Goal: Task Accomplishment & Management: Use online tool/utility

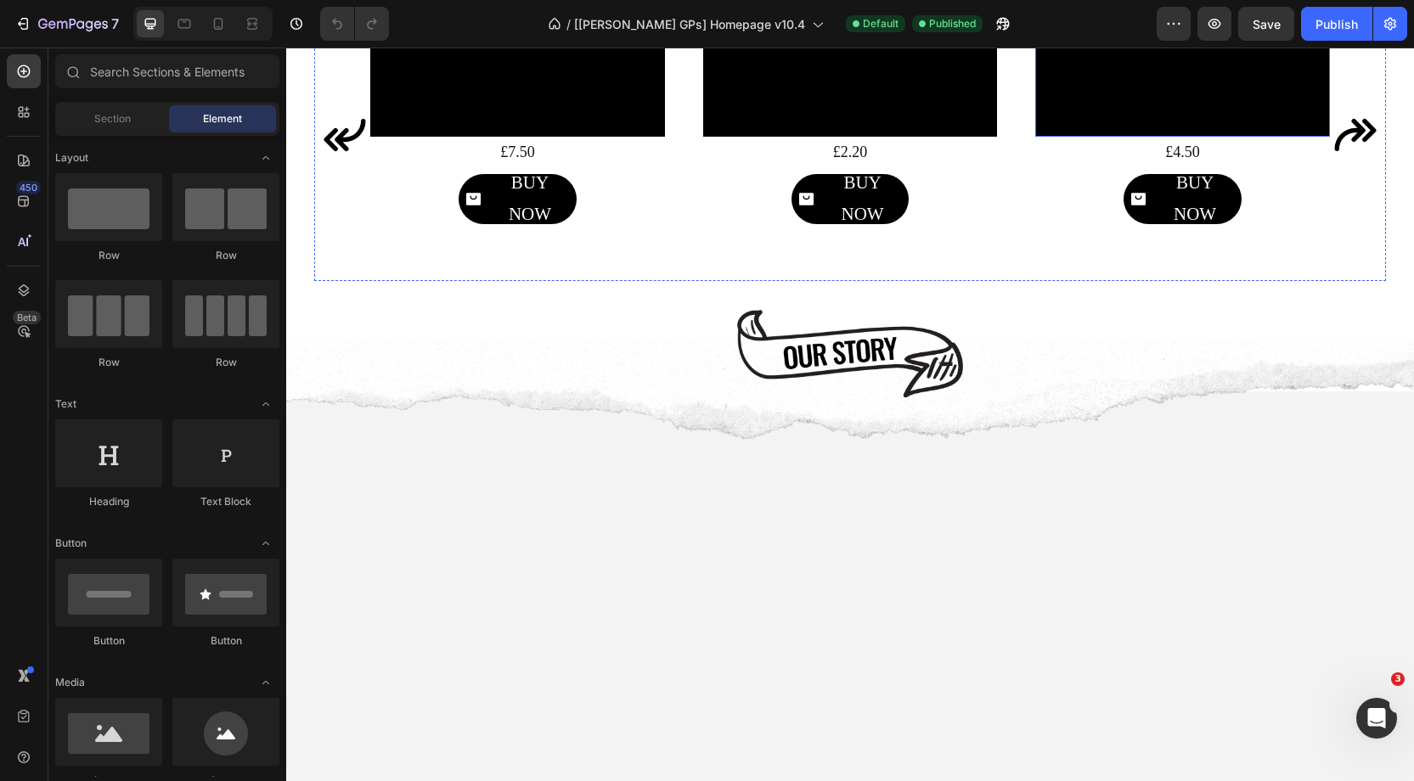
scroll to position [1170, 0]
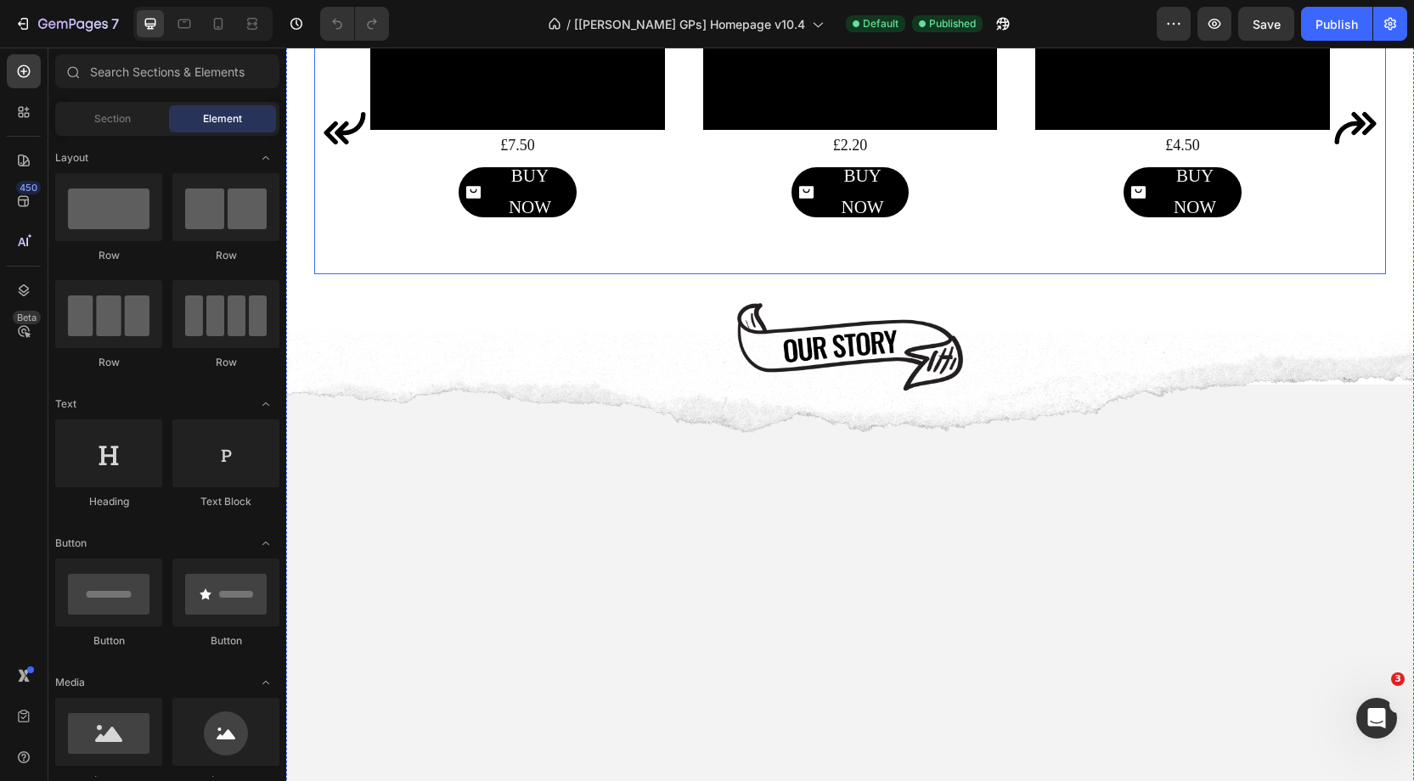
click at [1375, 144] on icon "Carousel Next Arrow" at bounding box center [1355, 128] width 42 height 32
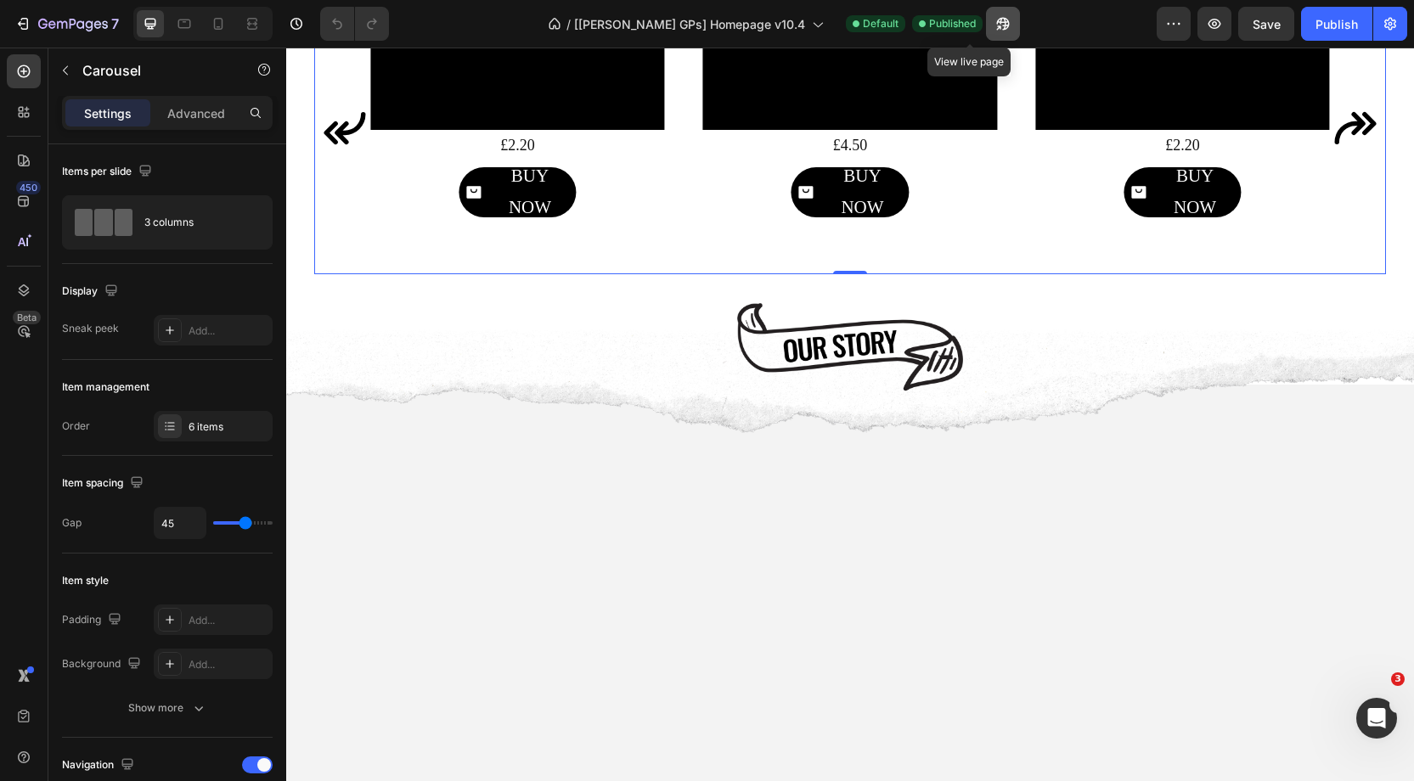
click at [986, 14] on button "button" at bounding box center [1003, 24] width 34 height 34
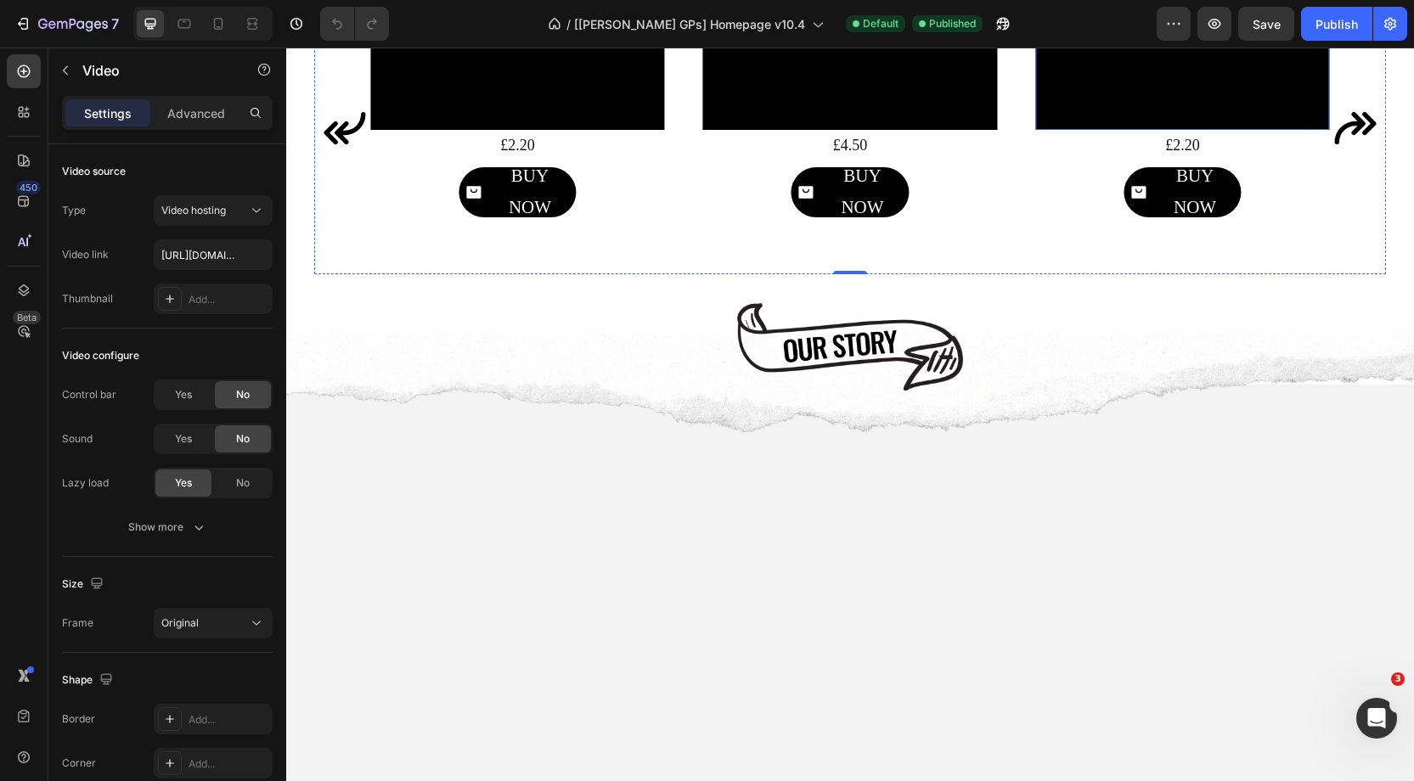
click at [1165, 129] on video at bounding box center [1182, 55] width 295 height 147
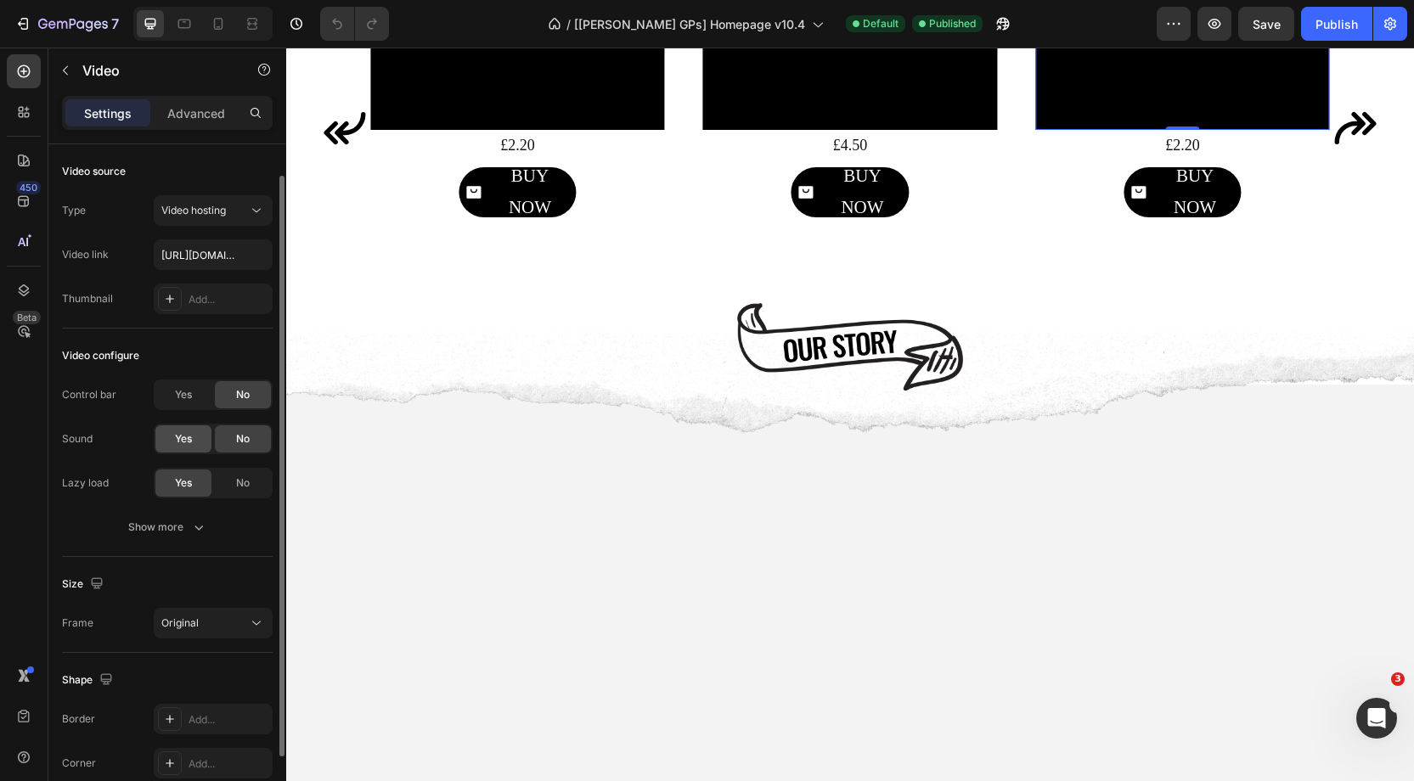
scroll to position [121, 0]
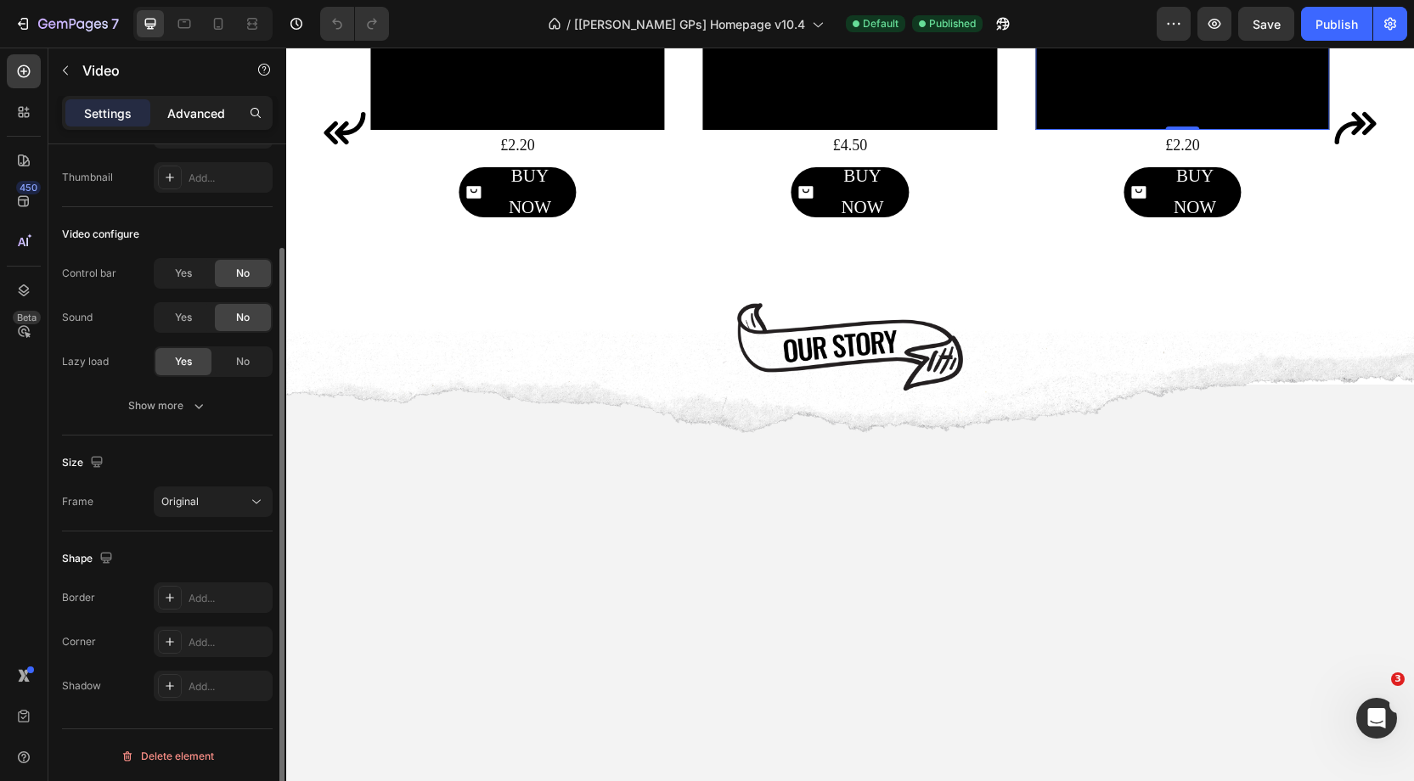
click at [194, 118] on p "Advanced" at bounding box center [196, 113] width 58 height 18
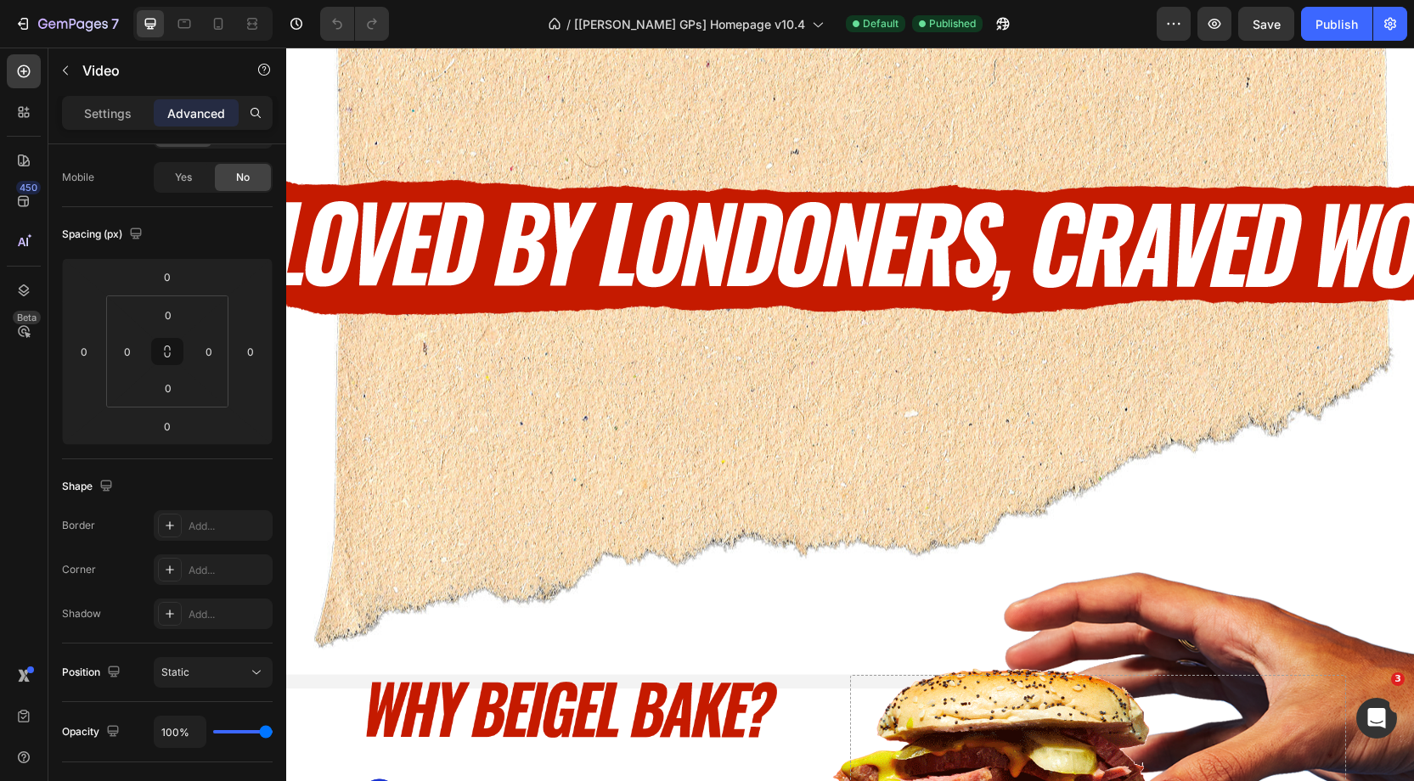
scroll to position [2690, 0]
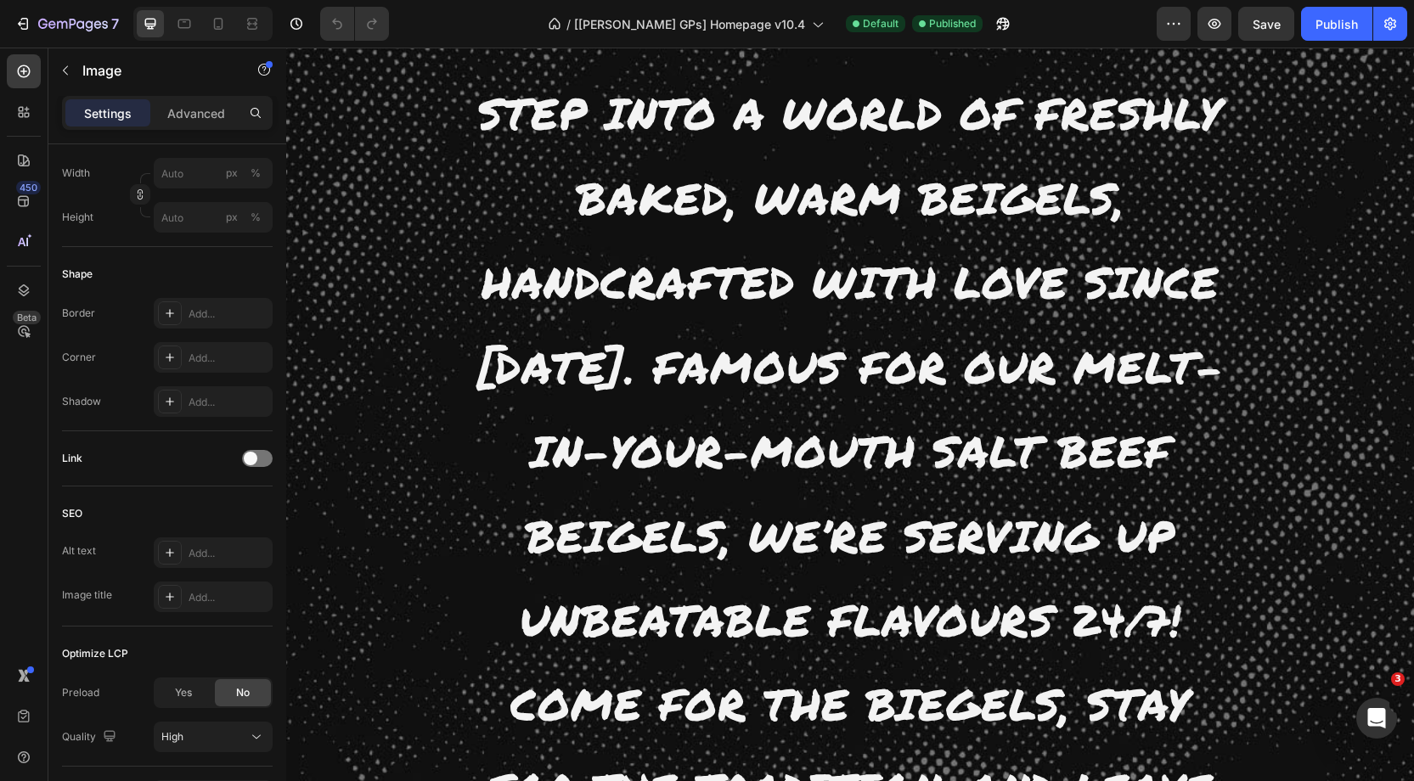
scroll to position [3964, 0]
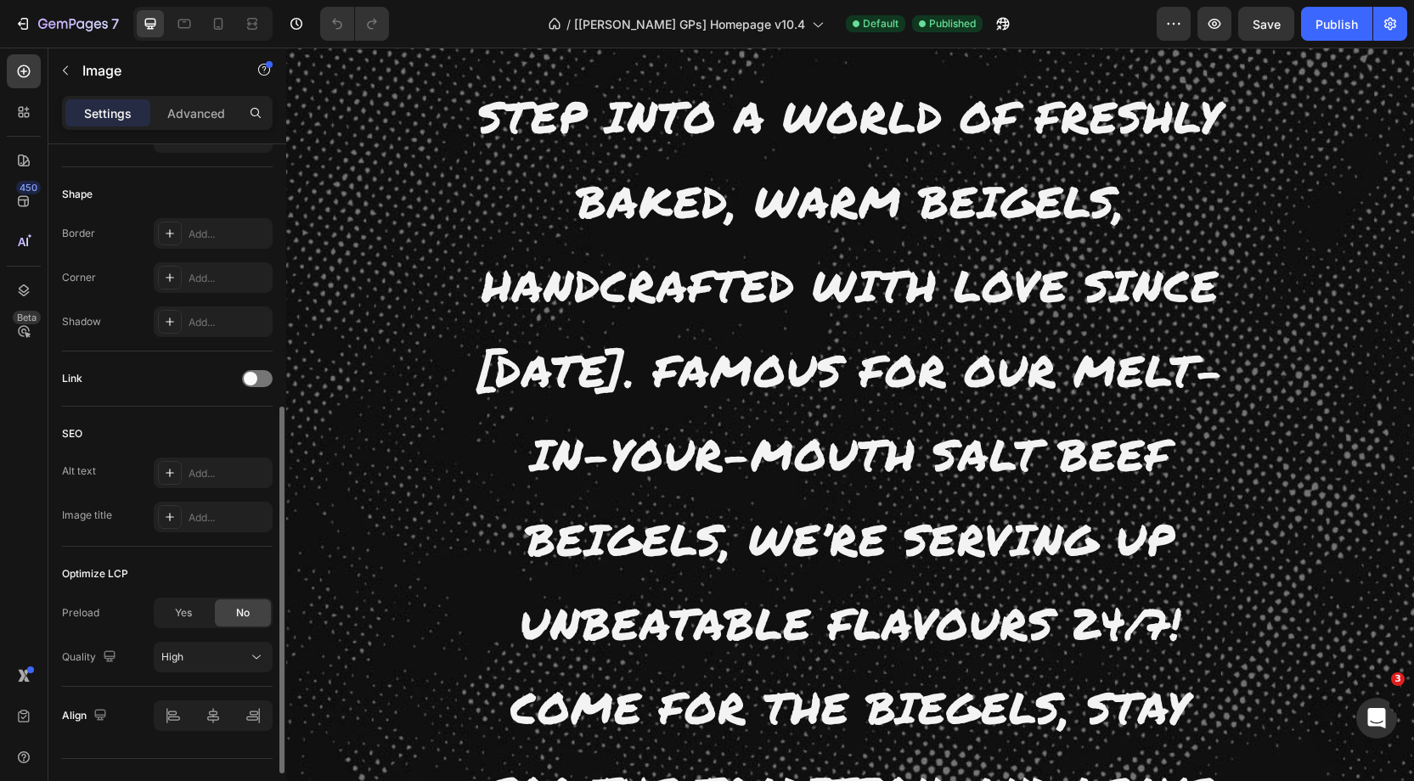
scroll to position [594, 0]
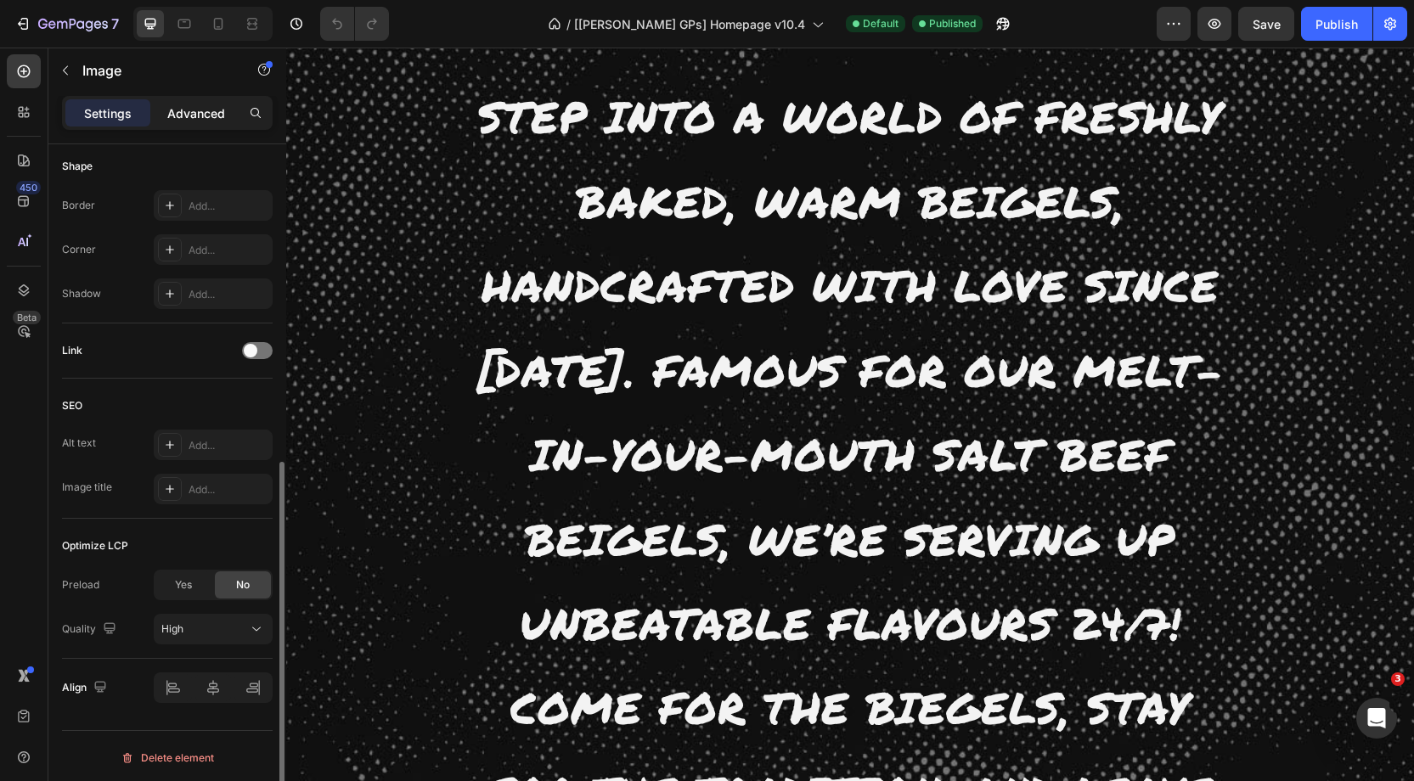
click at [177, 123] on div "Advanced" at bounding box center [196, 112] width 85 height 27
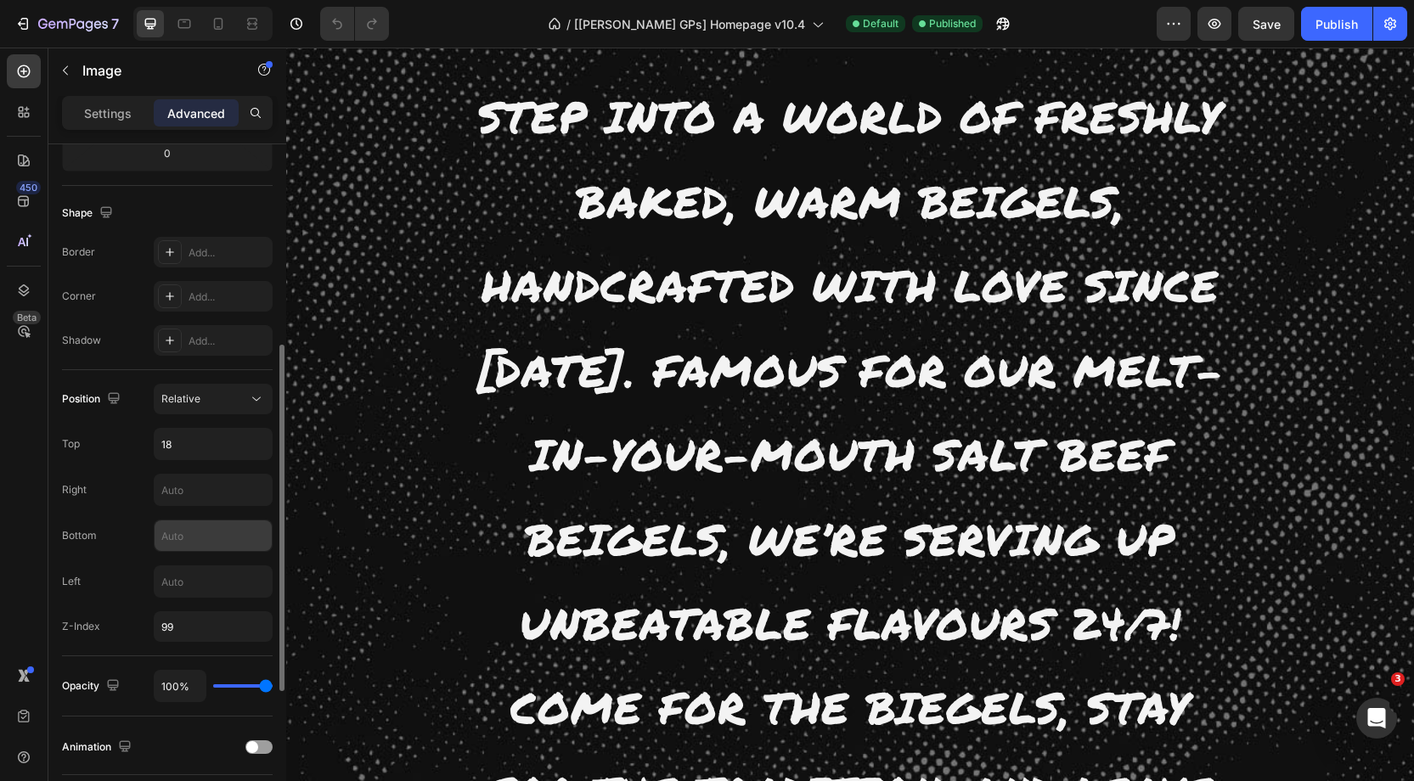
scroll to position [394, 0]
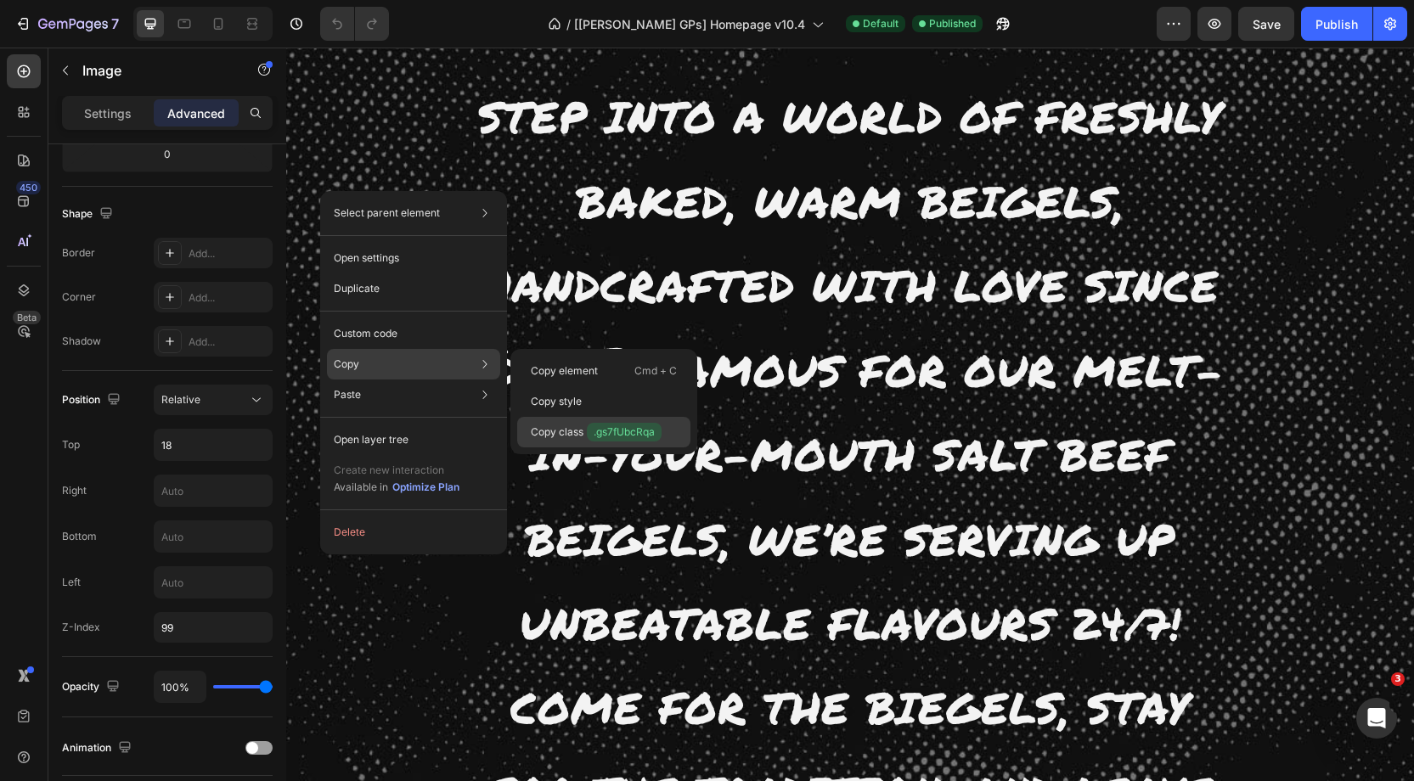
click at [602, 423] on span ".gs7fUbcRqa" at bounding box center [624, 432] width 75 height 19
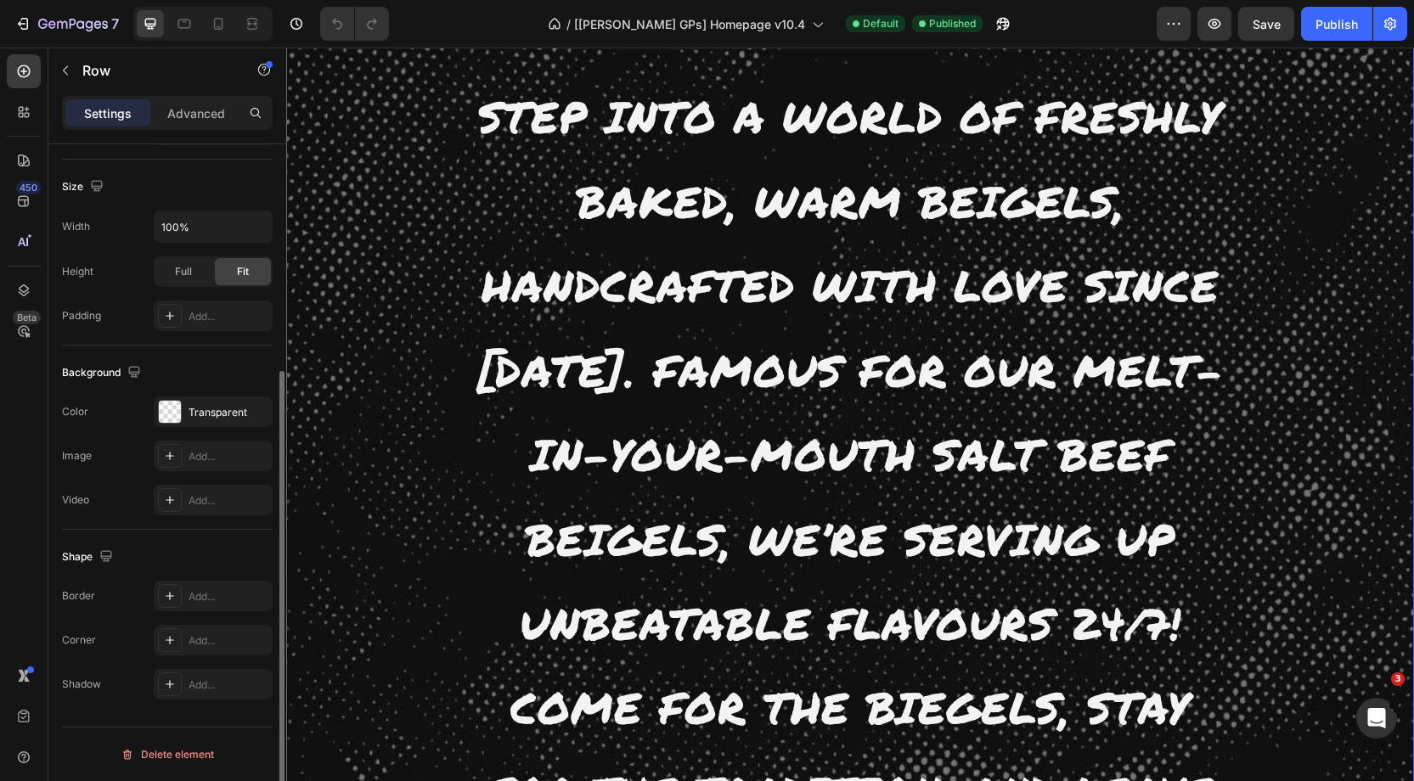
scroll to position [0, 0]
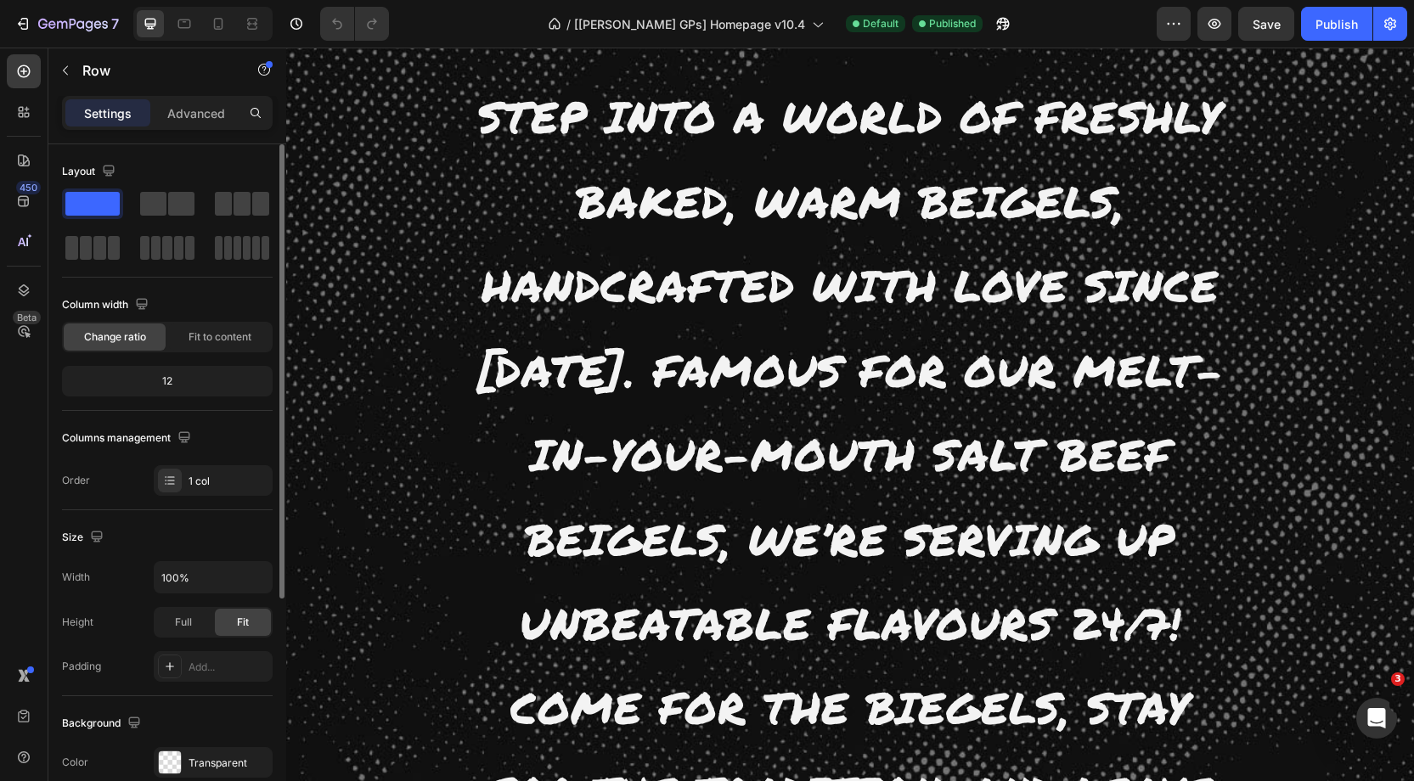
drag, startPoint x: 189, startPoint y: 110, endPoint x: 164, endPoint y: 332, distance: 224.0
click at [189, 110] on p "Advanced" at bounding box center [196, 113] width 58 height 18
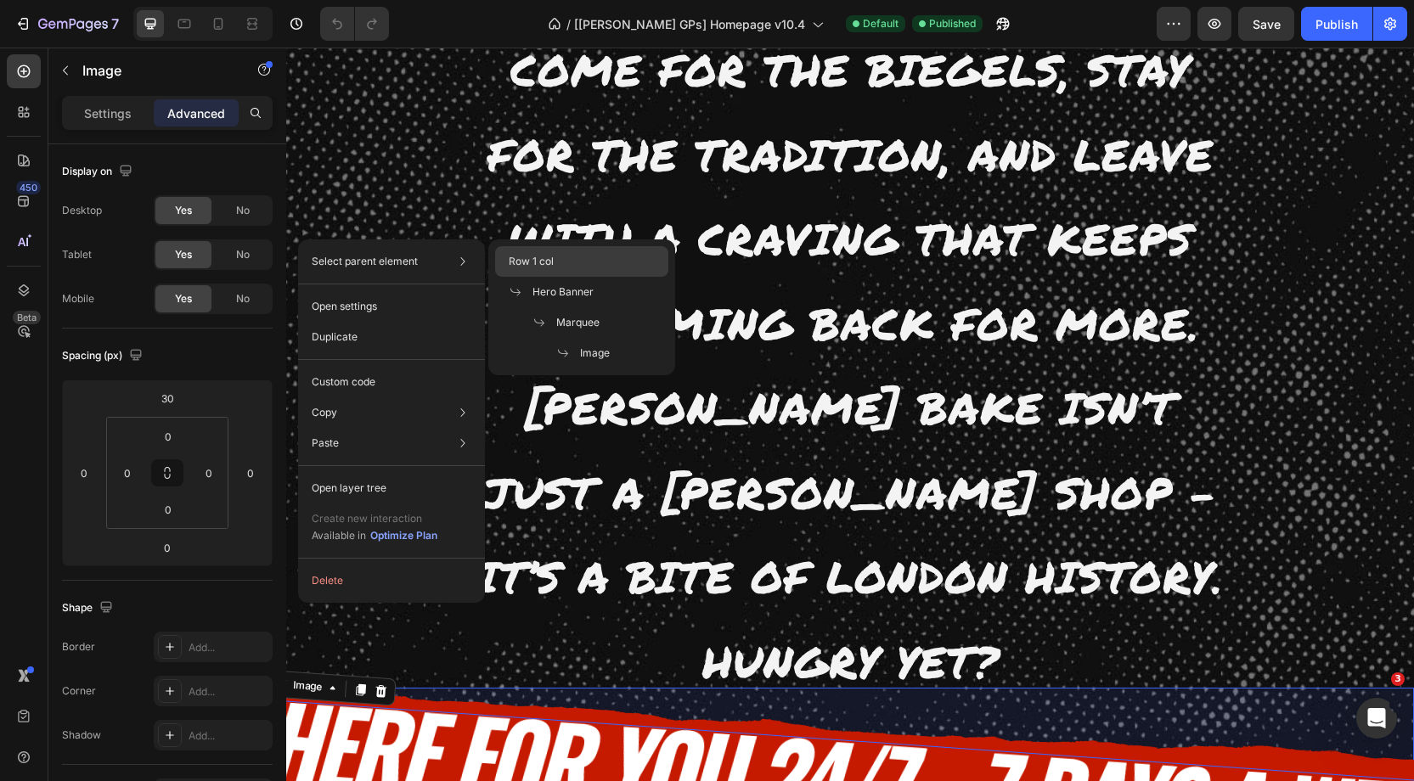
drag, startPoint x: 516, startPoint y: 262, endPoint x: 69, endPoint y: 190, distance: 452.4
click at [516, 262] on span "Row 1 col" at bounding box center [531, 261] width 45 height 15
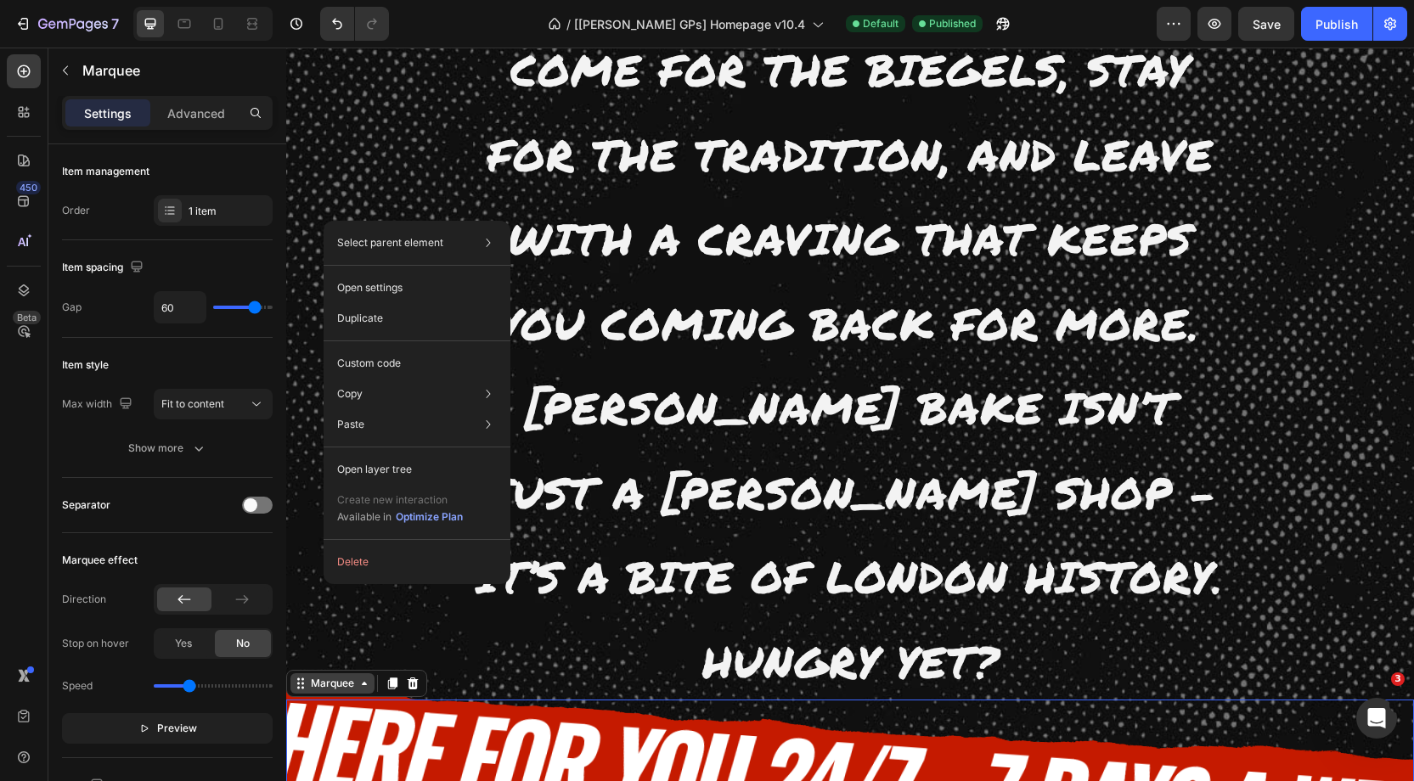
click at [307, 676] on div "Marquee" at bounding box center [332, 683] width 50 height 15
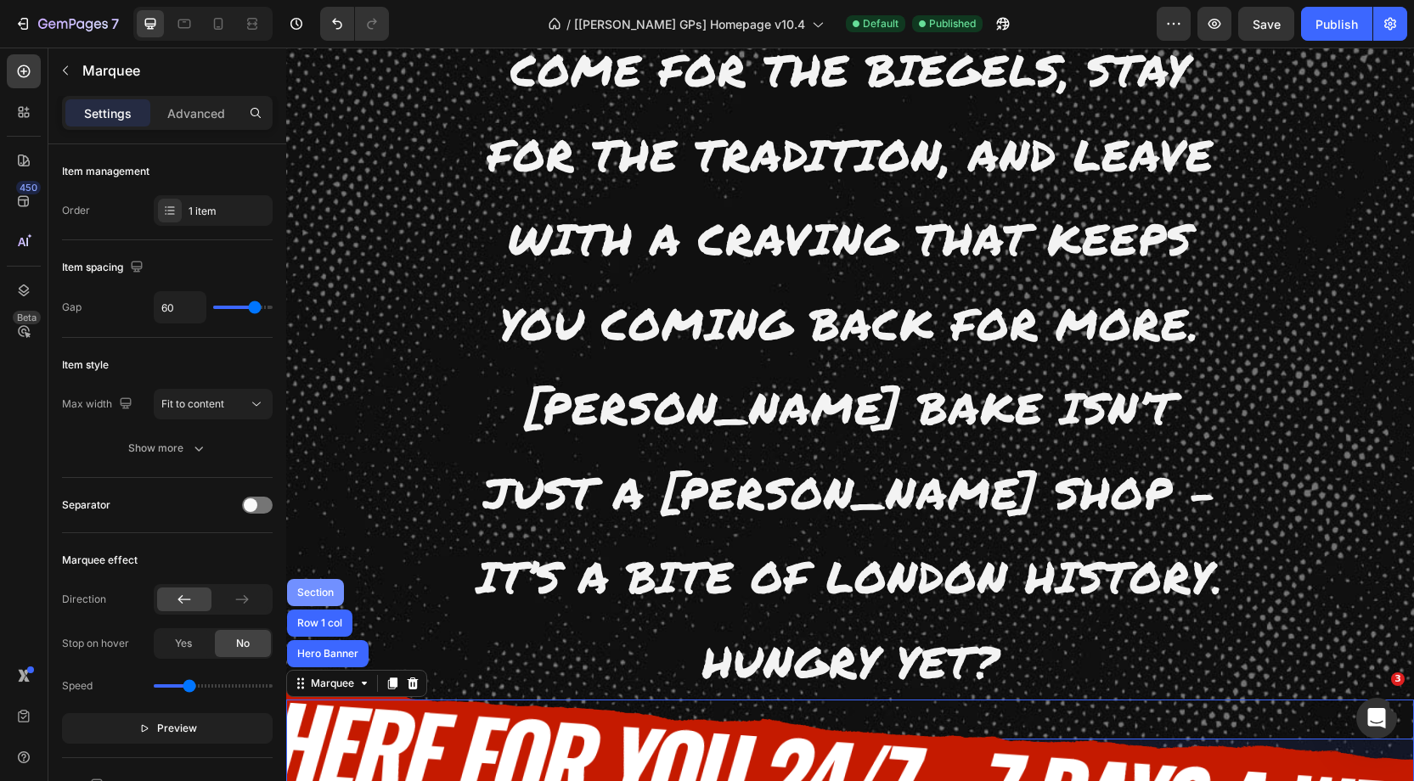
click at [316, 579] on div "Section" at bounding box center [315, 592] width 57 height 27
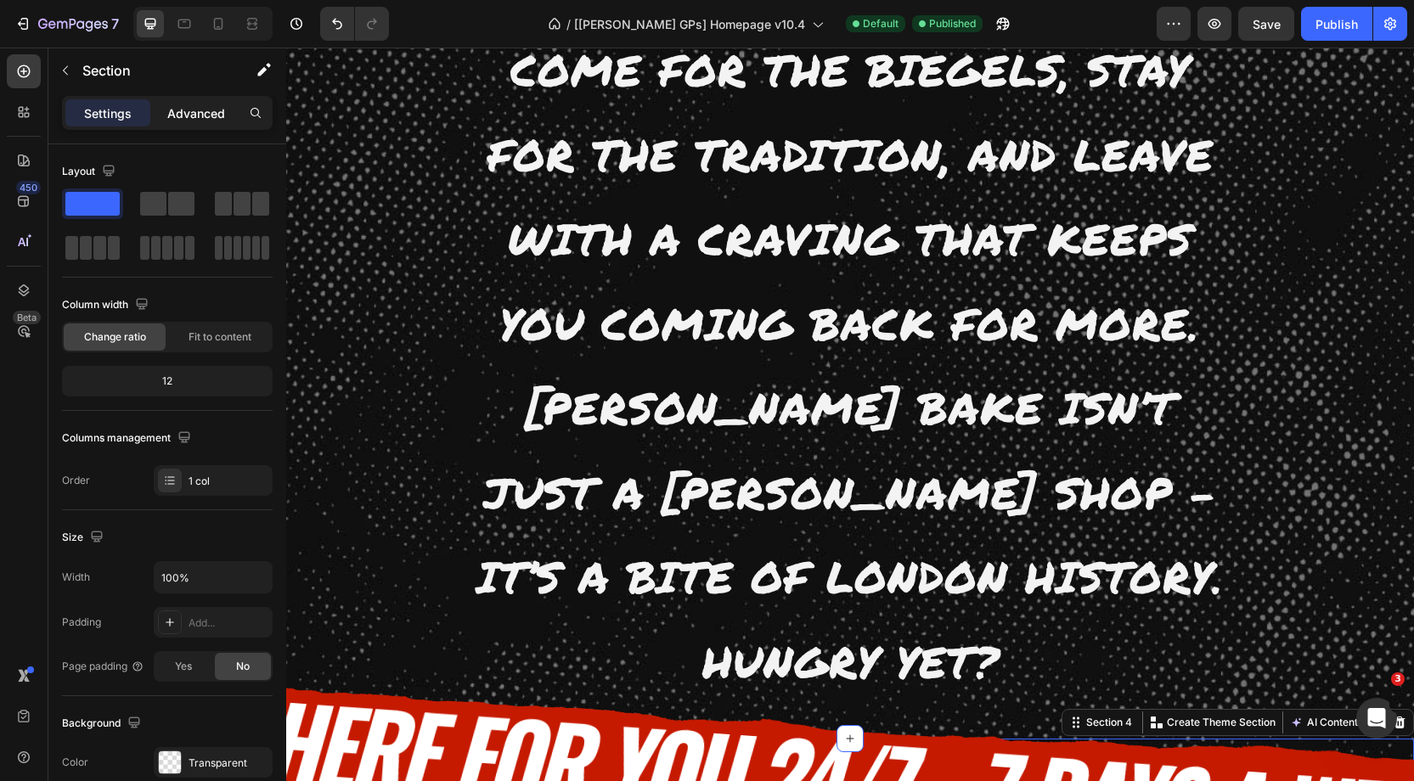
click at [196, 118] on p "Advanced" at bounding box center [196, 113] width 58 height 18
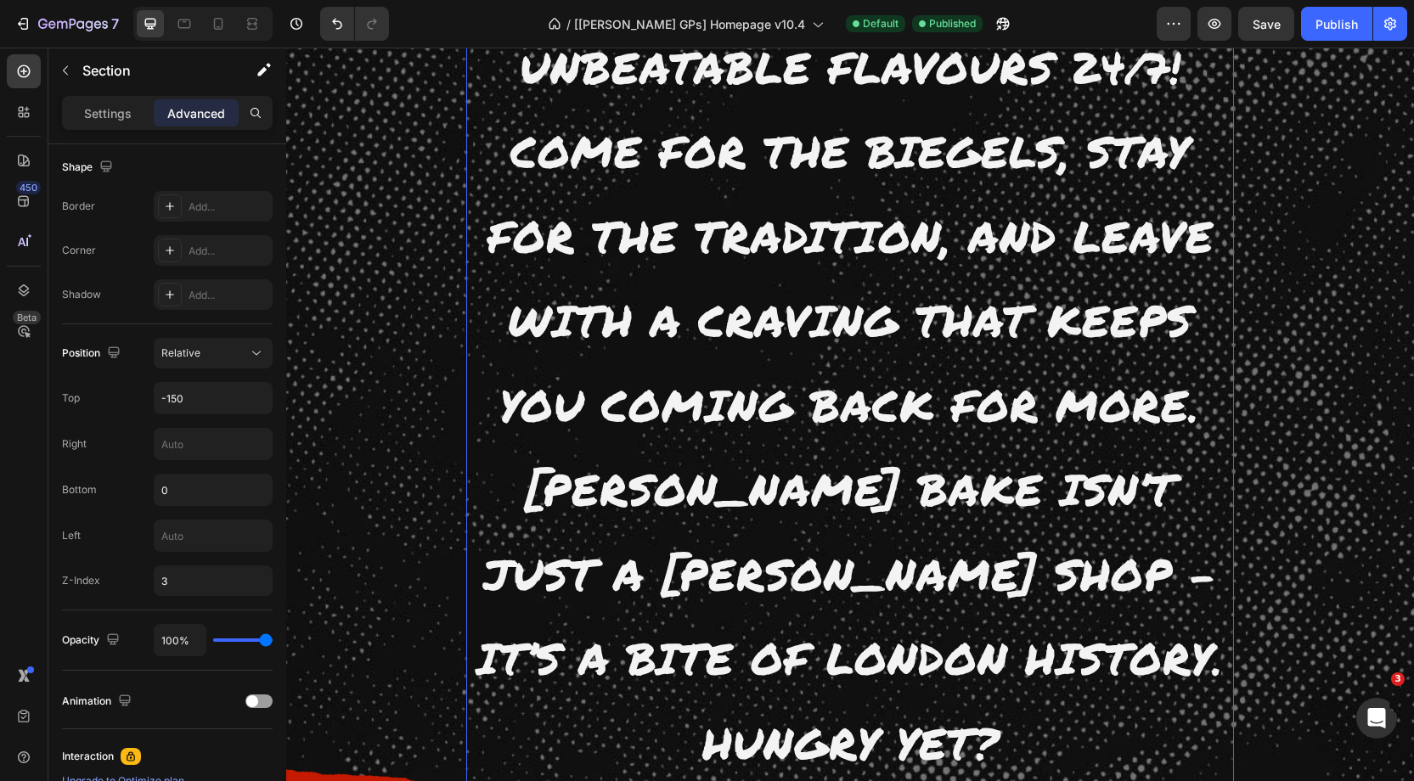
scroll to position [4534, 0]
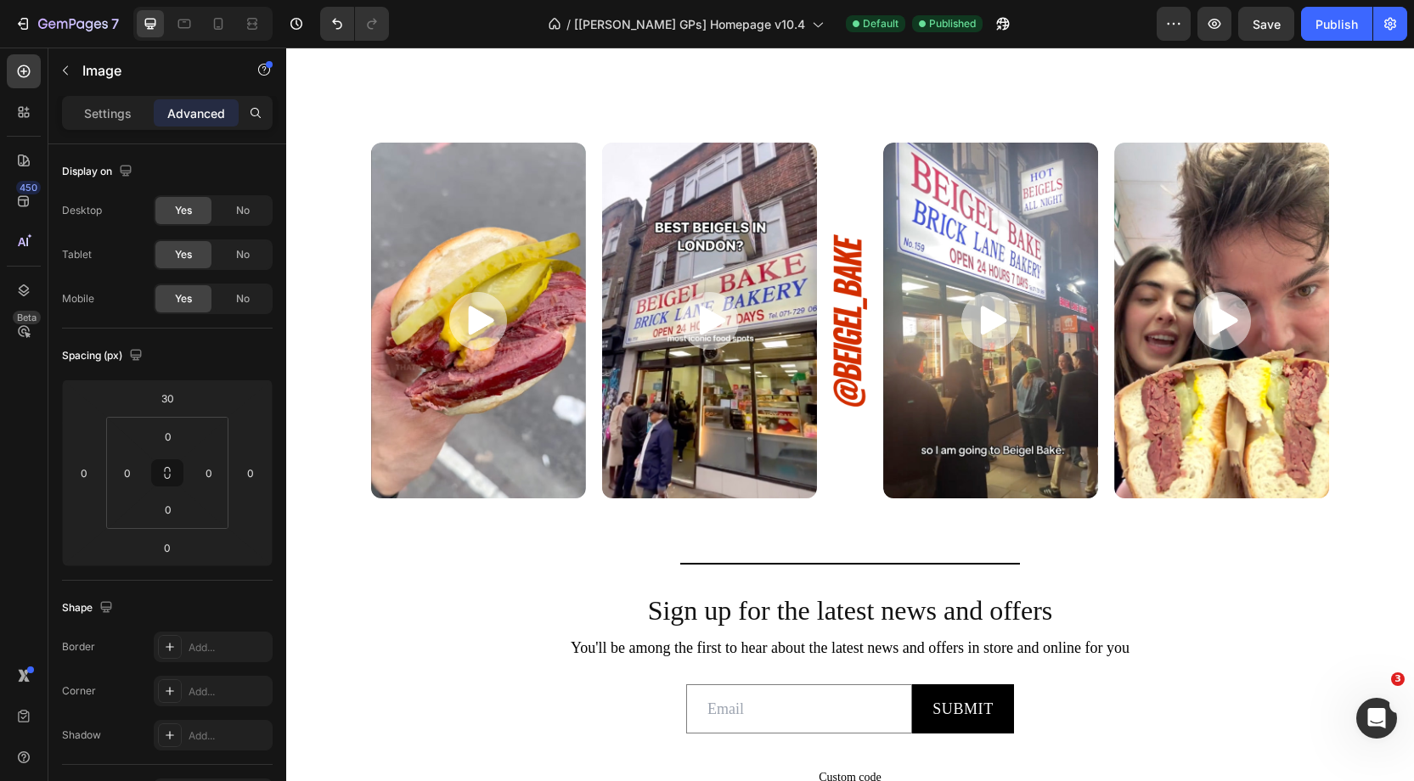
scroll to position [6361, 0]
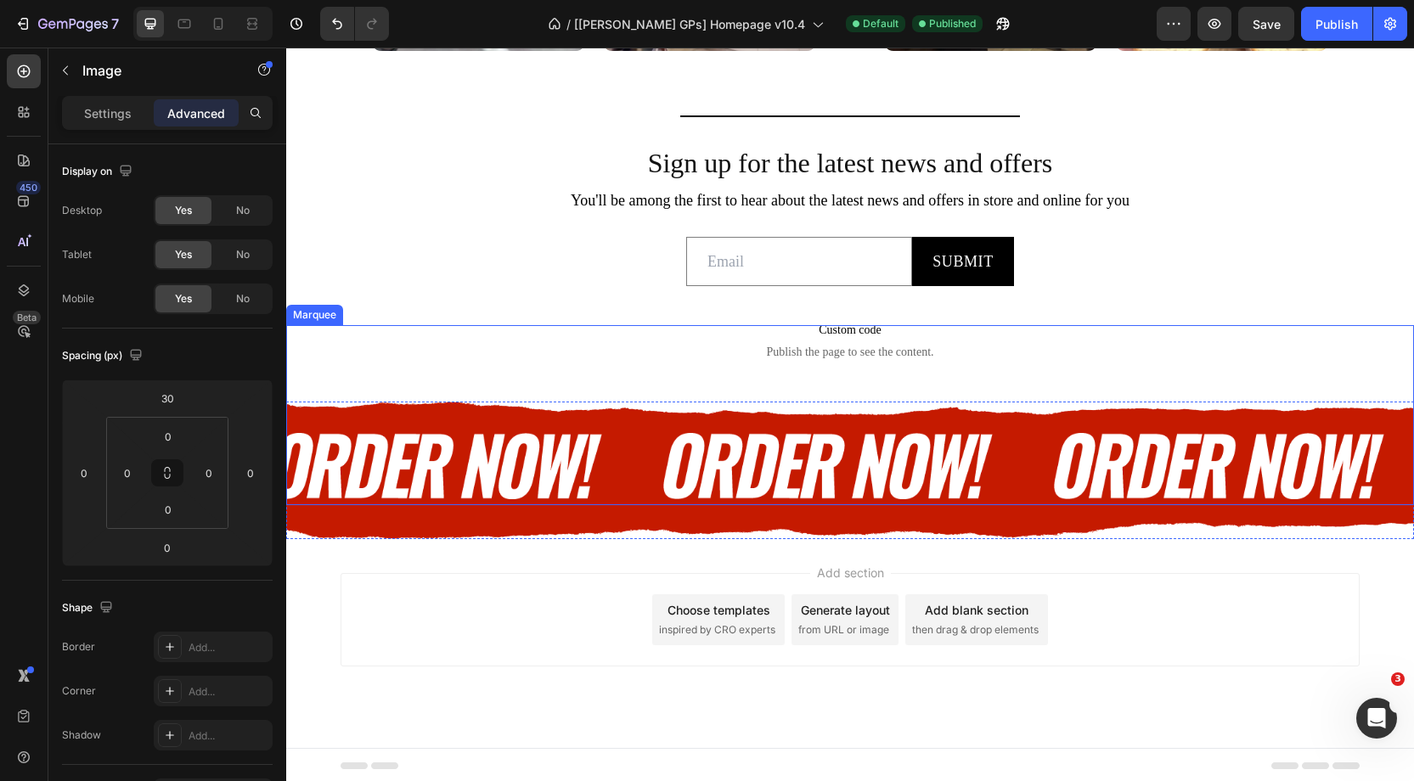
click at [442, 375] on div "Image" at bounding box center [434, 414] width 340 height 179
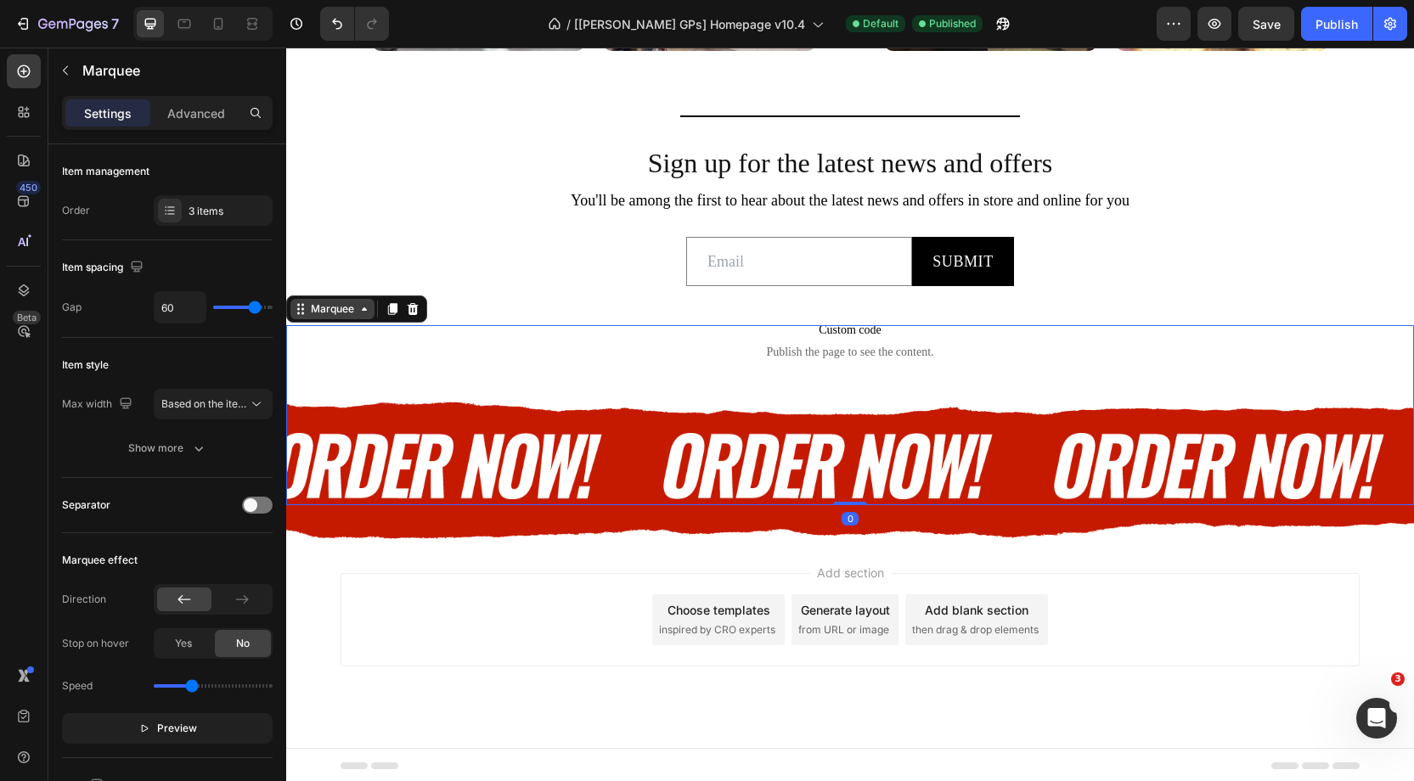
click at [329, 316] on div "Marquee" at bounding box center [332, 309] width 84 height 20
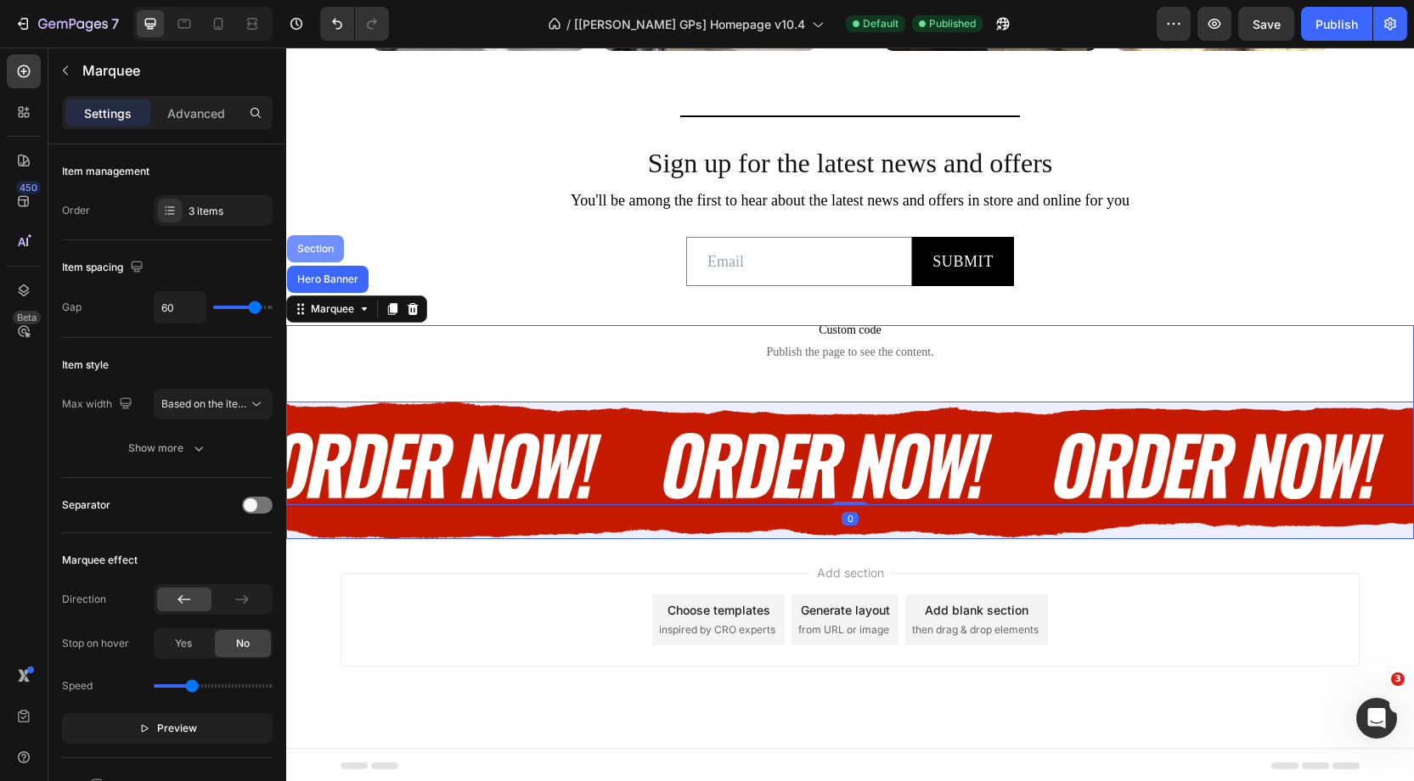
click at [313, 246] on div "Section" at bounding box center [315, 249] width 43 height 10
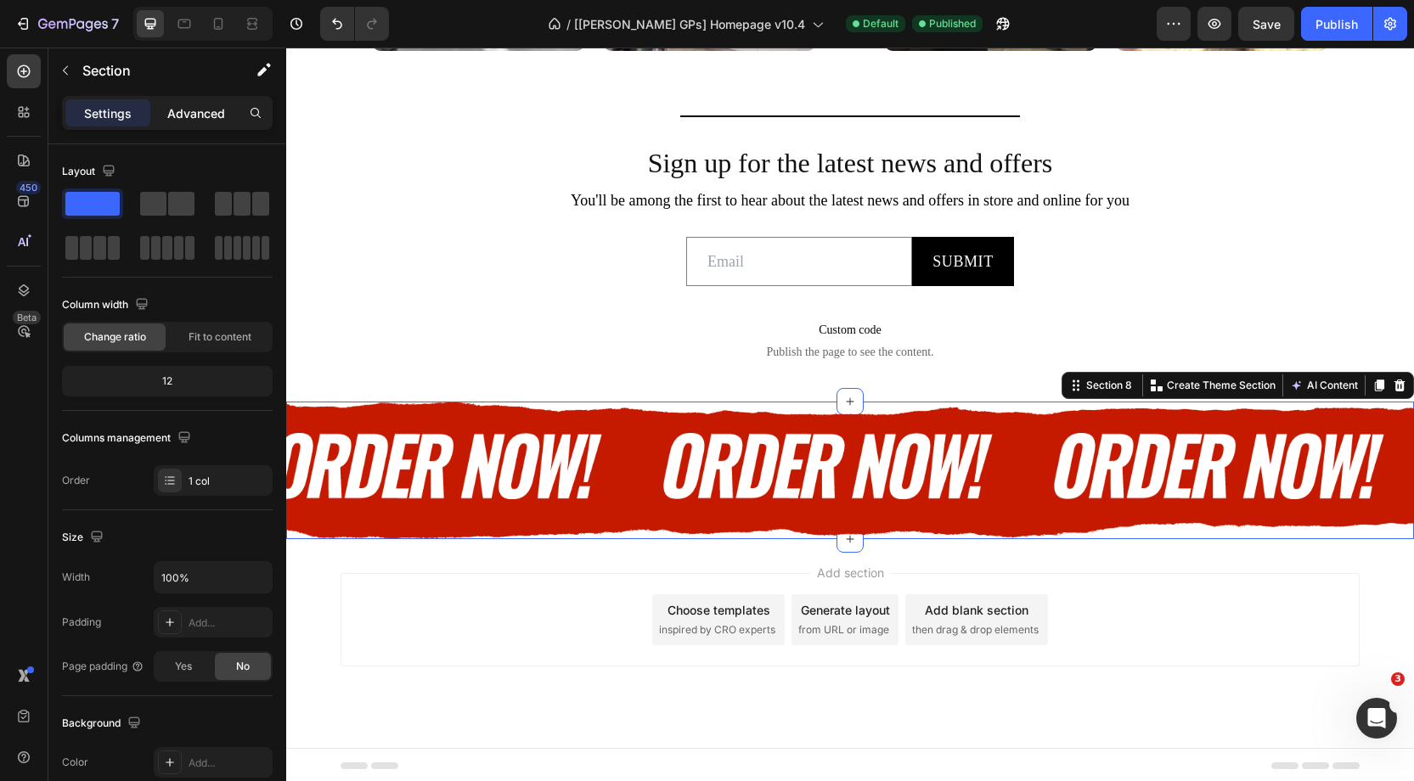
click at [189, 106] on p "Advanced" at bounding box center [196, 113] width 58 height 18
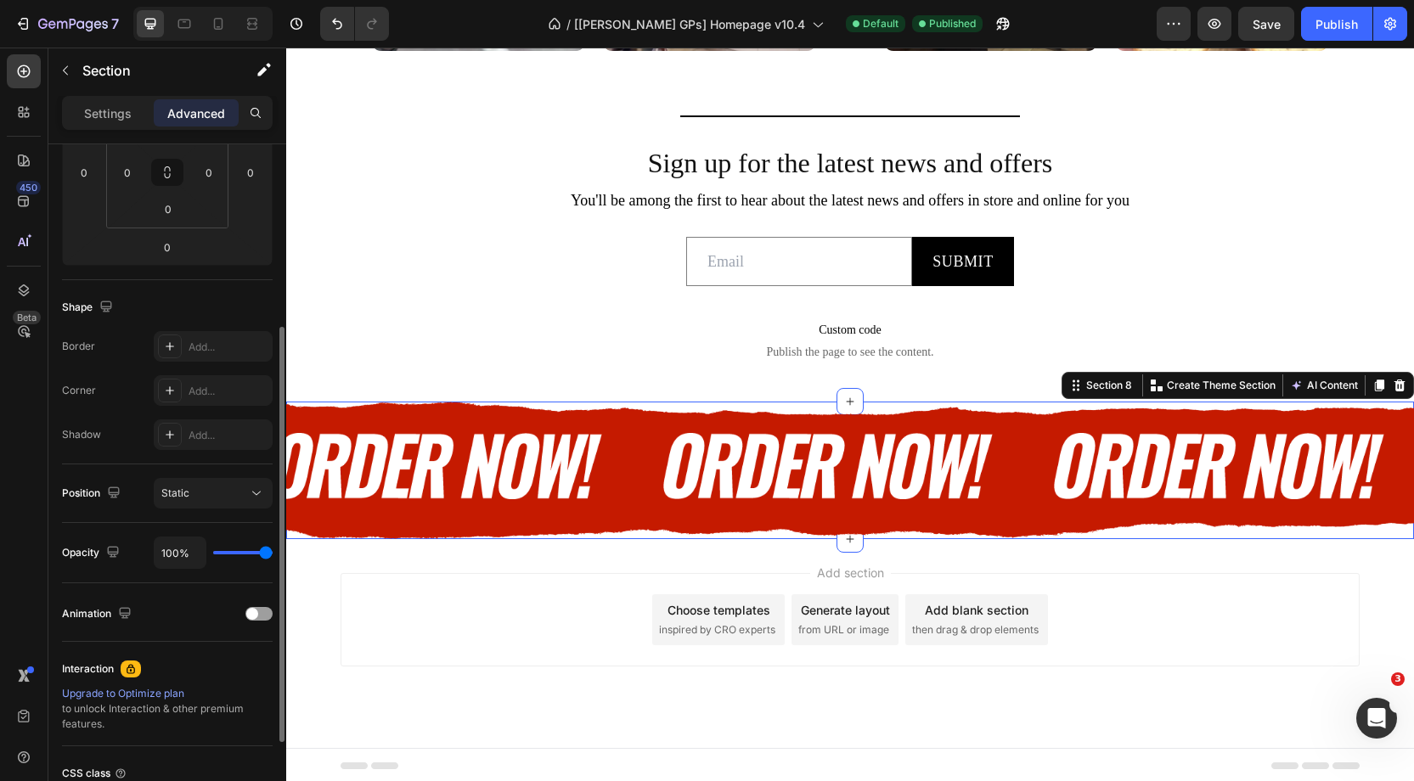
scroll to position [300, 0]
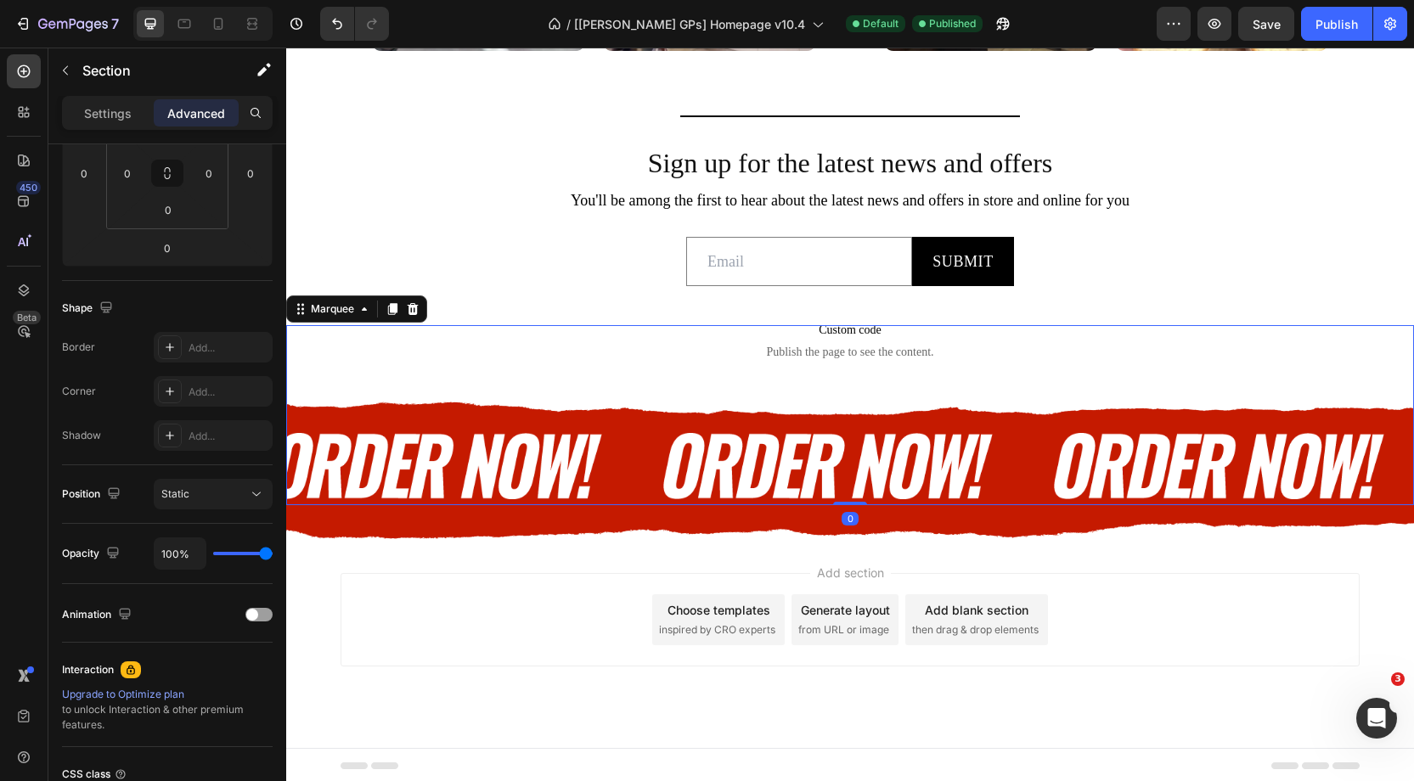
click at [480, 416] on div "Image" at bounding box center [434, 414] width 340 height 179
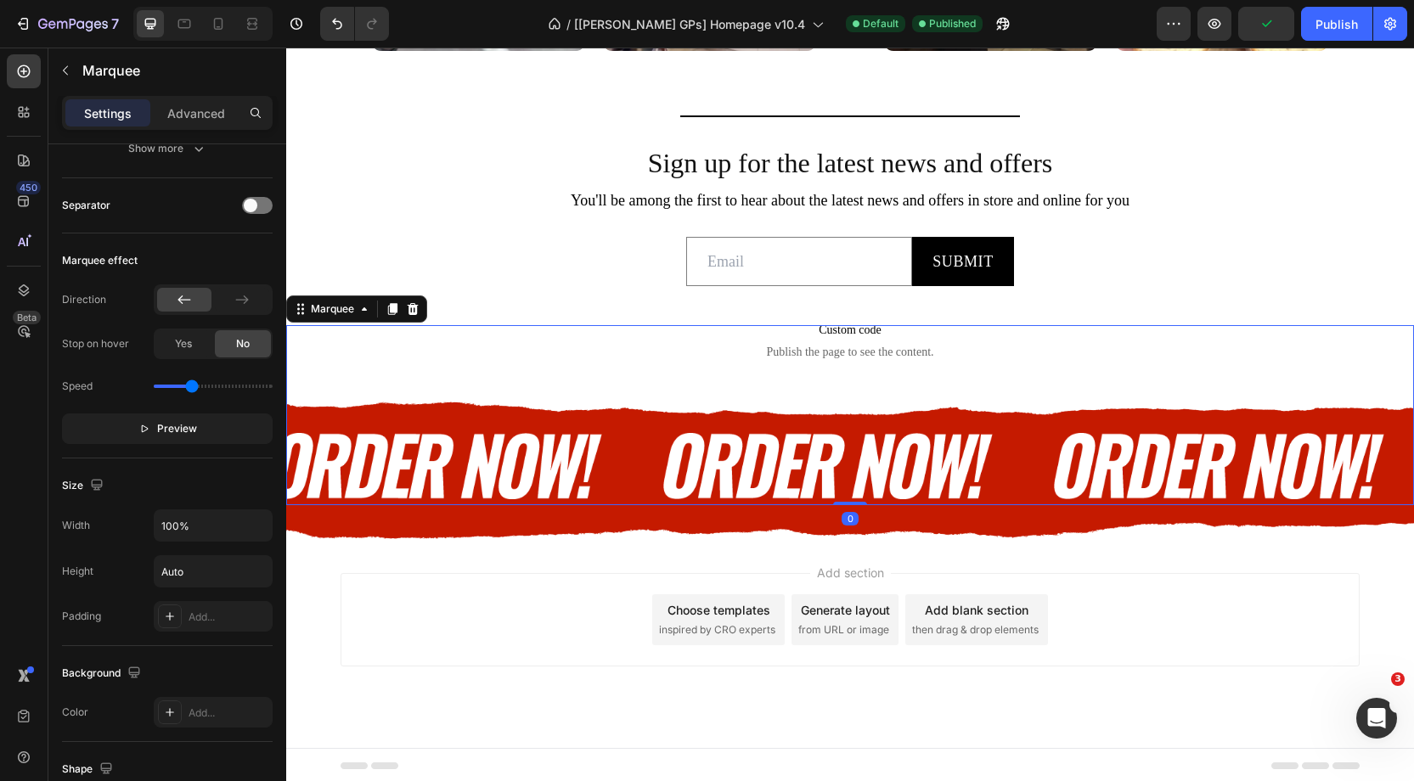
scroll to position [0, 0]
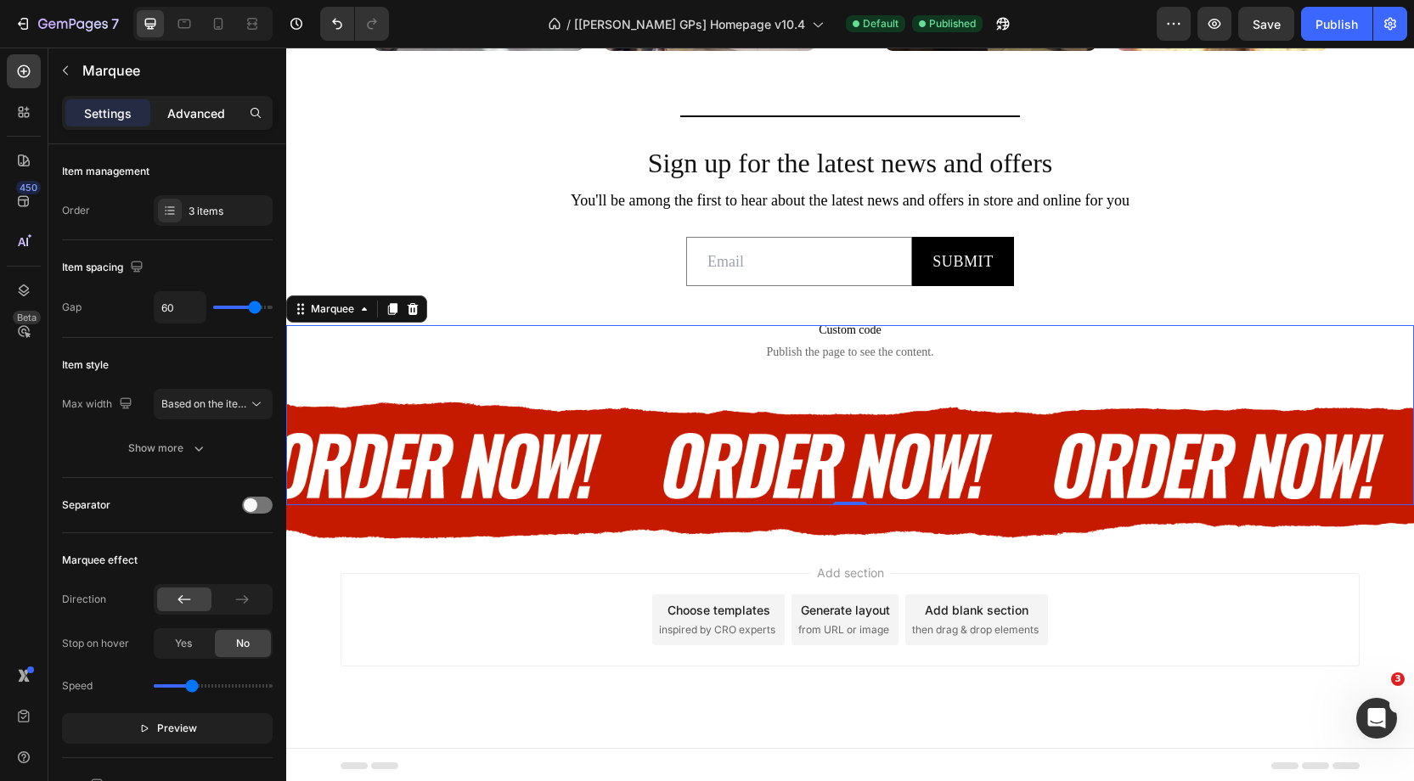
click at [200, 120] on p "Advanced" at bounding box center [196, 113] width 58 height 18
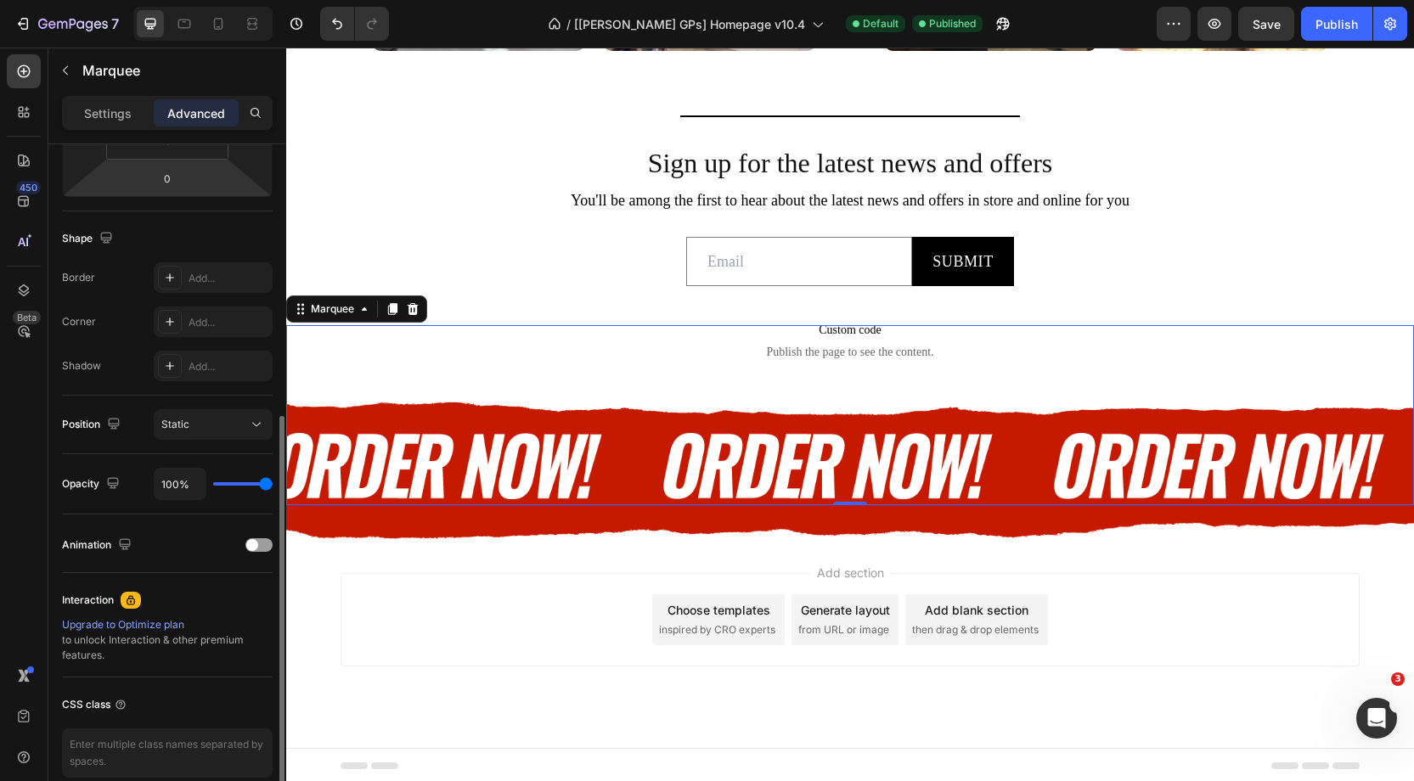
scroll to position [361, 0]
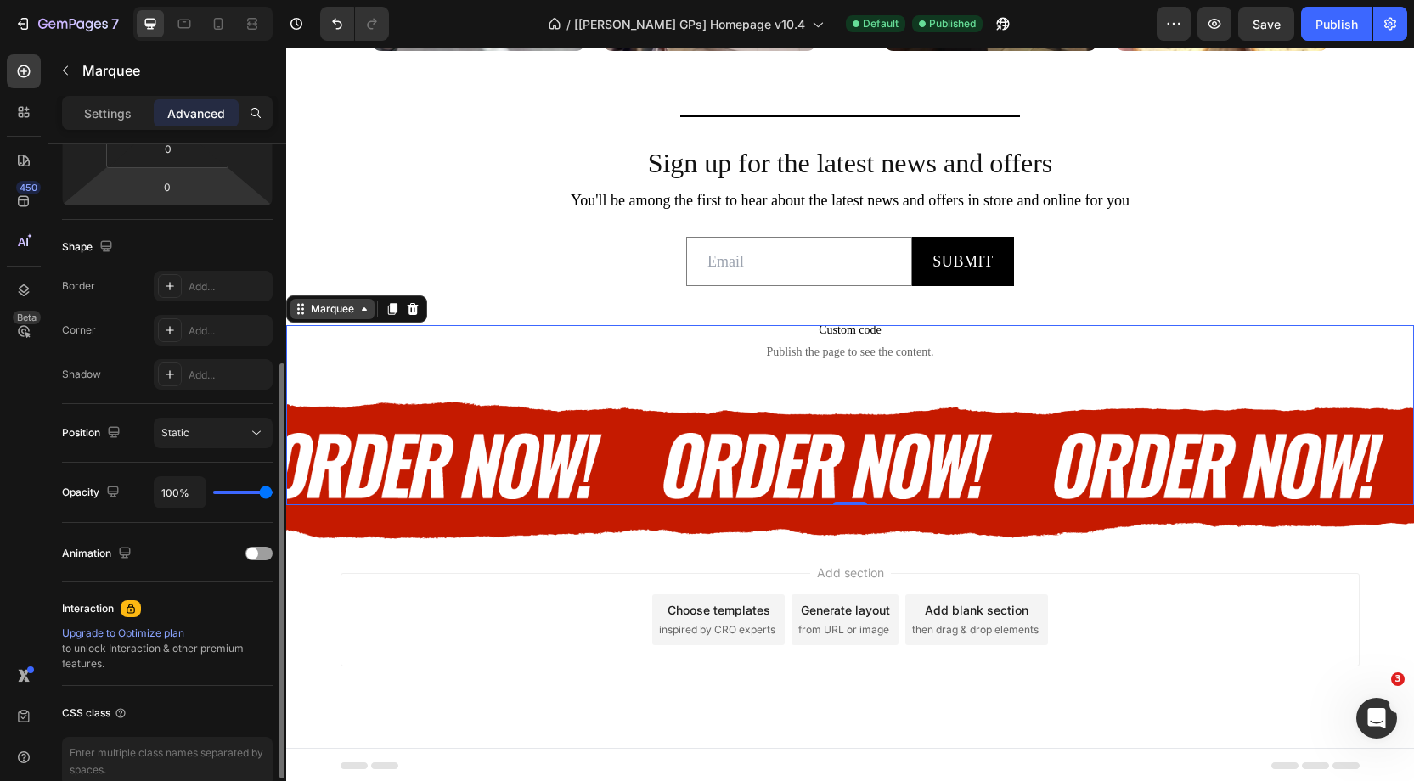
click at [346, 313] on div "Marquee" at bounding box center [332, 308] width 50 height 15
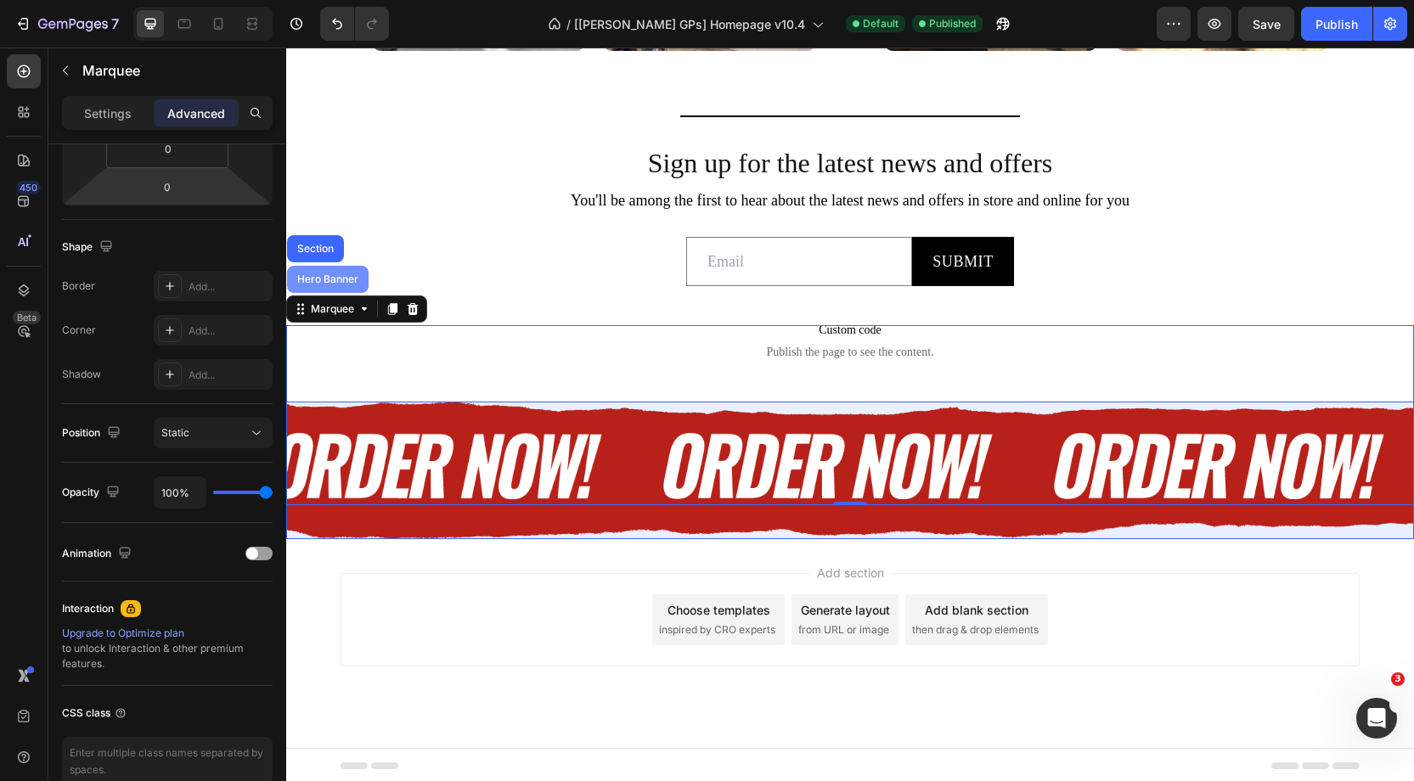
click at [328, 277] on div "Hero Banner" at bounding box center [328, 279] width 68 height 10
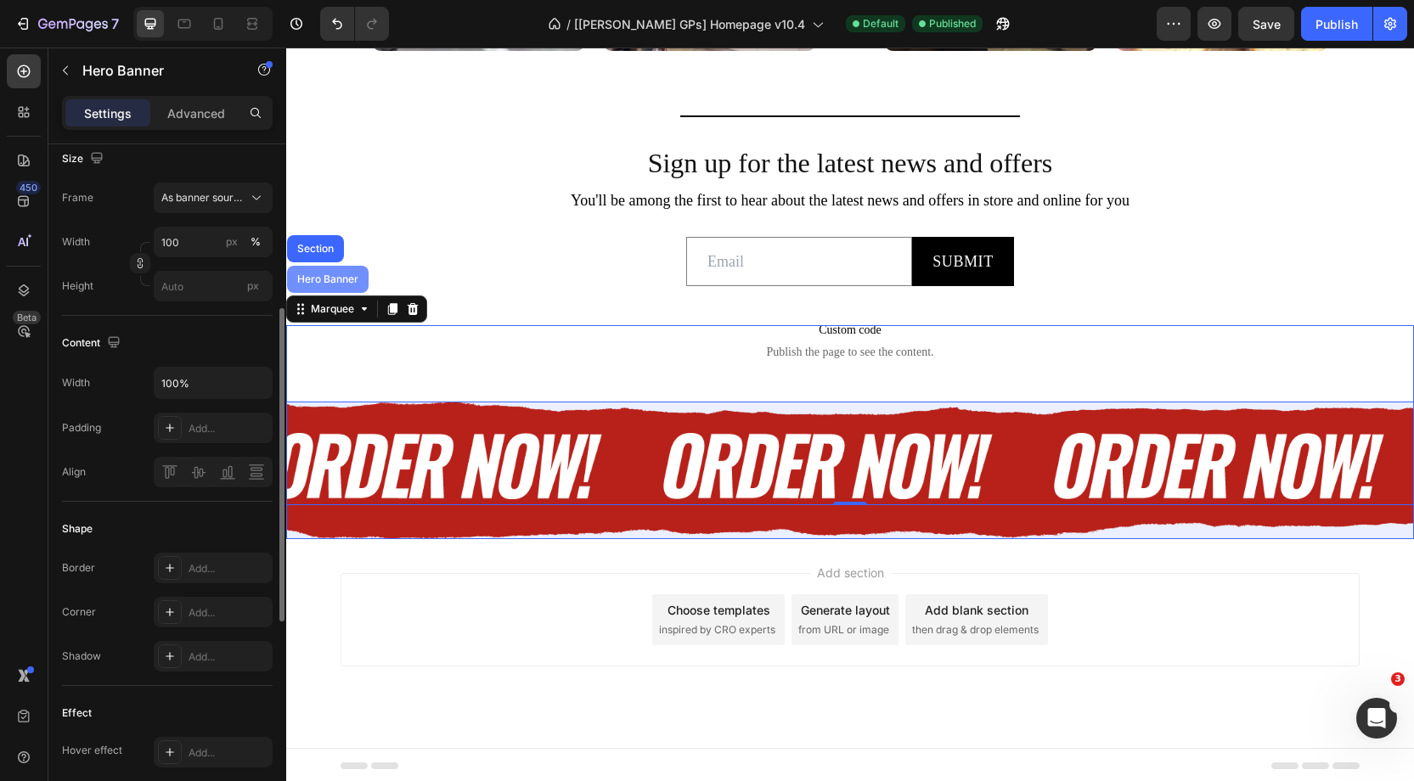
scroll to position [0, 0]
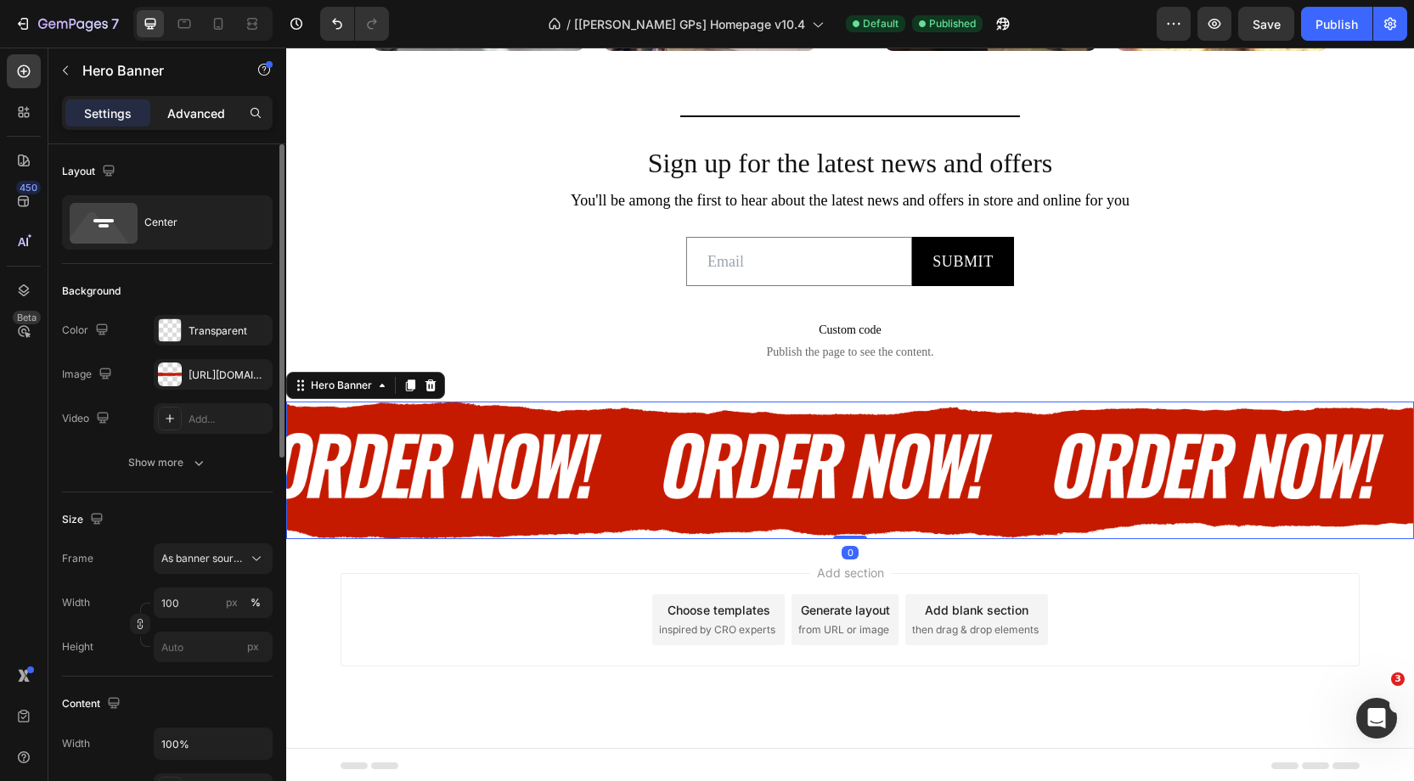
click at [199, 104] on p "Advanced" at bounding box center [196, 113] width 58 height 18
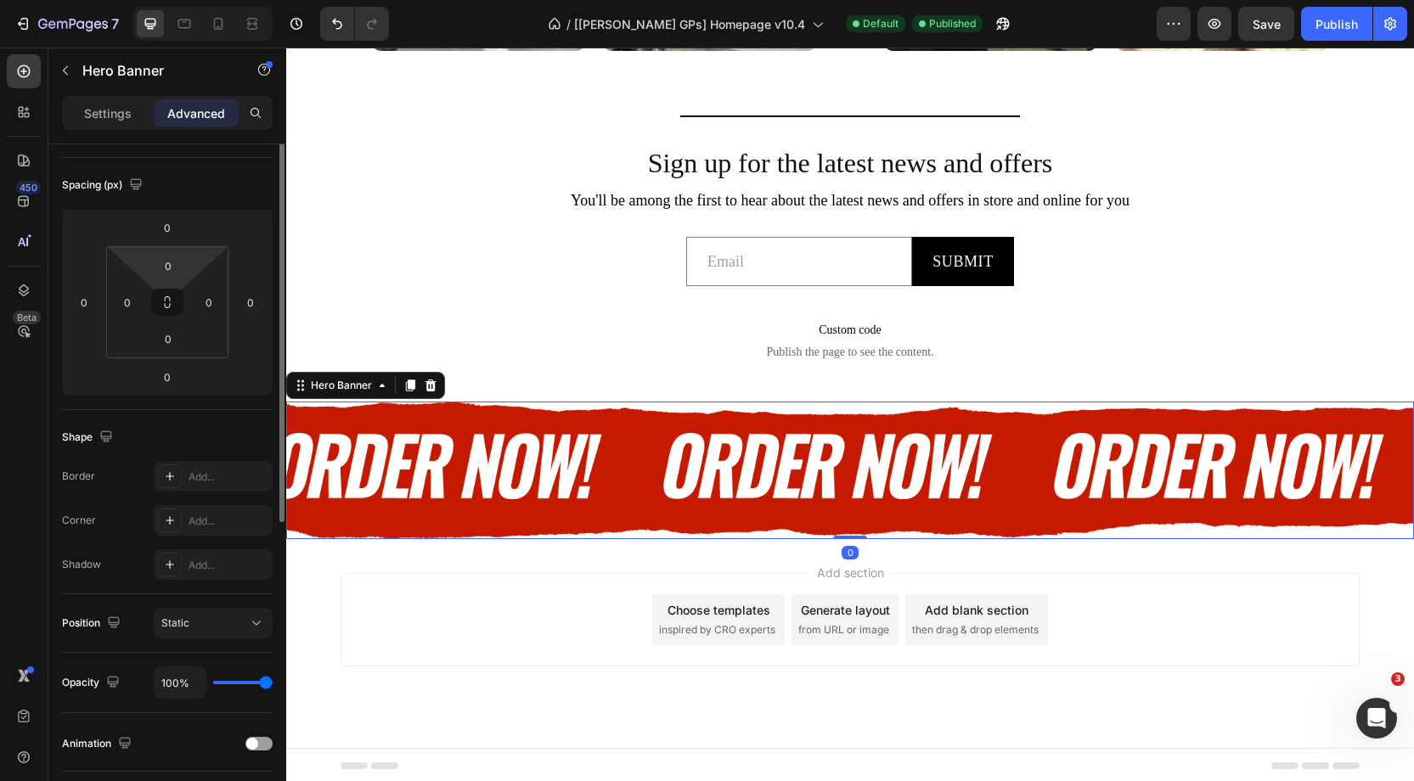
scroll to position [444, 0]
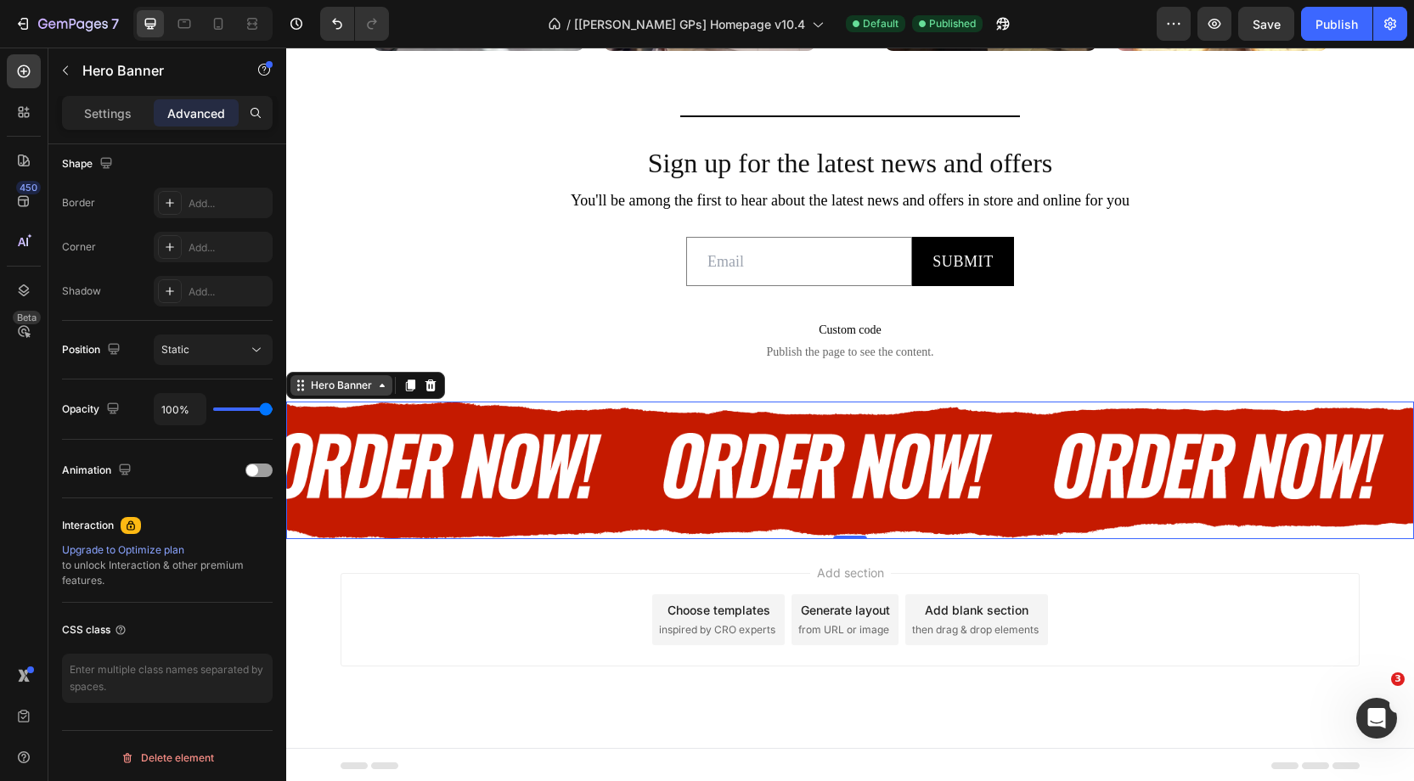
click at [315, 385] on div "Hero Banner" at bounding box center [341, 385] width 68 height 15
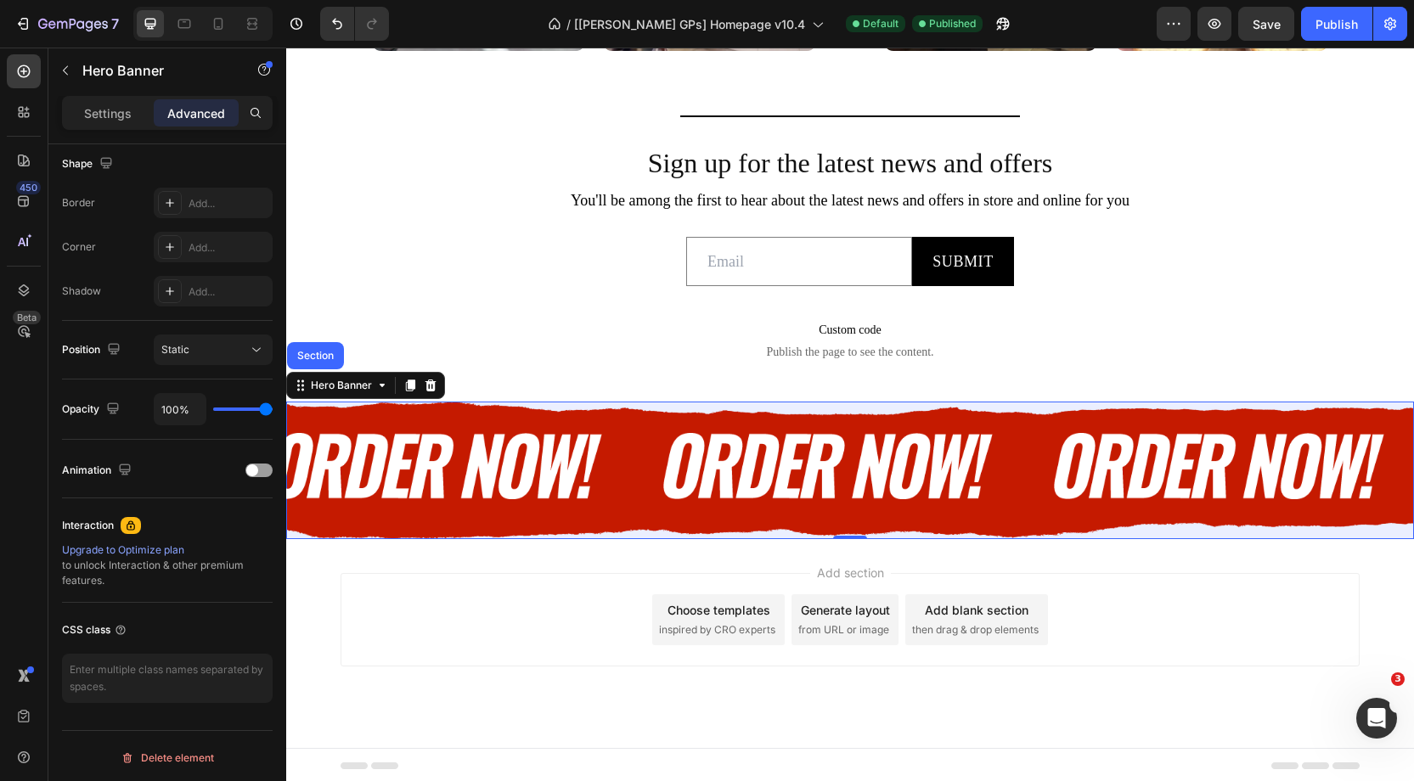
click at [315, 356] on div "Section" at bounding box center [315, 356] width 43 height 10
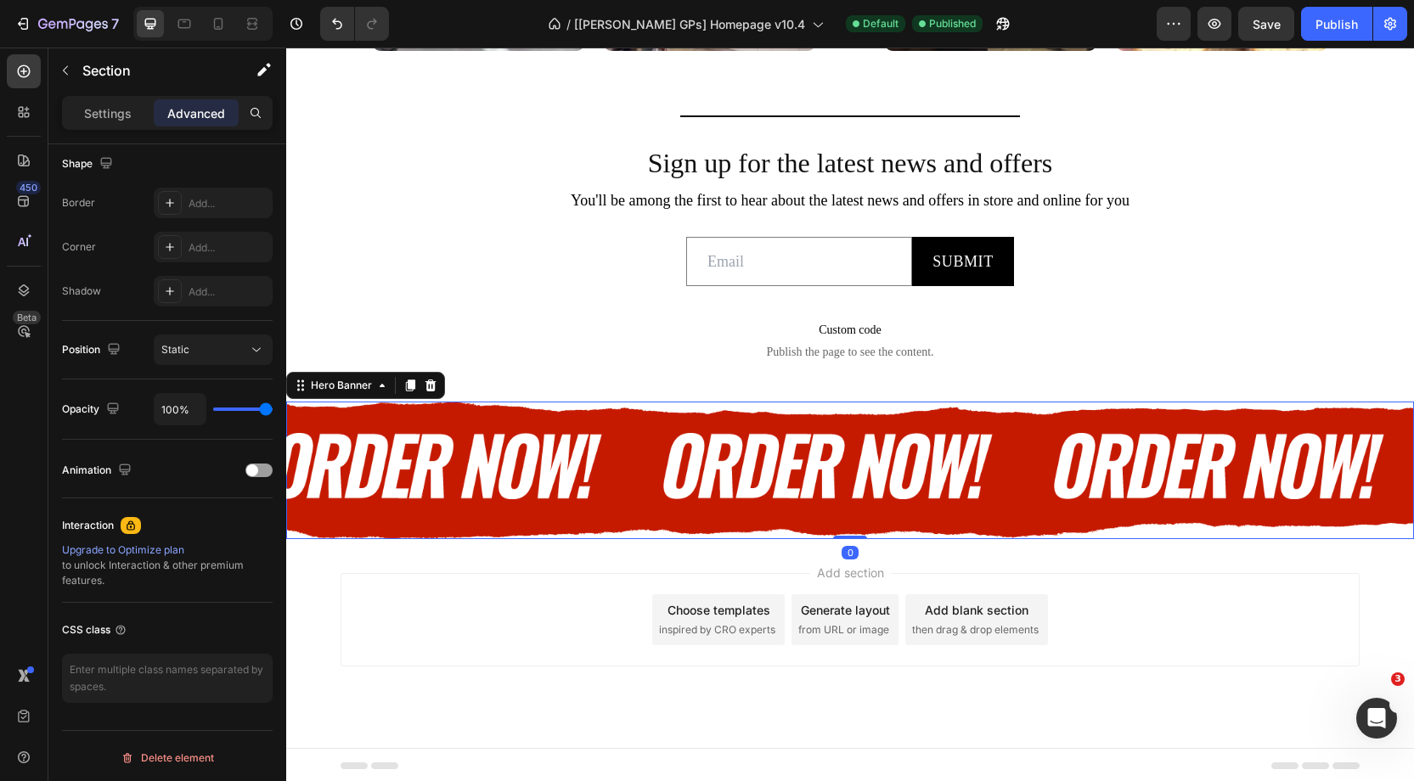
drag, startPoint x: 657, startPoint y: 521, endPoint x: 553, endPoint y: 548, distance: 107.9
click at [657, 521] on div "Overlay" at bounding box center [850, 470] width 1128 height 137
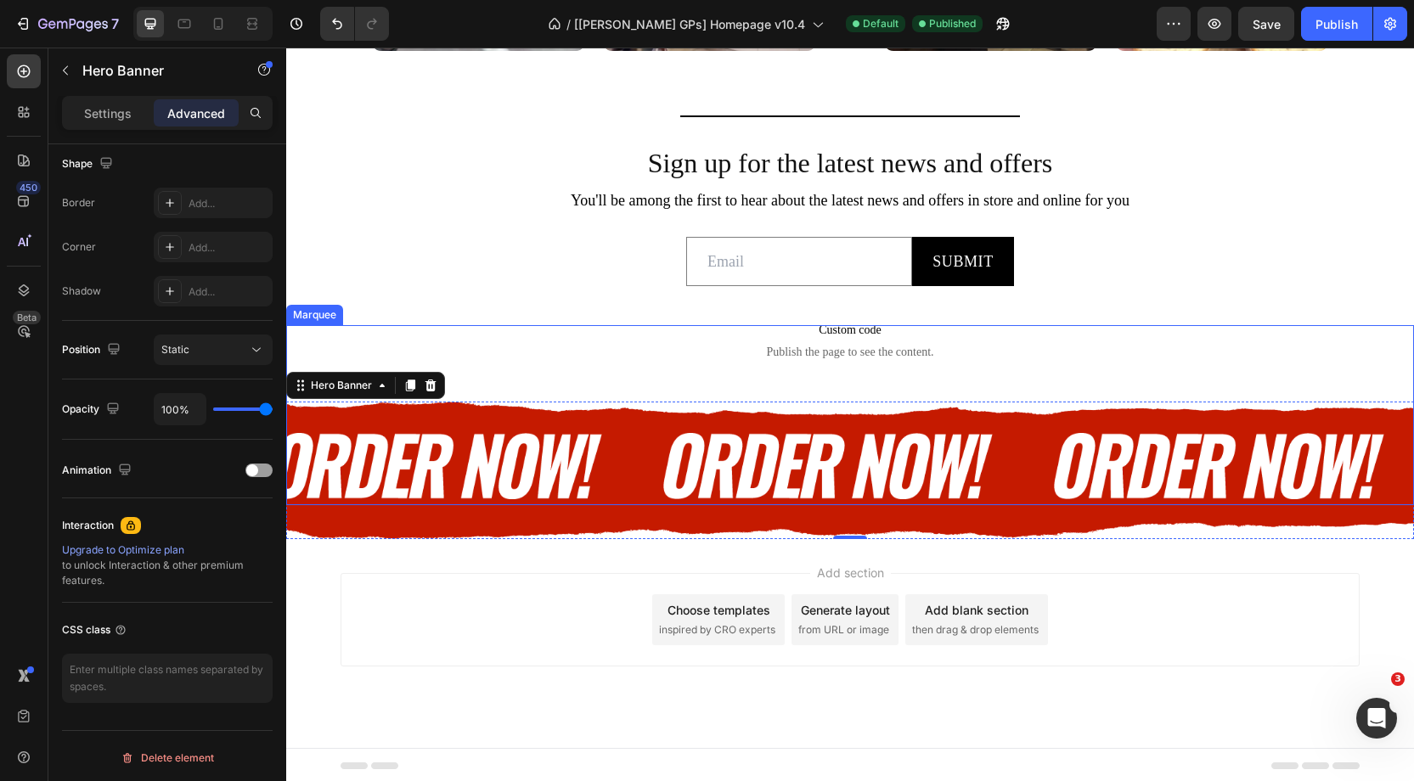
scroll to position [6347, 0]
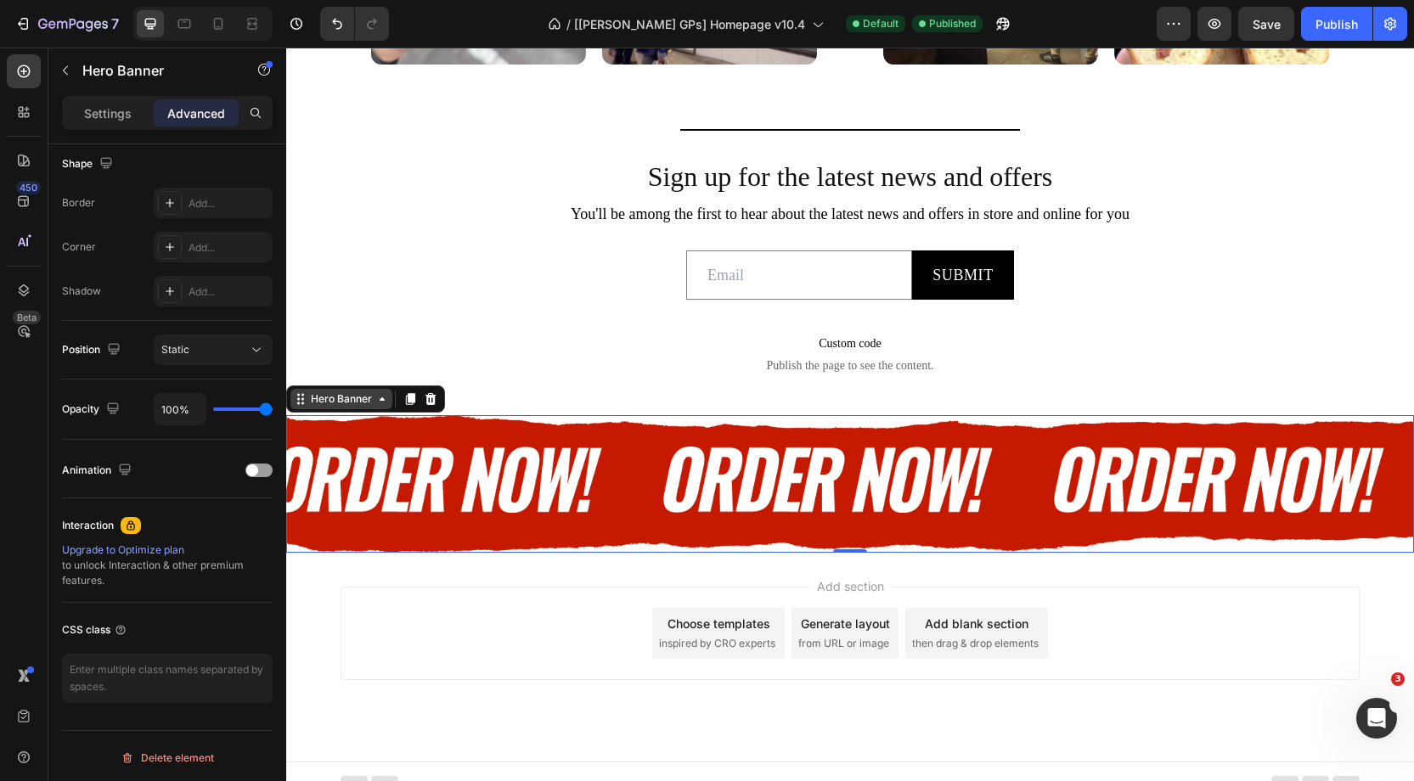
click at [347, 398] on div "Hero Banner" at bounding box center [341, 399] width 68 height 15
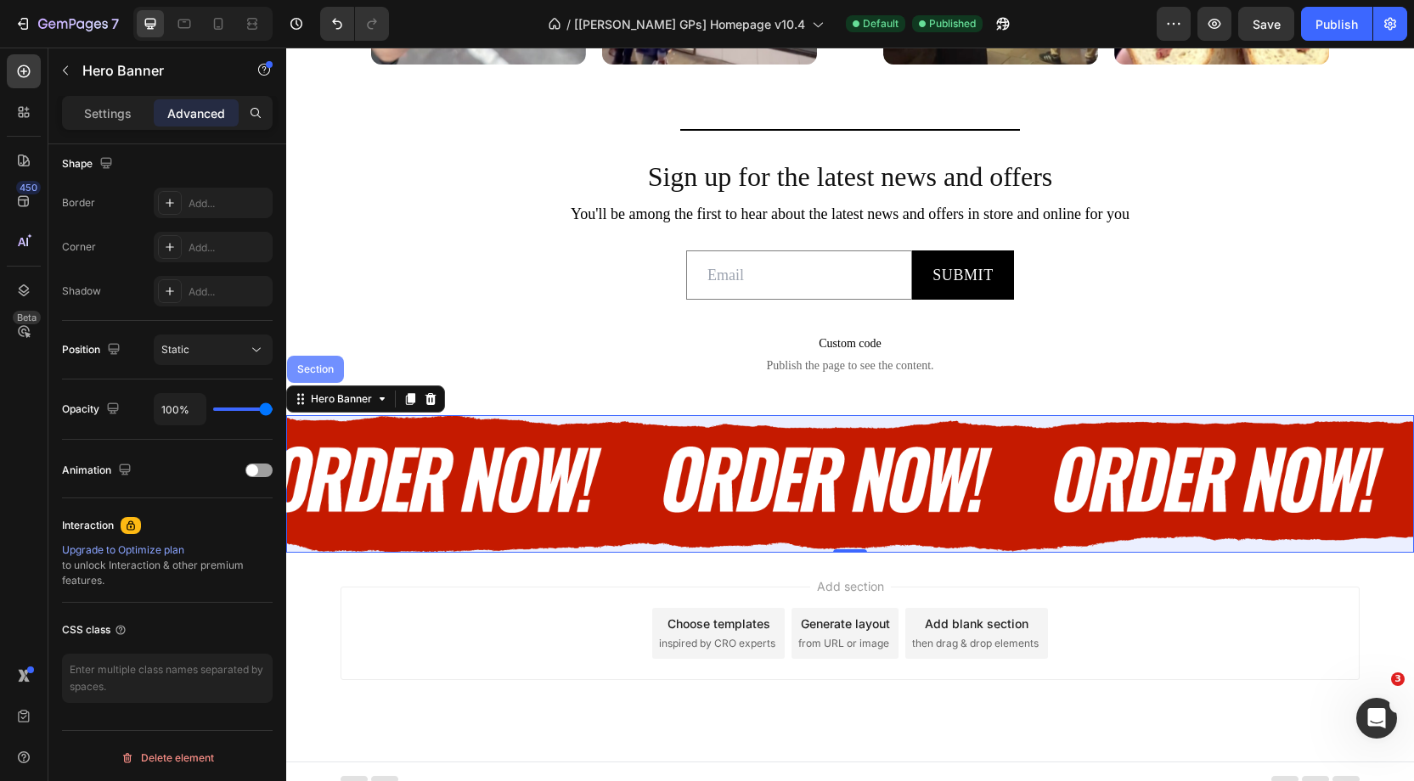
click at [316, 365] on div "Section" at bounding box center [315, 369] width 43 height 10
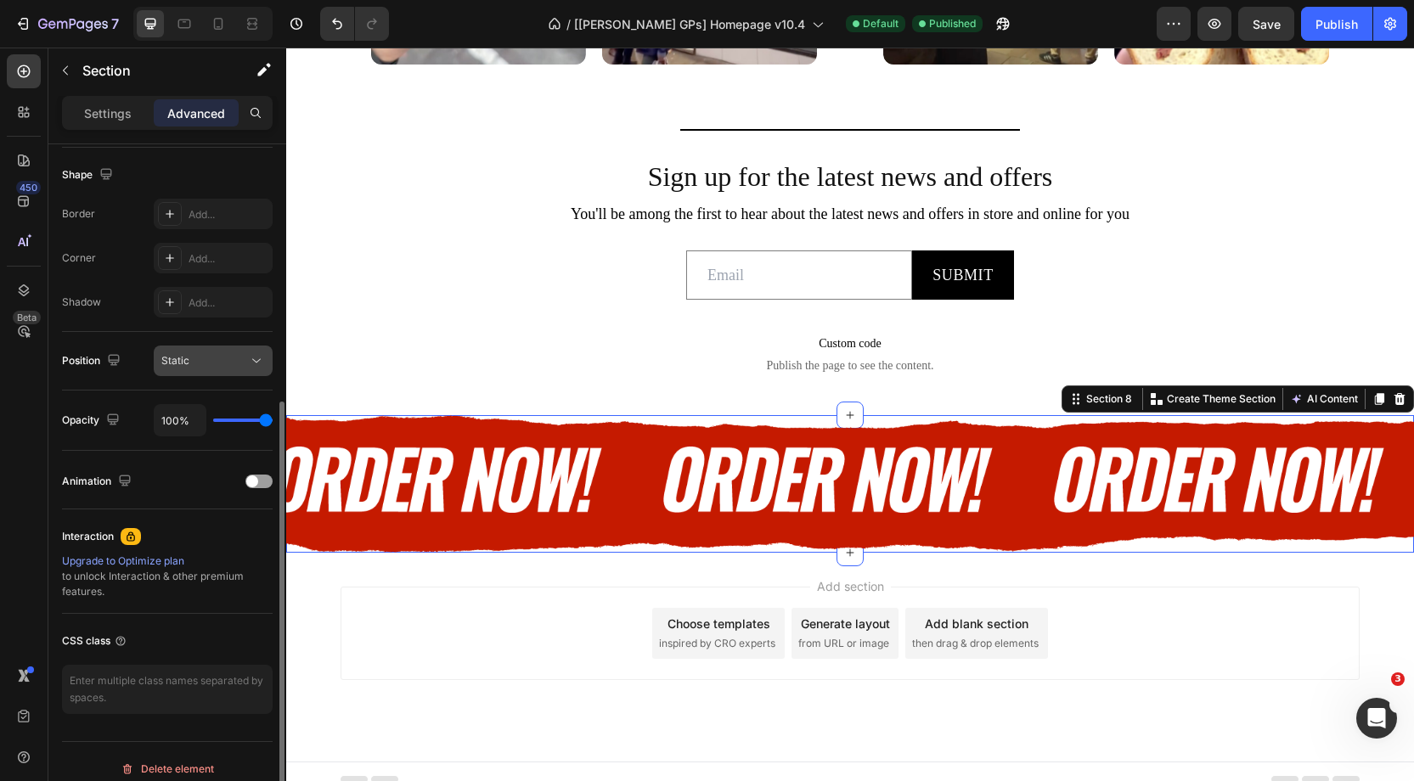
scroll to position [432, 0]
click at [256, 355] on icon at bounding box center [256, 362] width 17 height 17
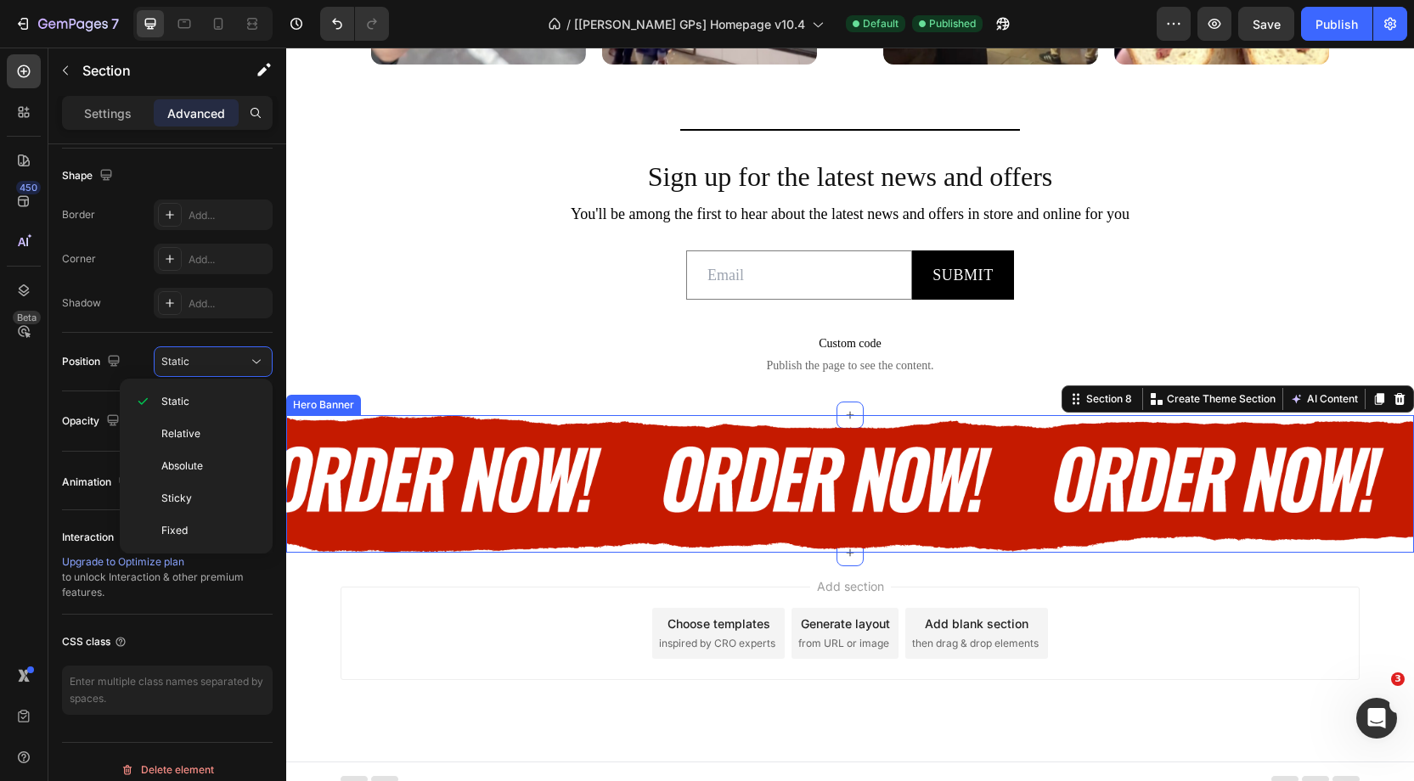
click at [455, 528] on div "Overlay" at bounding box center [850, 483] width 1128 height 137
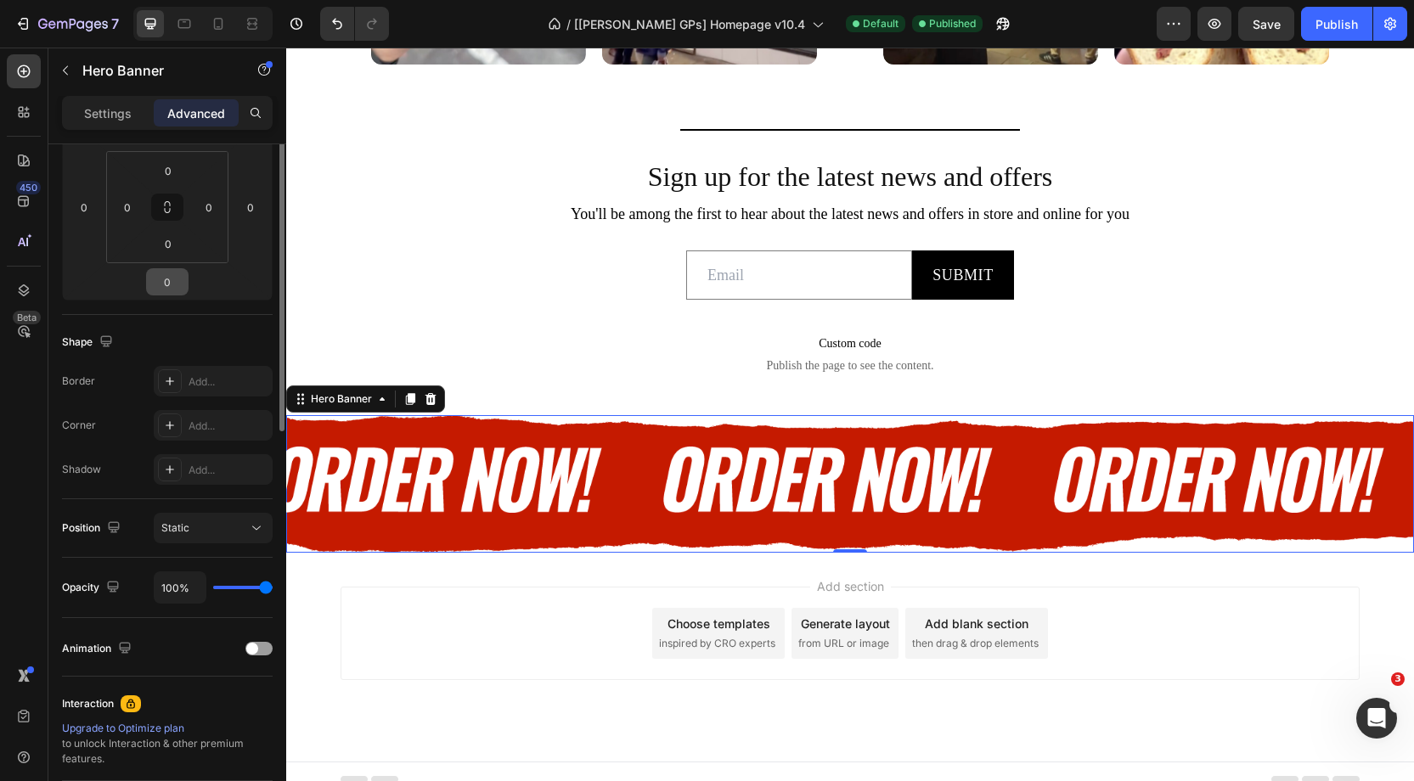
scroll to position [365, 0]
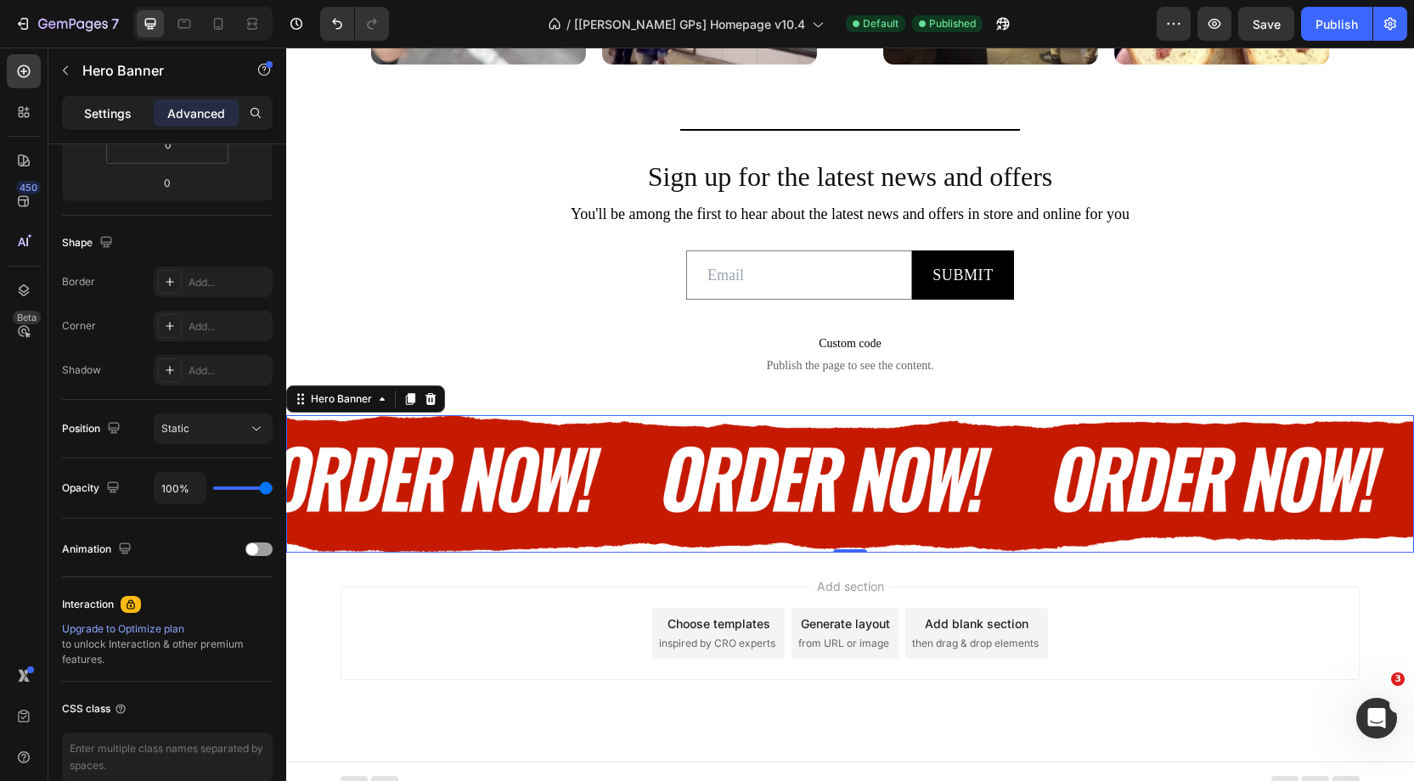
click at [111, 110] on p "Settings" at bounding box center [108, 113] width 48 height 18
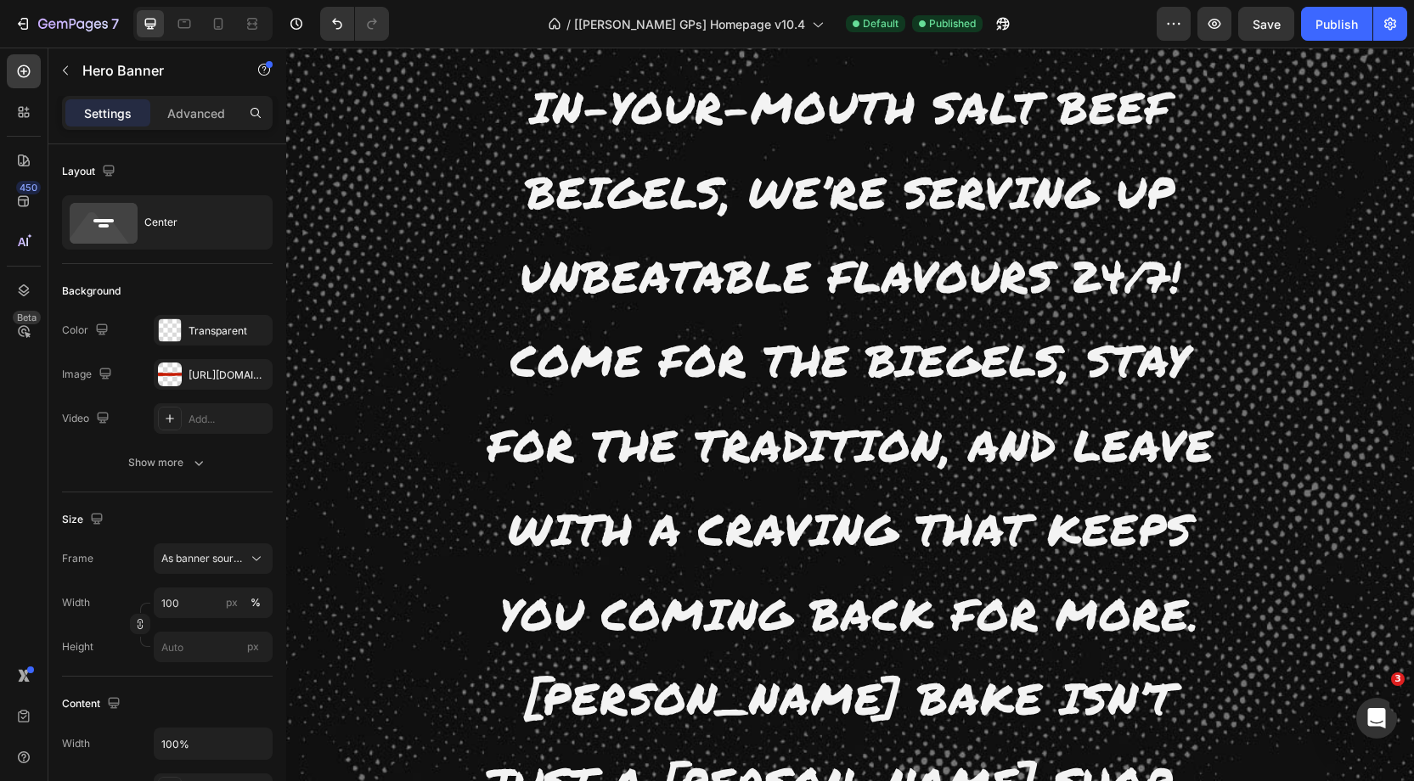
scroll to position [4471, 0]
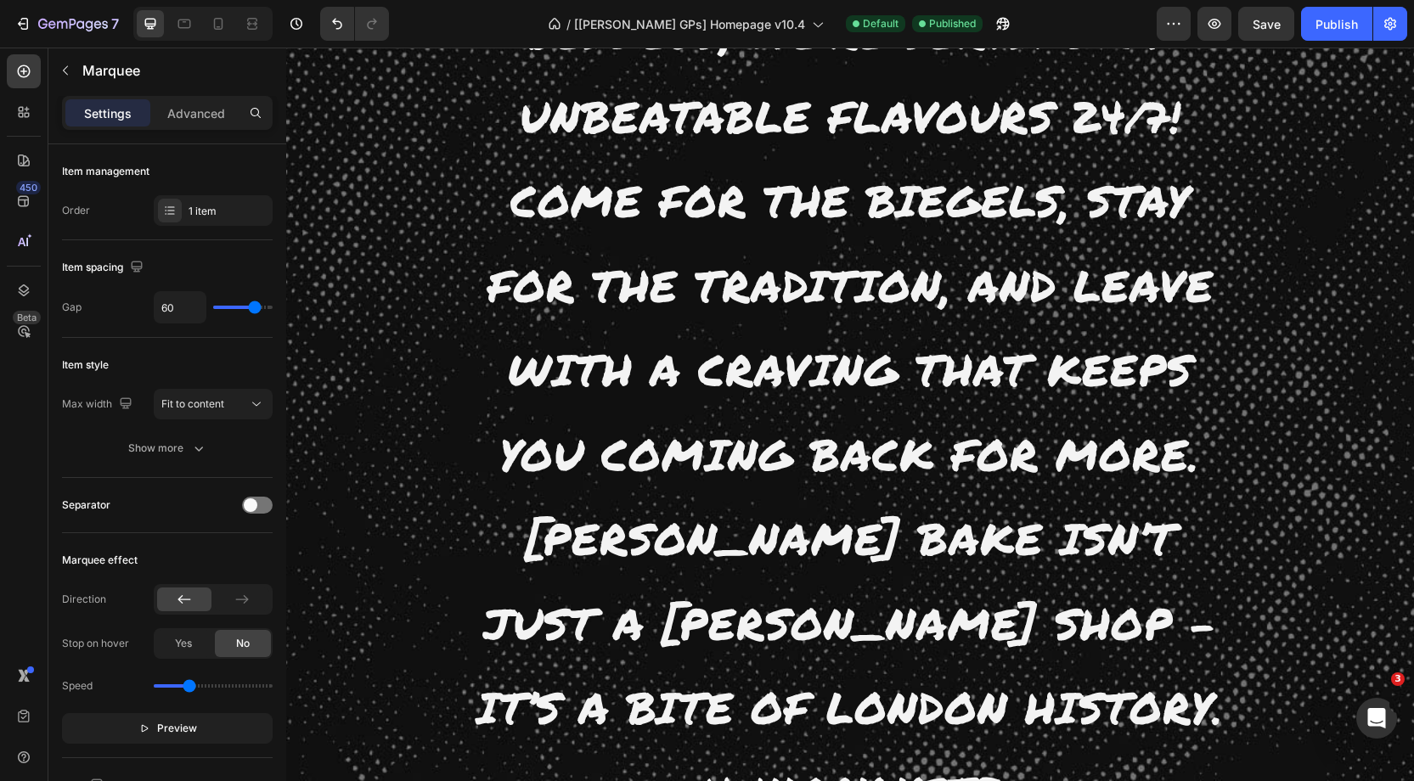
click at [317, 718] on div "Section" at bounding box center [315, 723] width 43 height 10
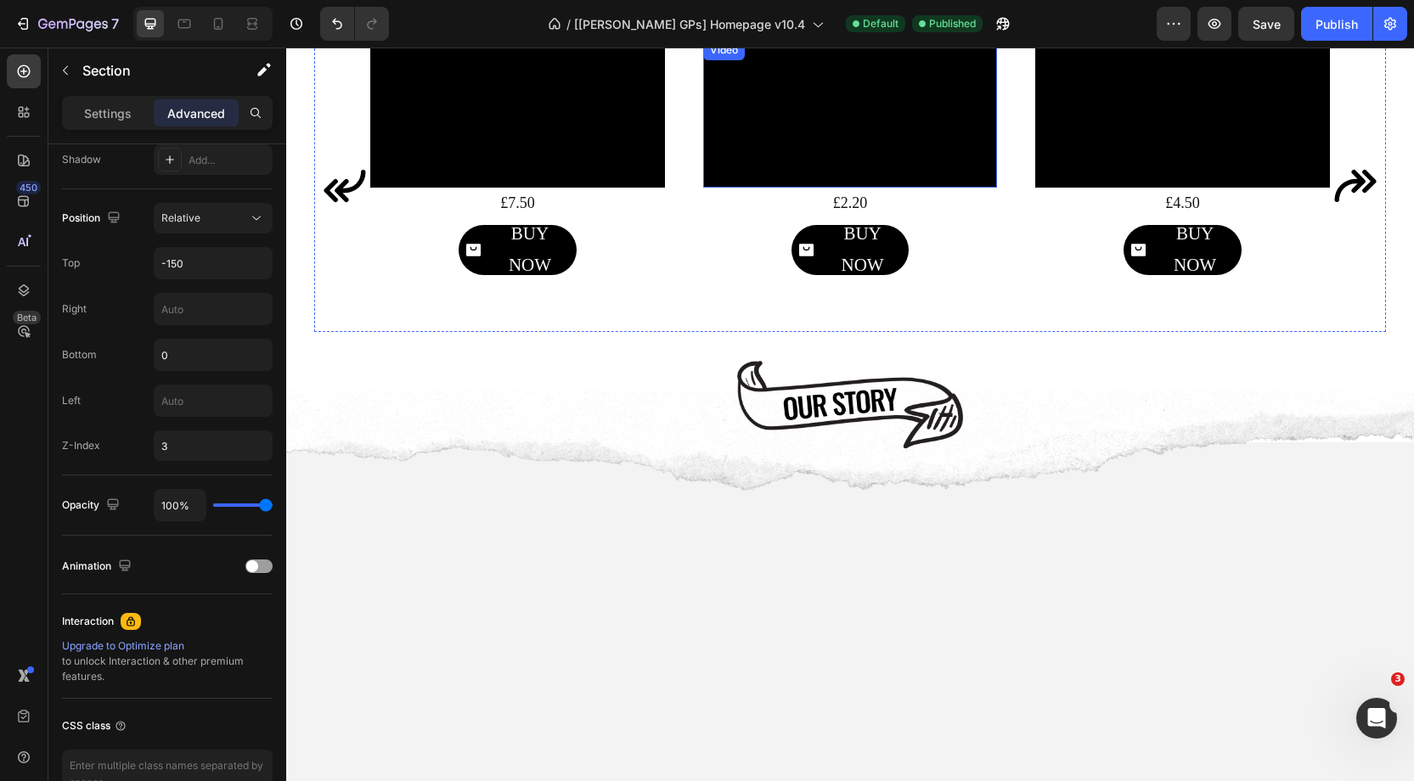
scroll to position [1111, 0]
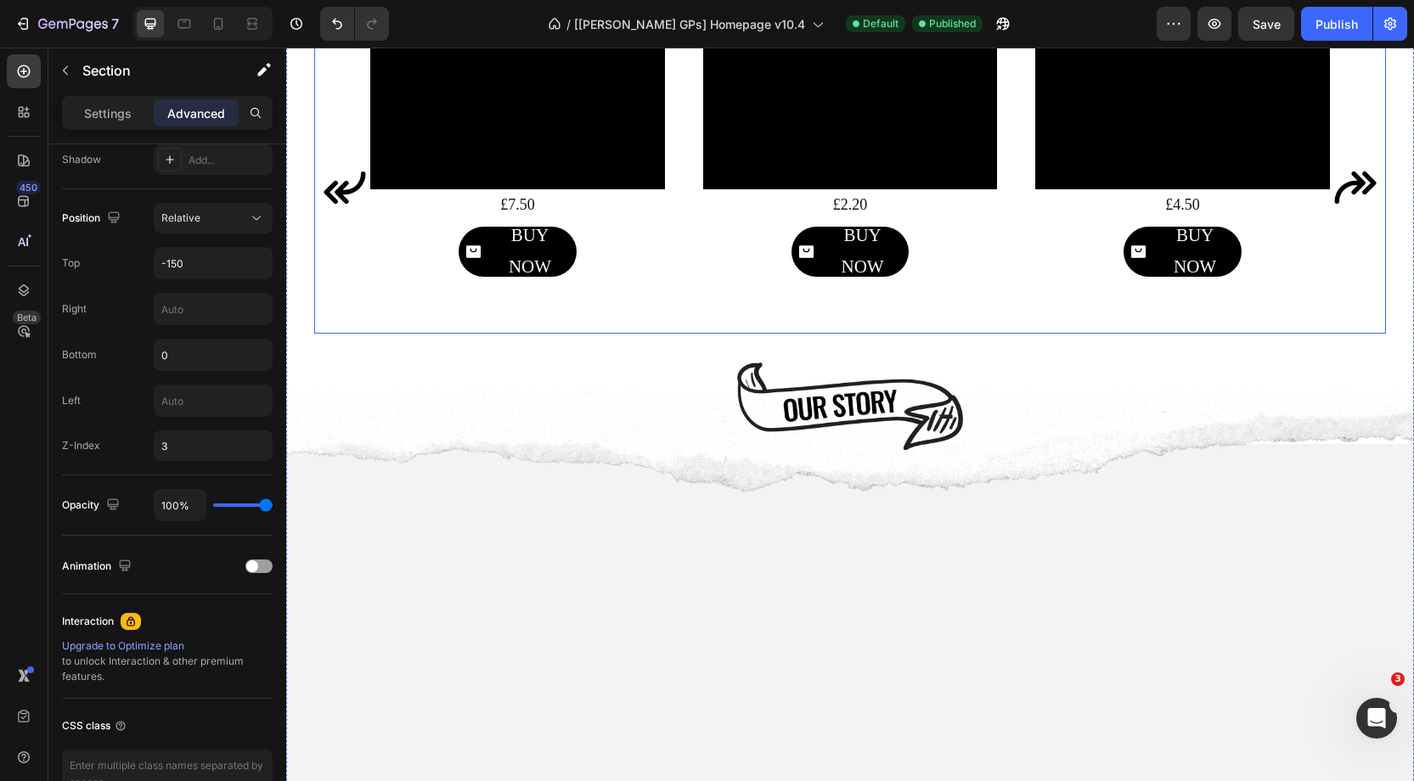
click at [686, 229] on div "Image Video £7.50 Text Block BUY NOW Button Image Video £2.20 Text Block BUY NO…" at bounding box center [850, 188] width 960 height 292
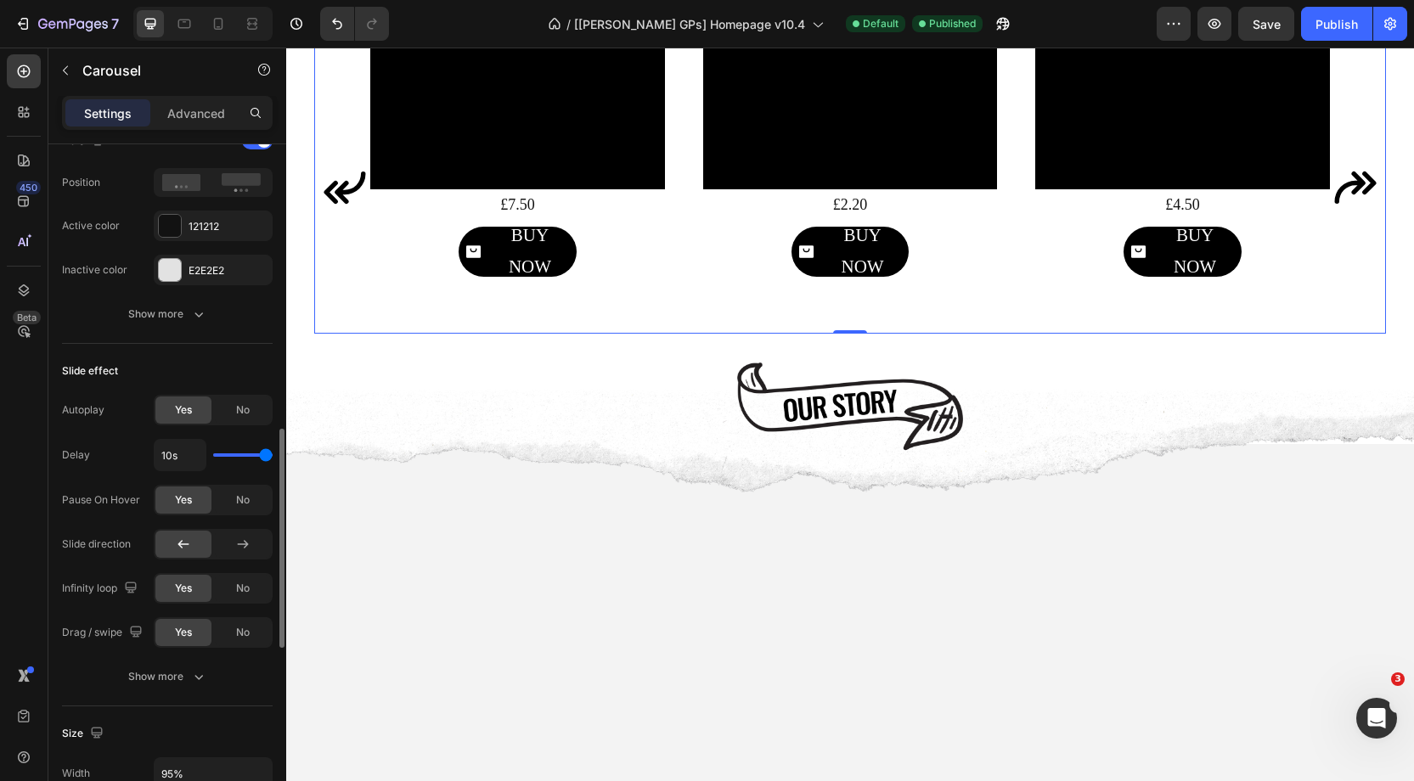
scroll to position [901, 0]
click at [197, 318] on button "Show more" at bounding box center [167, 313] width 211 height 31
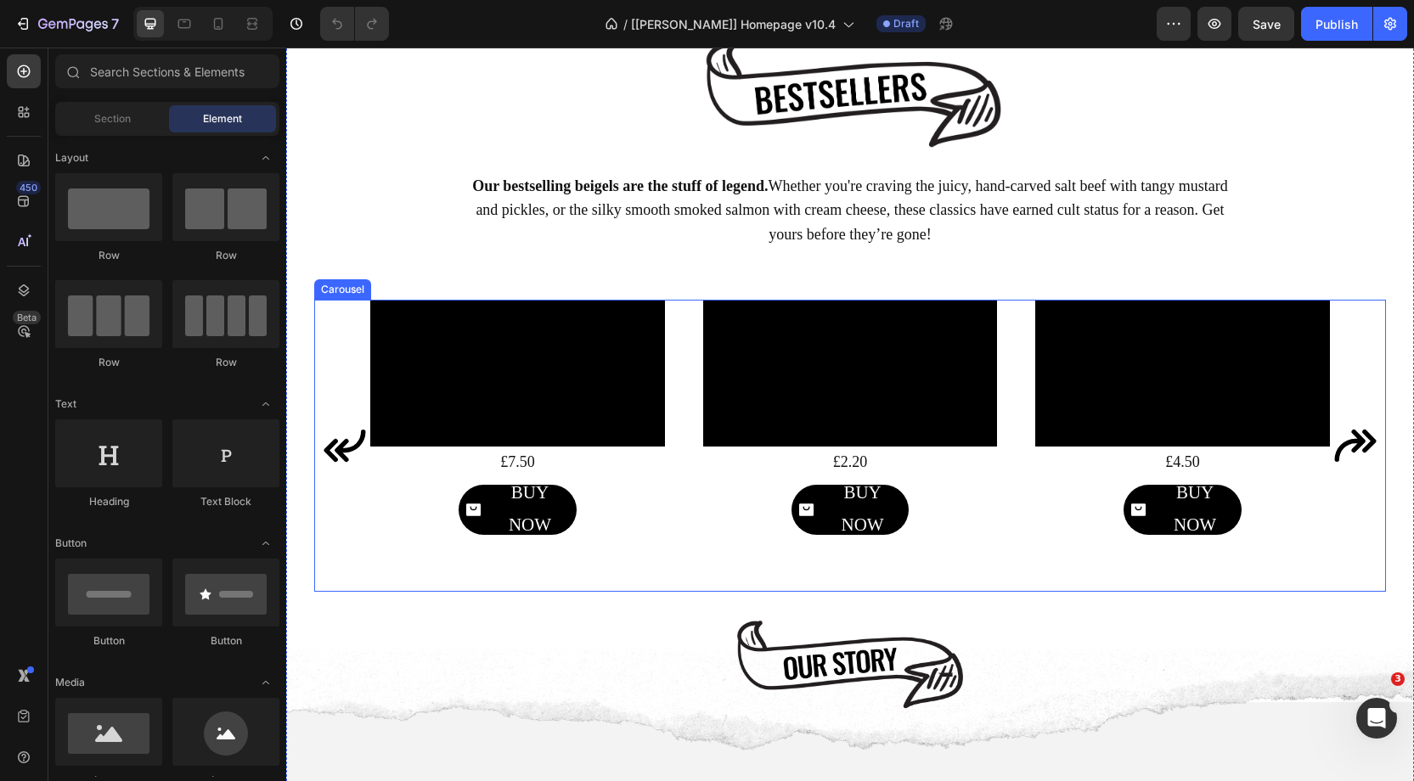
scroll to position [1028, 0]
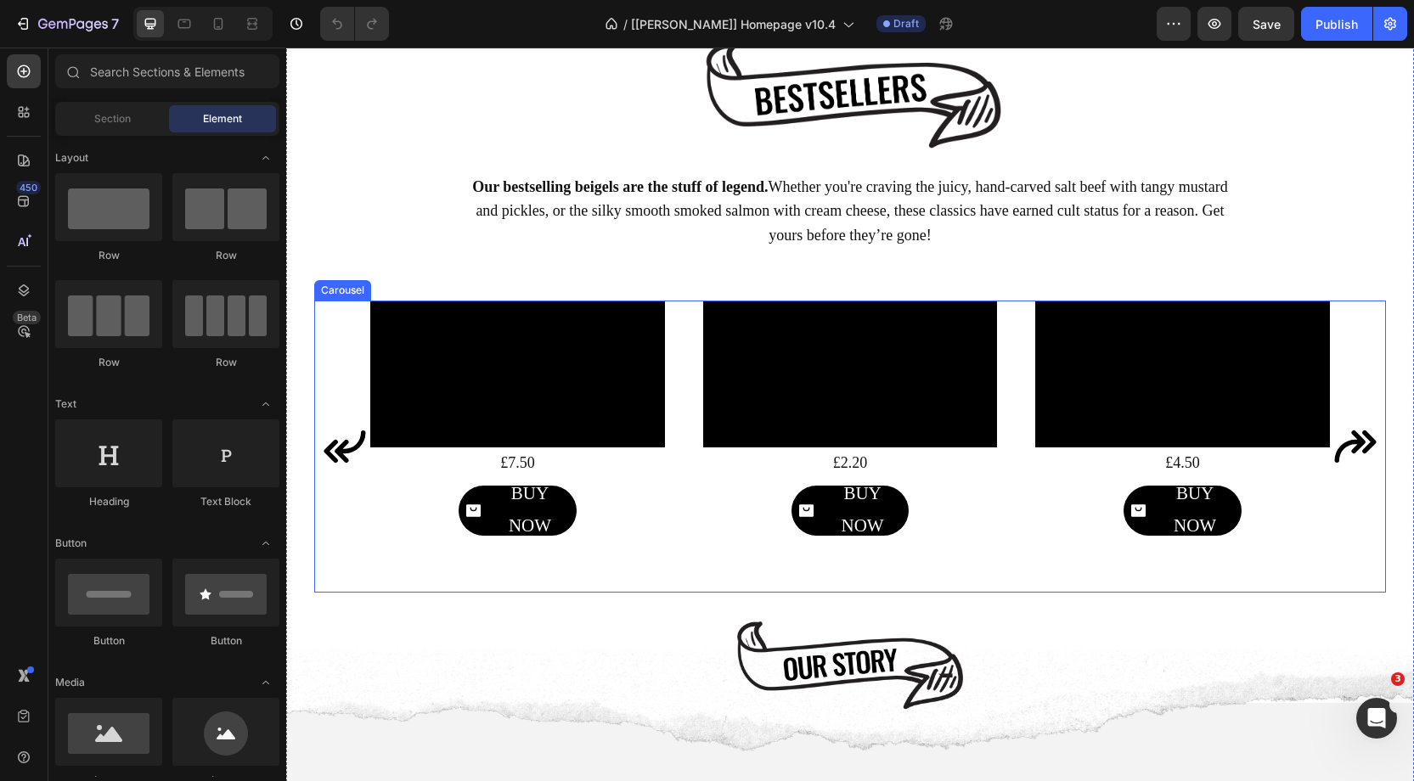
click at [689, 319] on div "Image Video £7.50 Text Block BUY NOW Button Image Video £2.20 Text Block BUY NO…" at bounding box center [850, 447] width 960 height 292
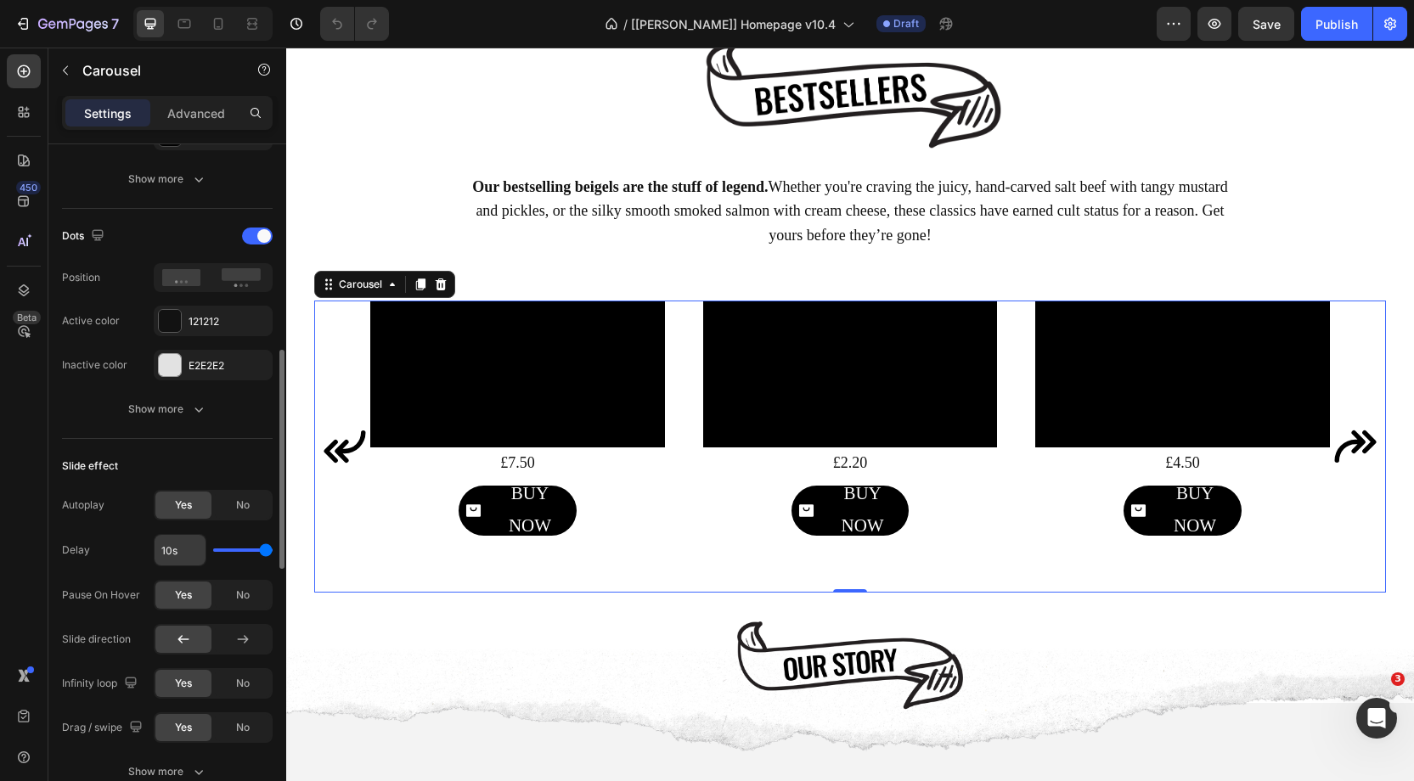
scroll to position [888, 0]
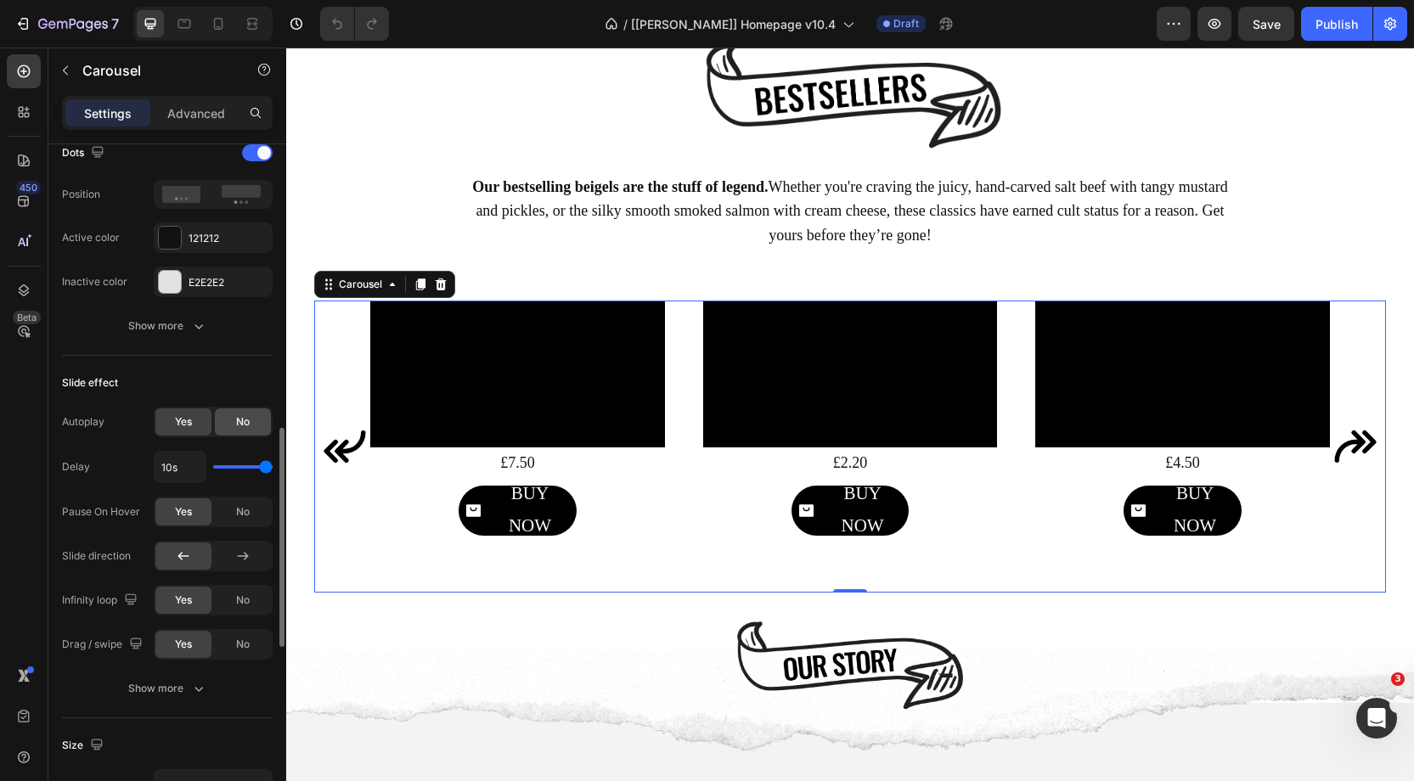
click at [245, 422] on span "No" at bounding box center [243, 421] width 14 height 15
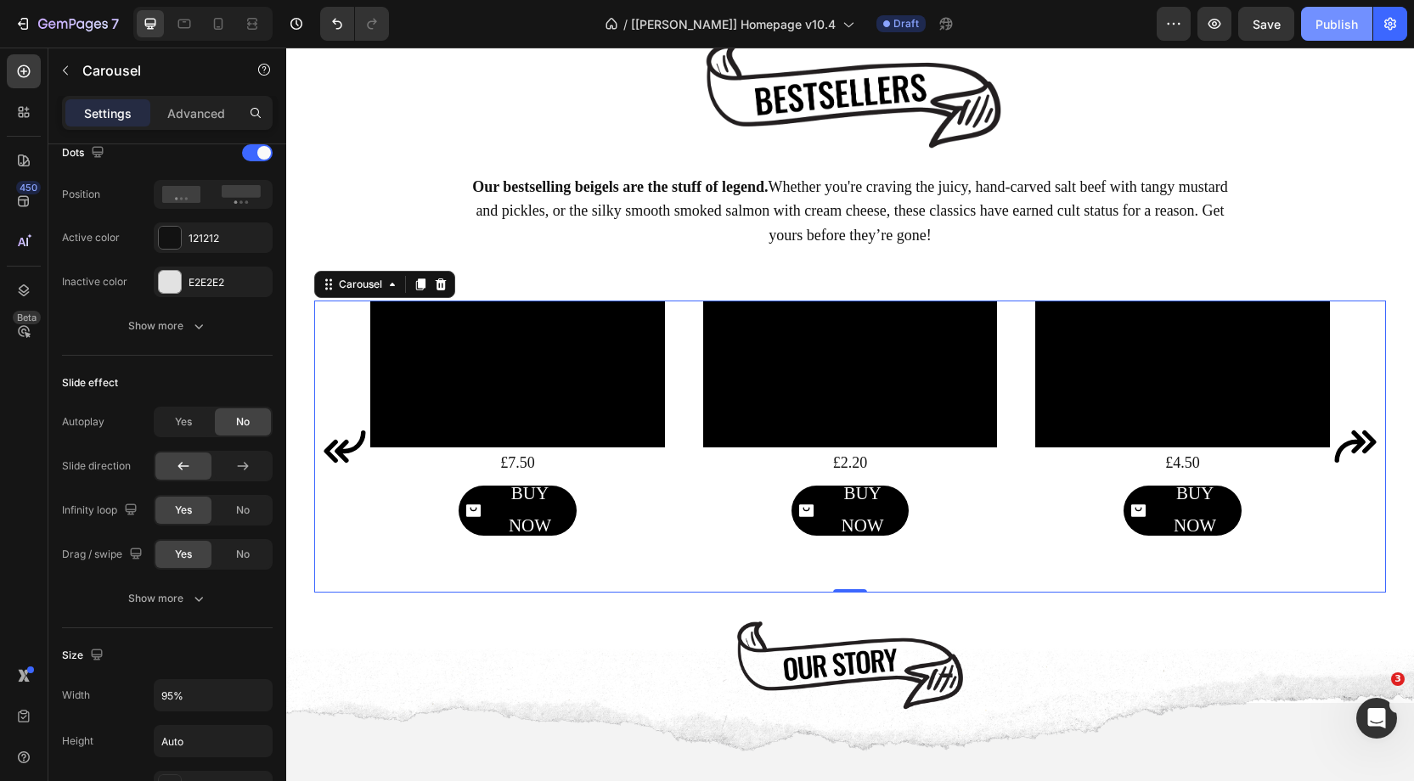
click at [1327, 35] on button "Publish" at bounding box center [1336, 24] width 71 height 34
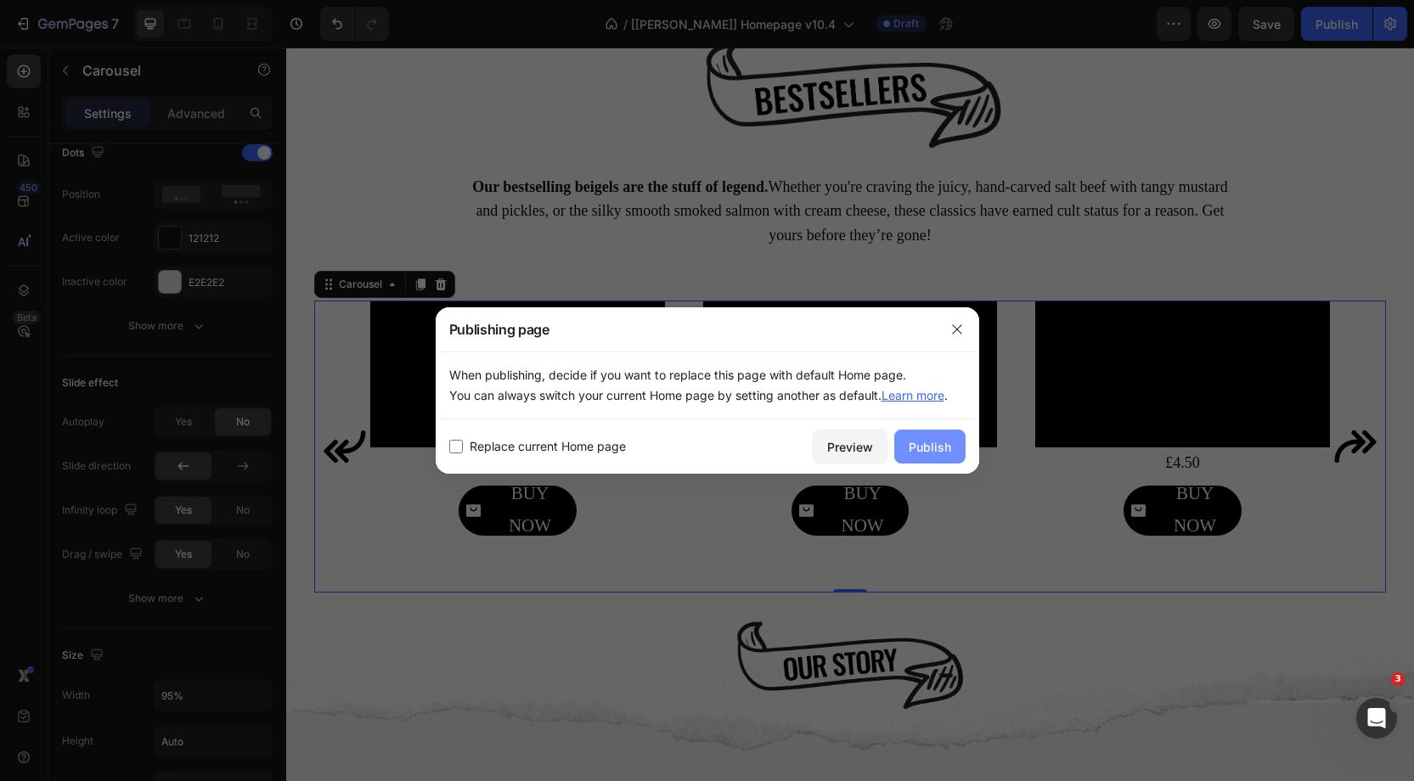
click at [944, 437] on button "Publish" at bounding box center [929, 447] width 71 height 34
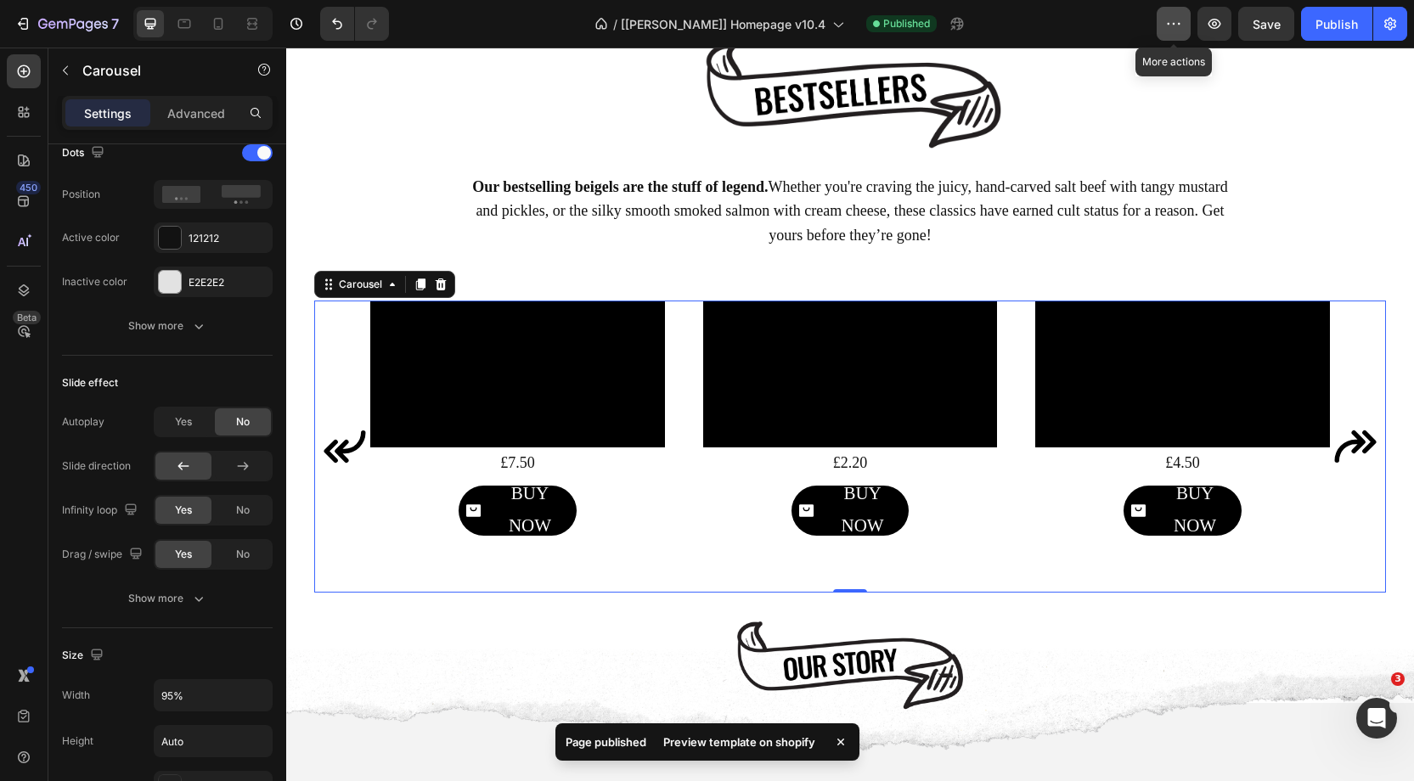
click at [1185, 18] on button "button" at bounding box center [1174, 24] width 34 height 34
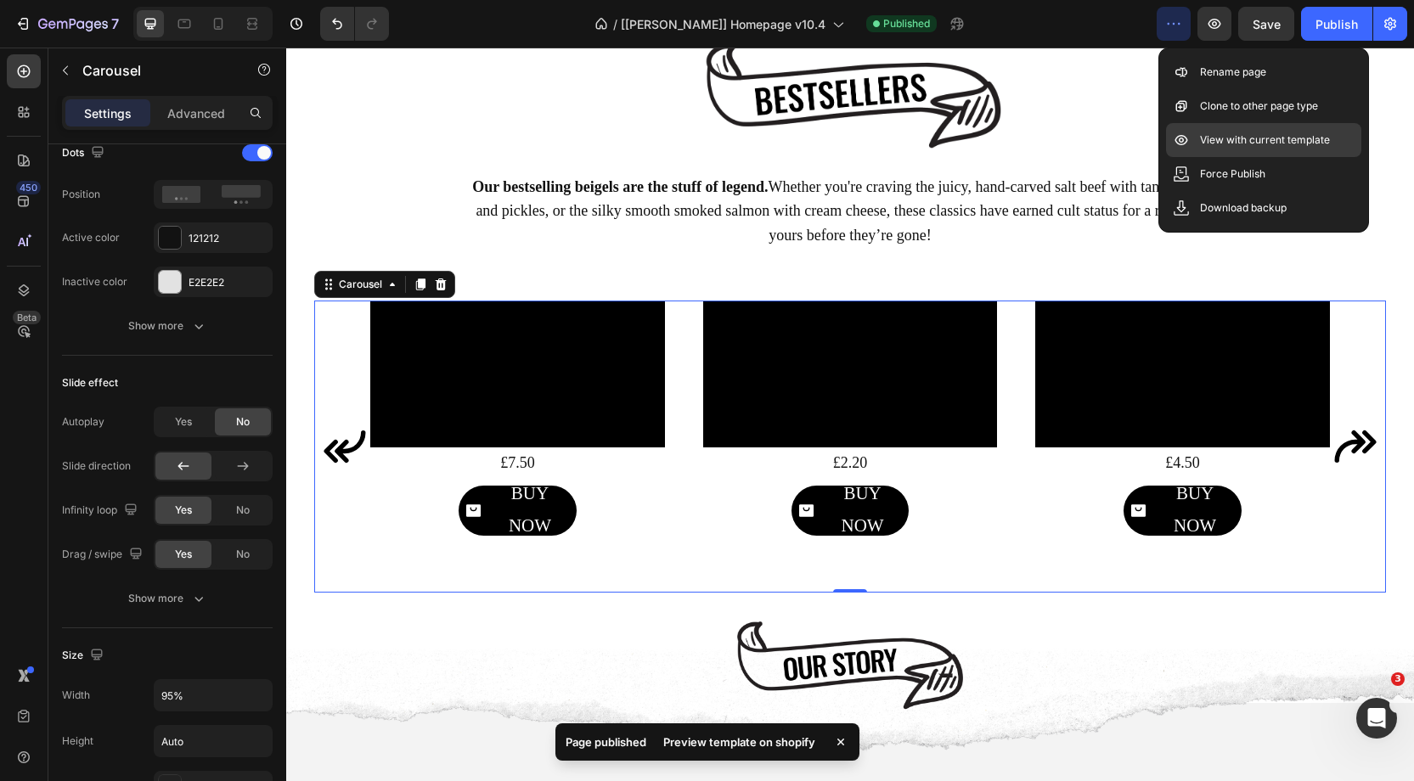
click at [1229, 133] on p "View with current template" at bounding box center [1265, 140] width 130 height 17
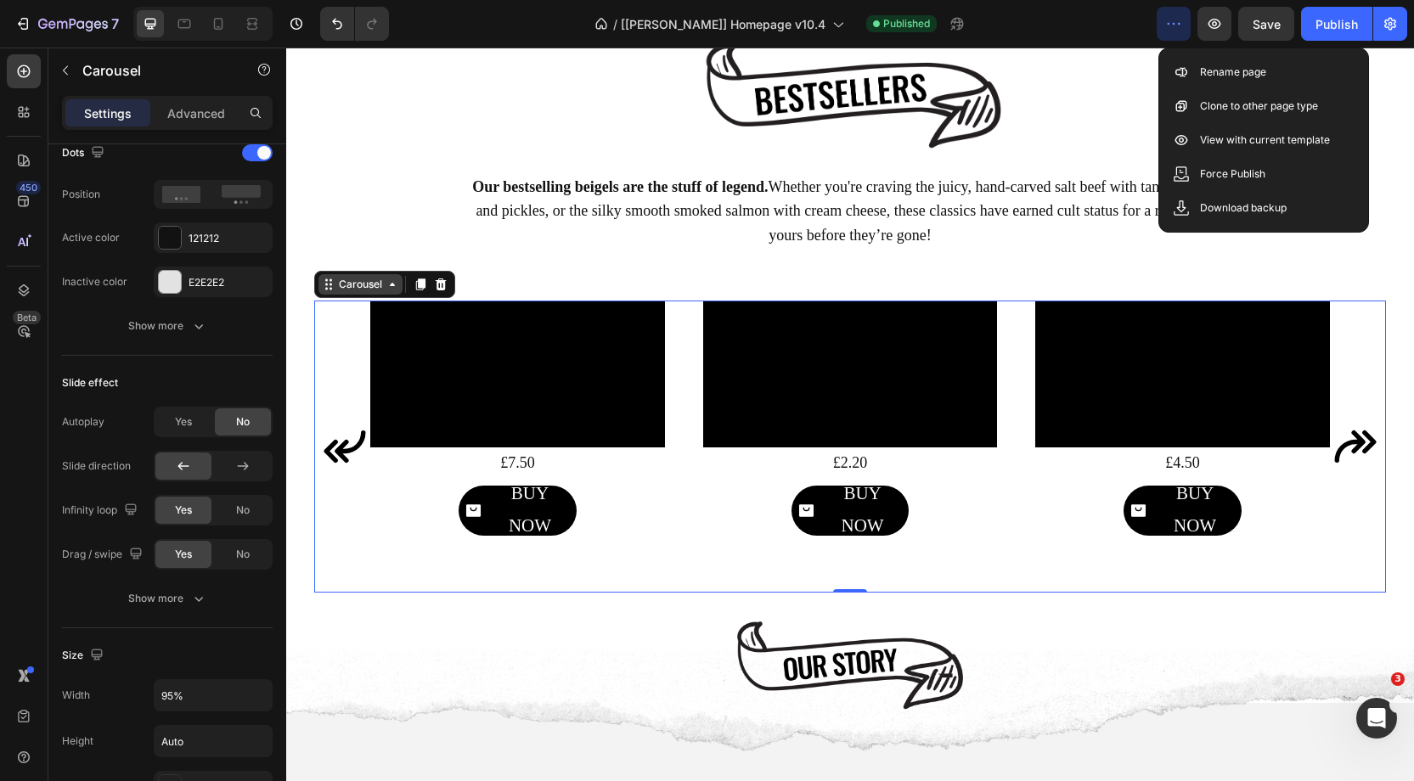
click at [348, 289] on div "Carousel" at bounding box center [360, 284] width 50 height 15
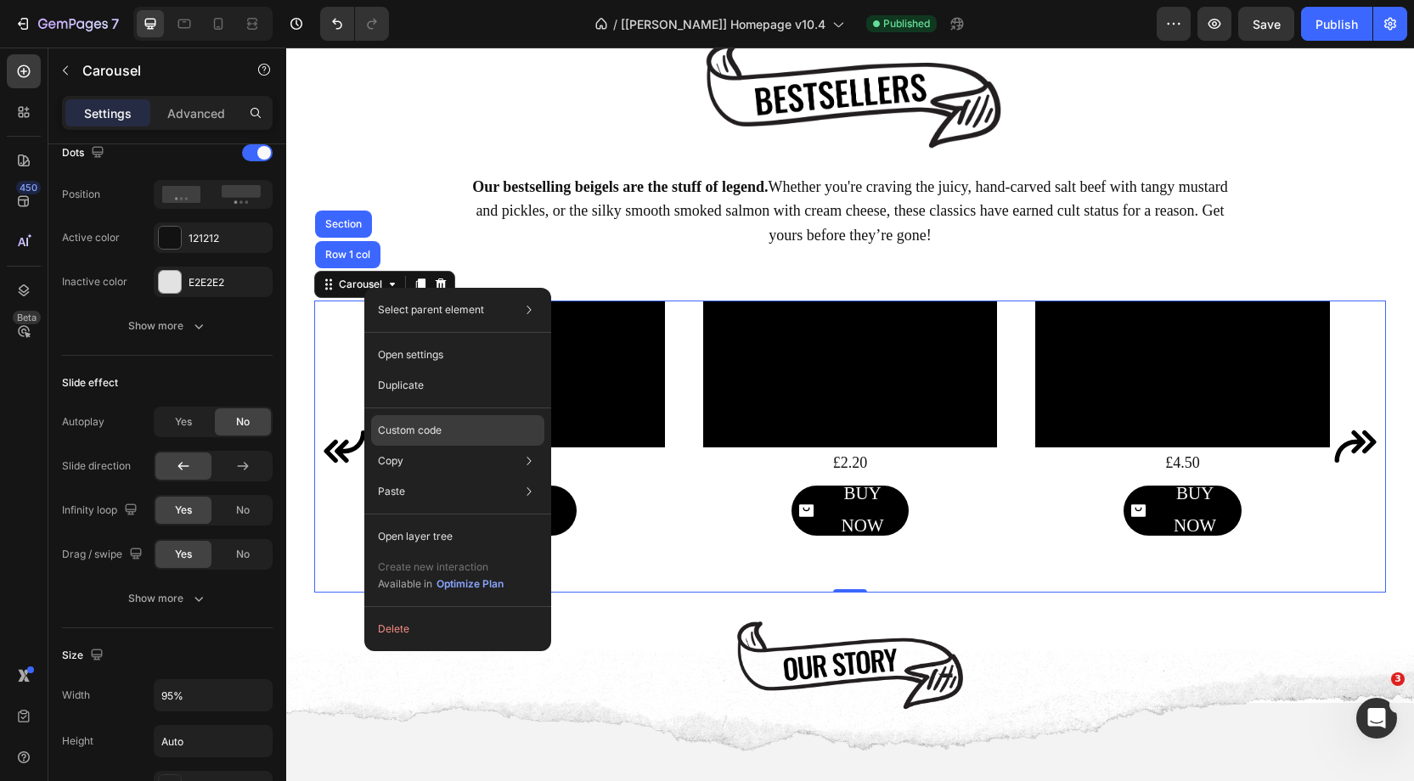
click at [419, 433] on p "Custom code" at bounding box center [410, 430] width 64 height 15
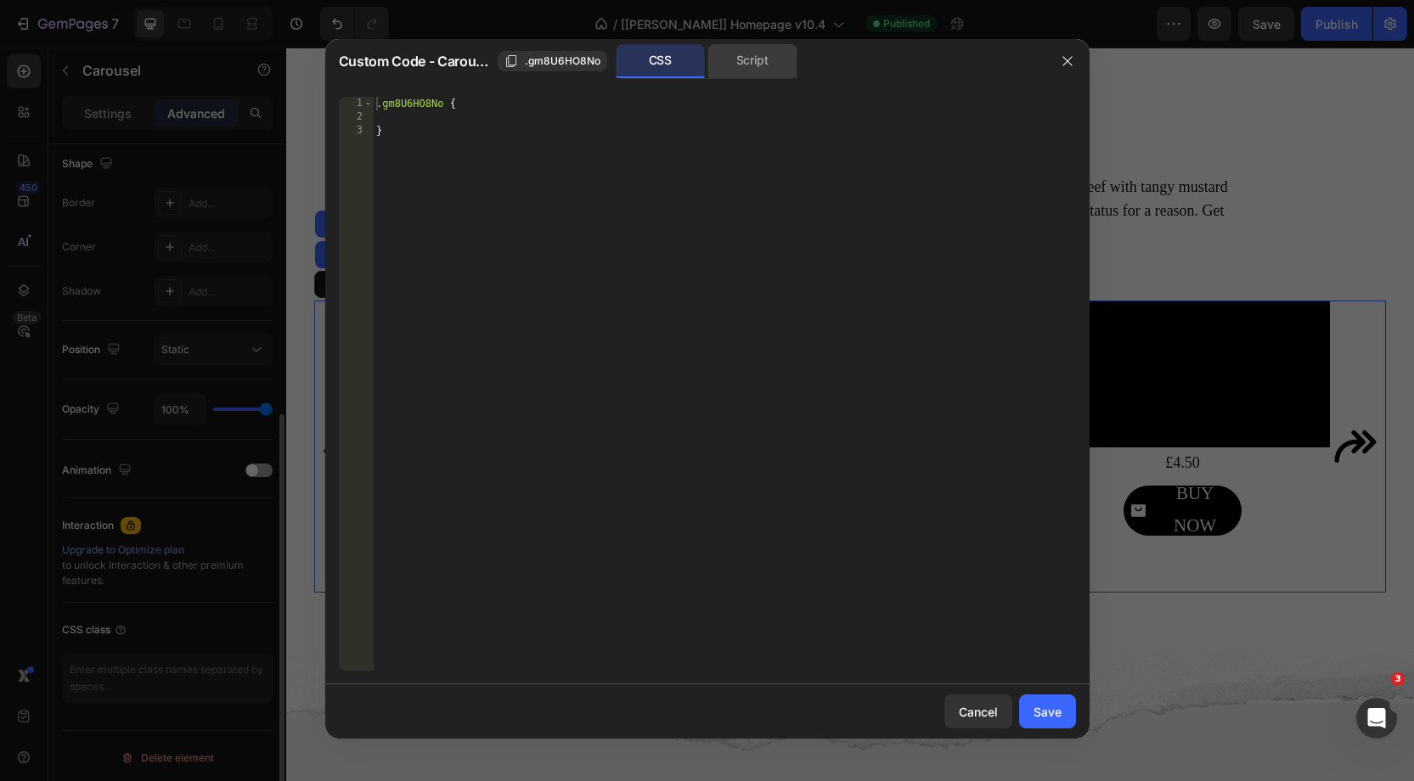
click at [741, 70] on div "Script" at bounding box center [752, 61] width 89 height 34
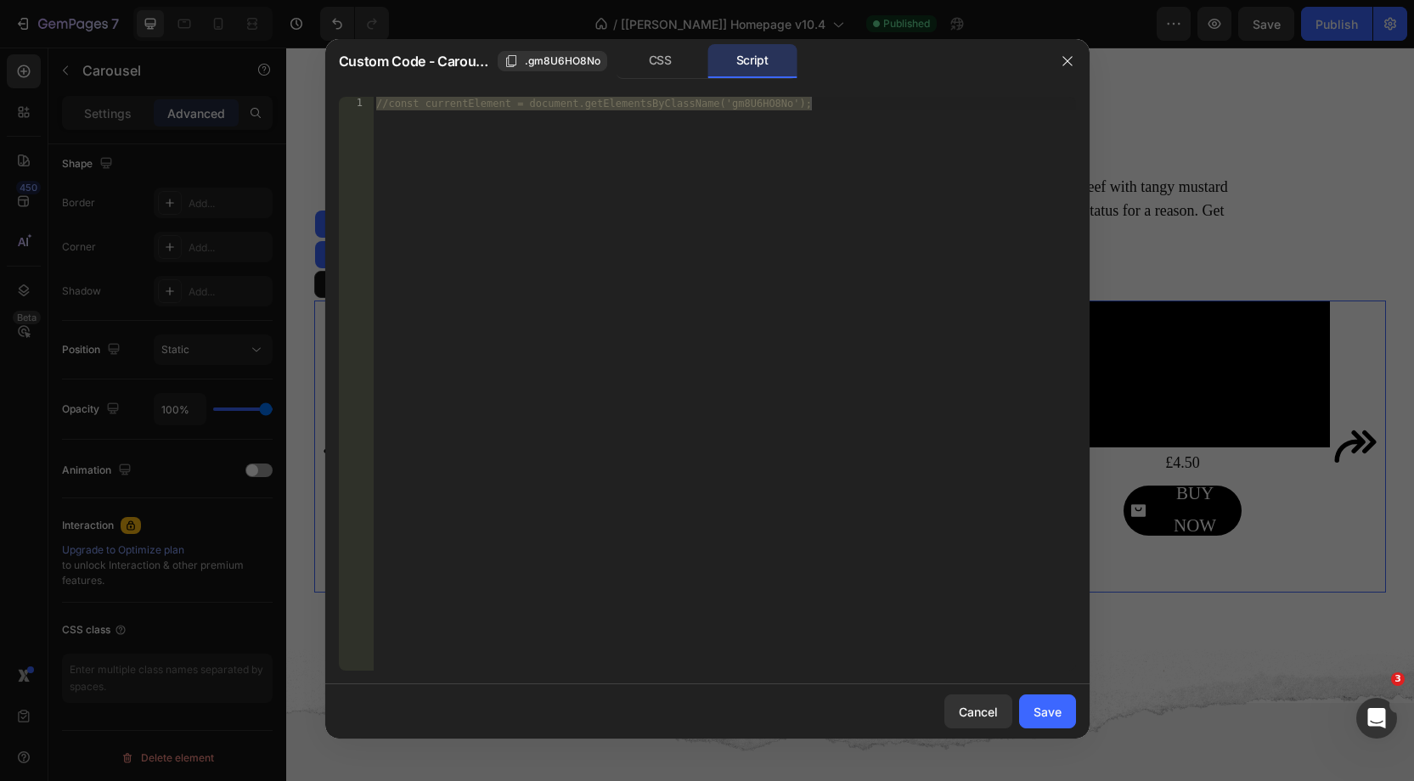
drag, startPoint x: 674, startPoint y: 62, endPoint x: 1111, endPoint y: 48, distance: 436.7
click at [681, 60] on div "CSS" at bounding box center [660, 61] width 89 height 34
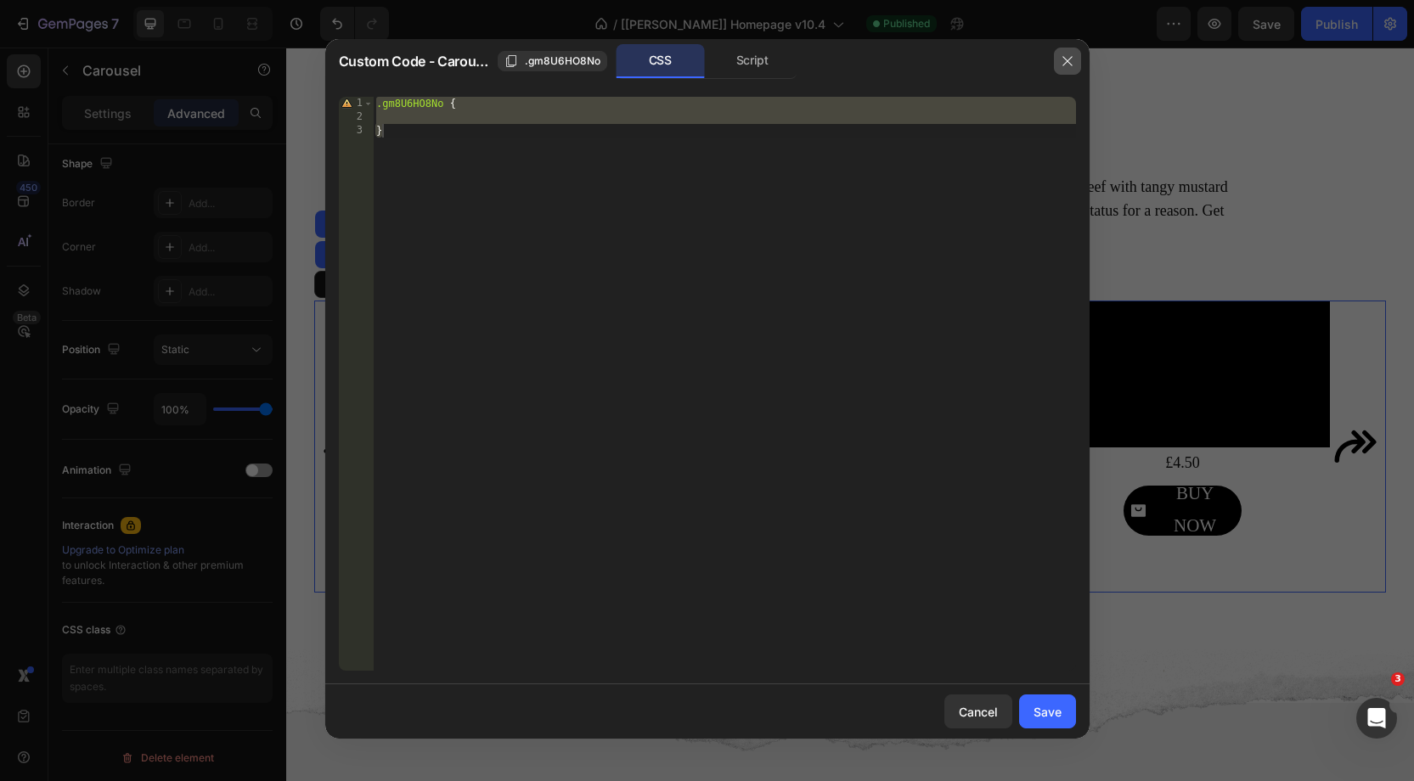
click at [1066, 61] on icon "button" at bounding box center [1068, 61] width 14 height 14
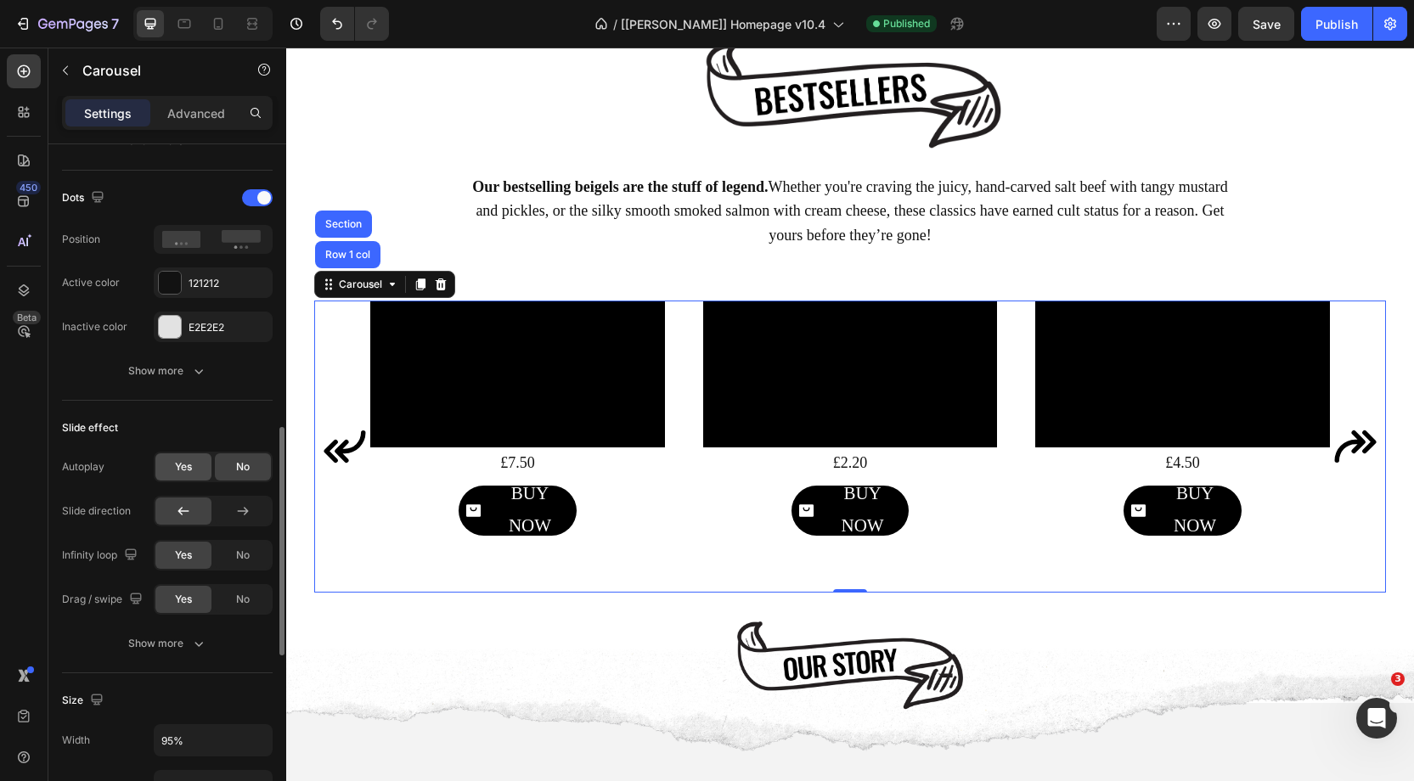
scroll to position [844, 0]
click at [189, 470] on div "Yes" at bounding box center [183, 466] width 56 height 27
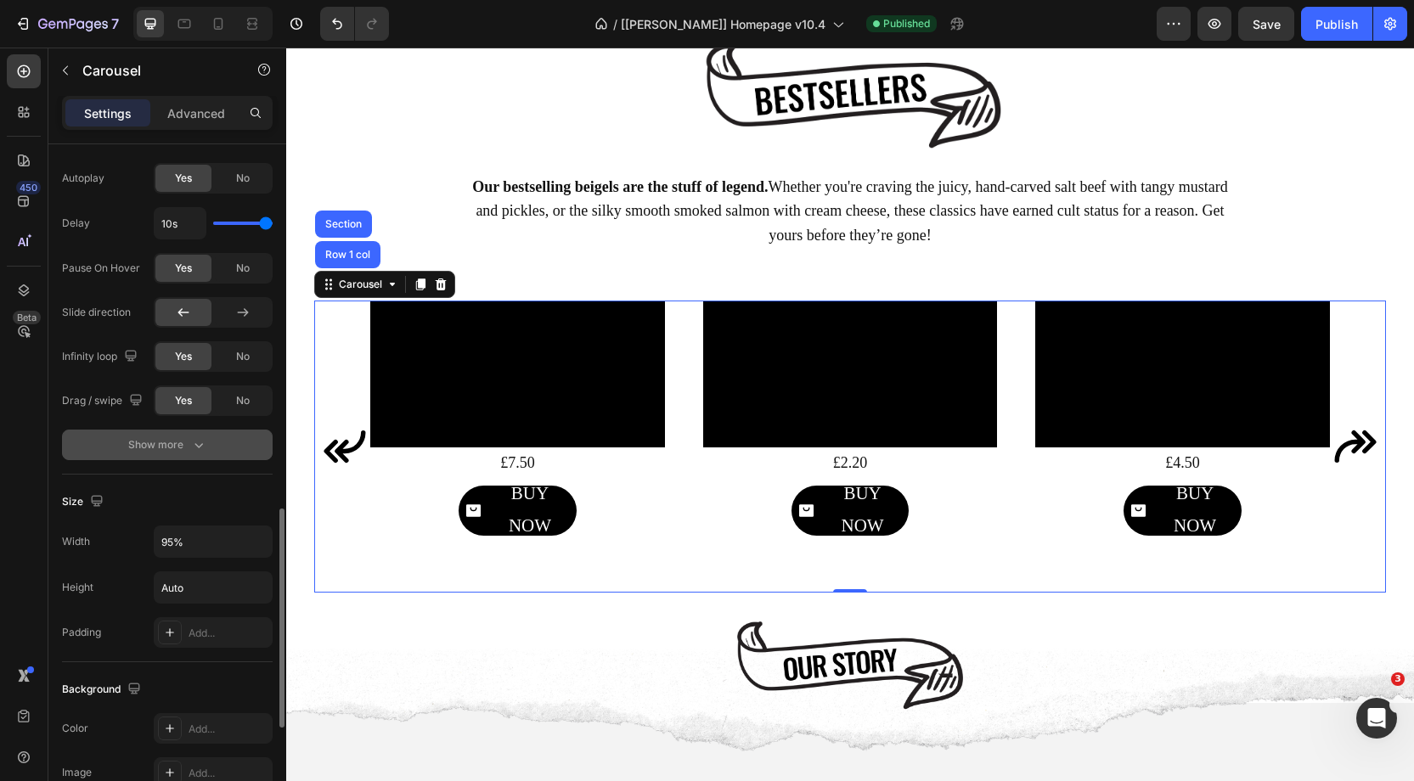
scroll to position [1134, 0]
click at [186, 439] on div "Show more" at bounding box center [167, 443] width 79 height 17
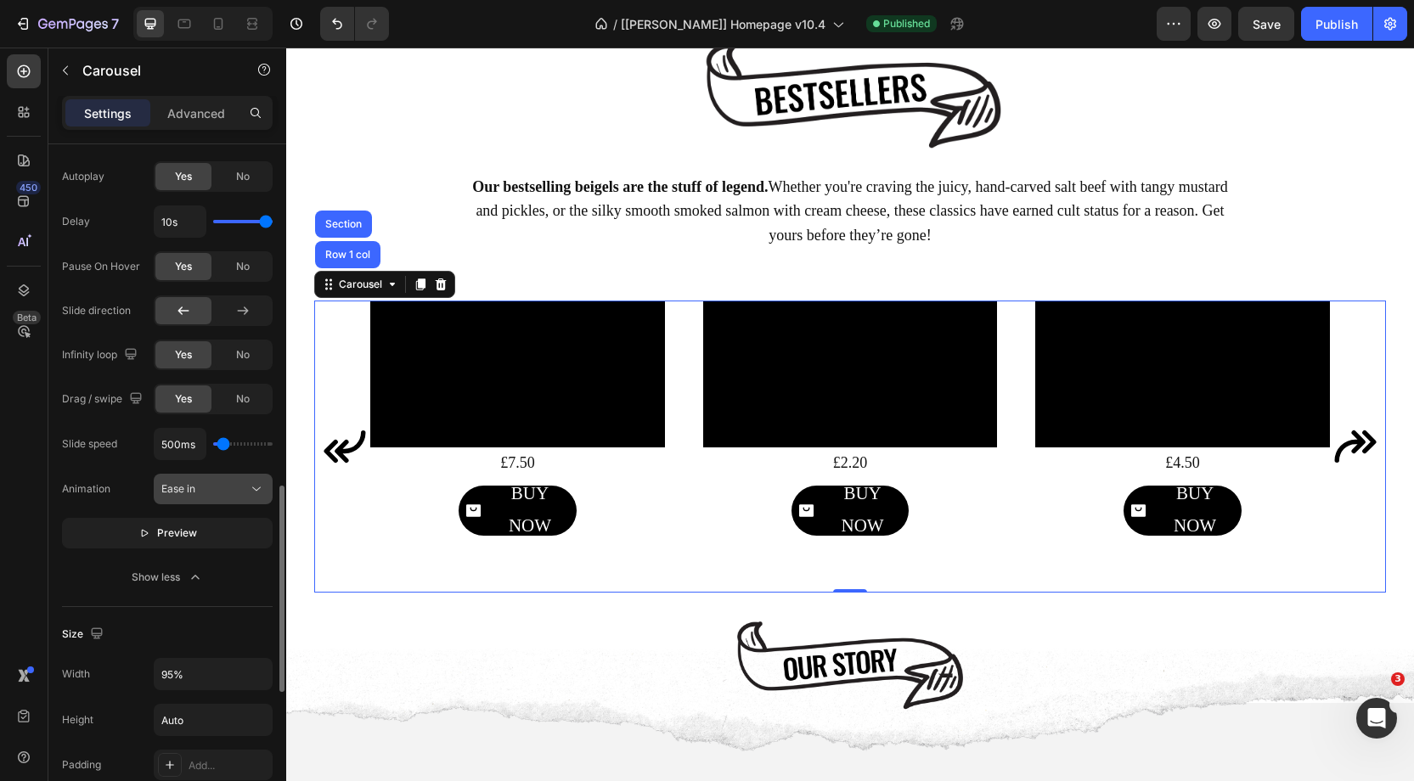
click at [213, 482] on div "Ease in" at bounding box center [204, 489] width 87 height 15
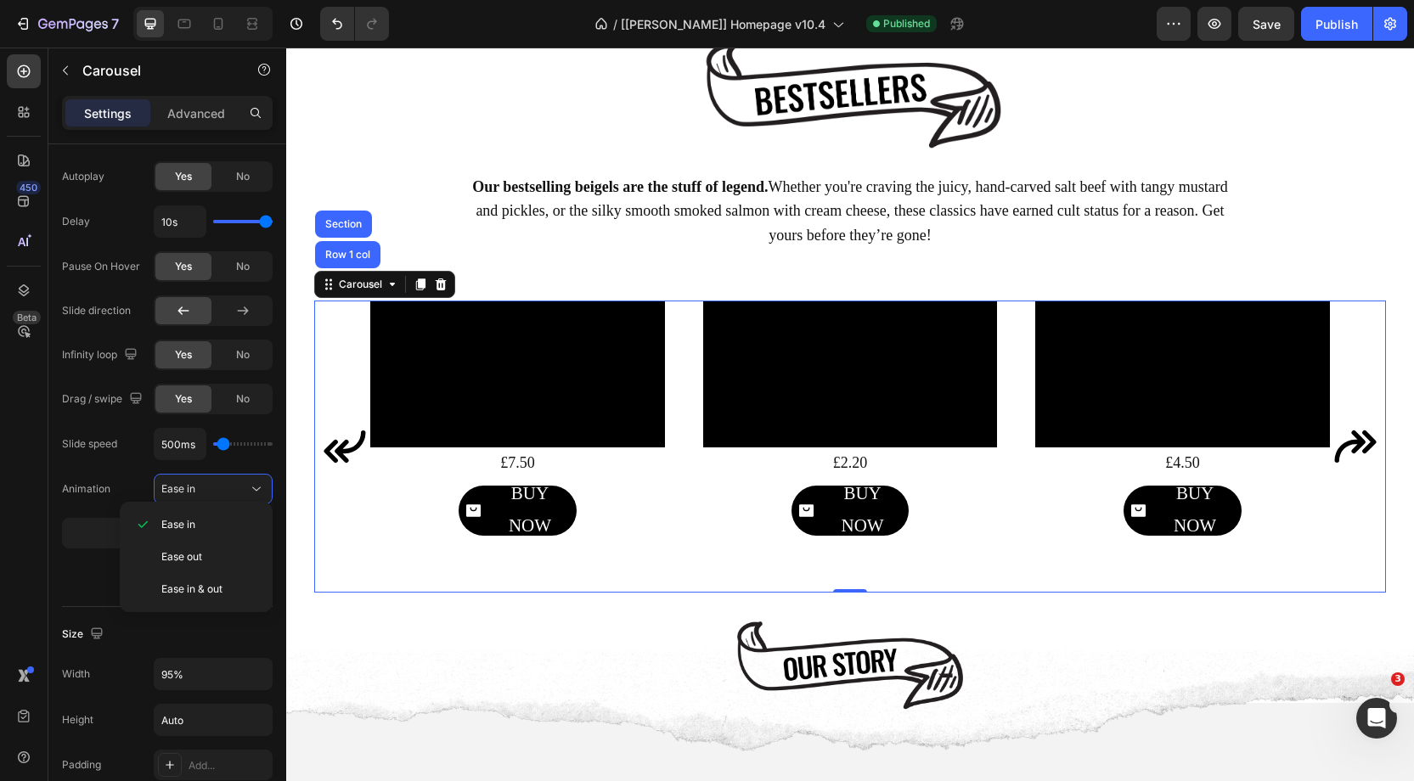
drag, startPoint x: 32, startPoint y: 526, endPoint x: 43, endPoint y: 526, distance: 11.0
click at [37, 525] on div "450 Beta" at bounding box center [24, 356] width 34 height 605
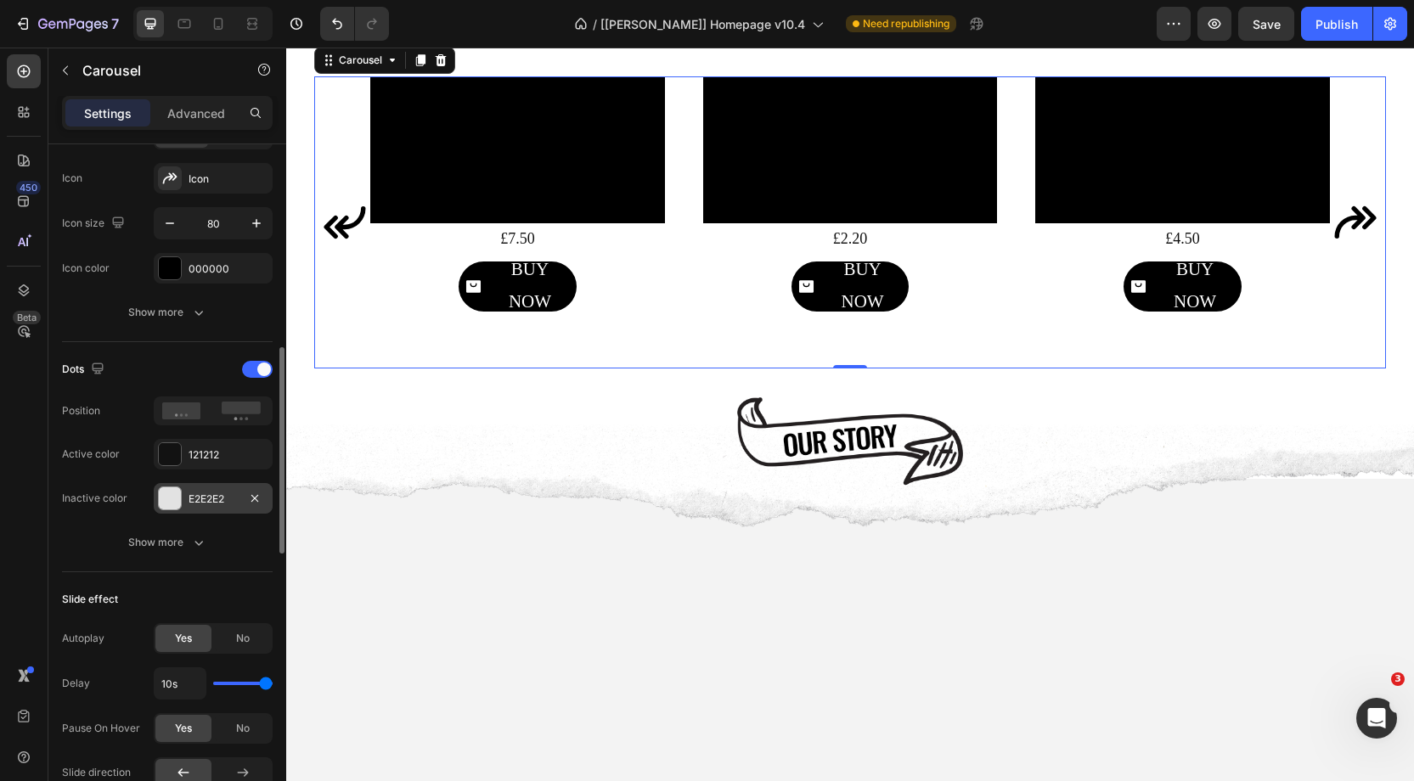
scroll to position [673, 0]
click at [217, 532] on button "Show more" at bounding box center [167, 542] width 211 height 31
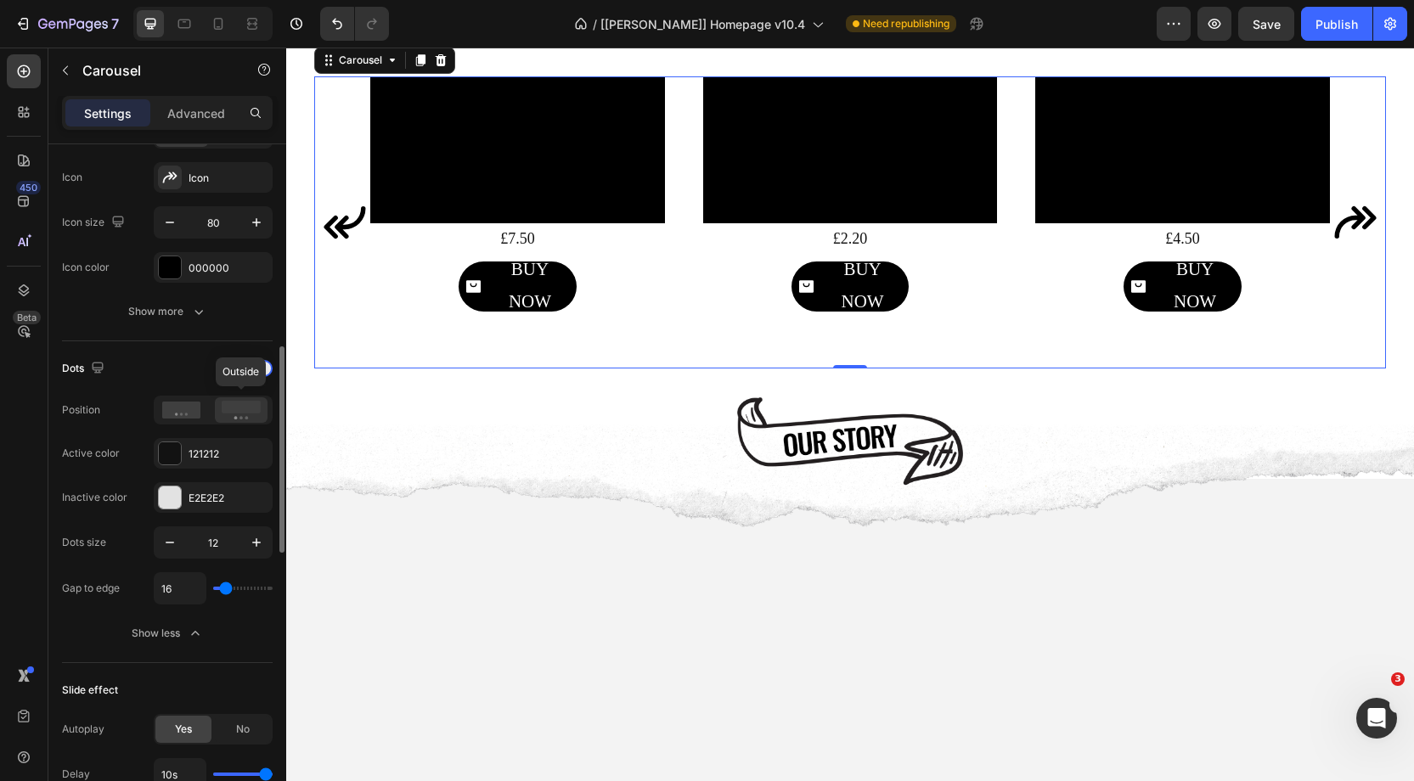
click at [231, 408] on icon at bounding box center [241, 410] width 39 height 19
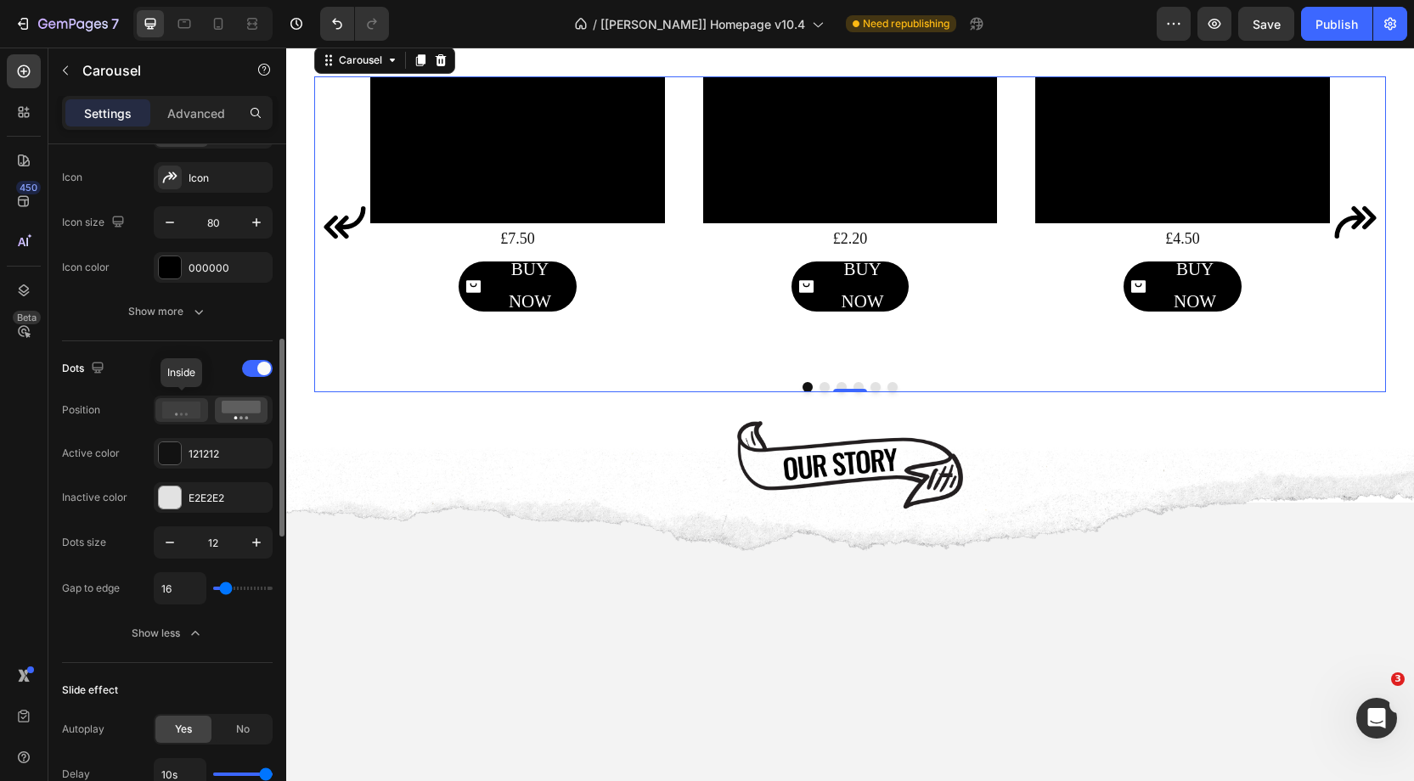
click at [176, 407] on icon at bounding box center [181, 410] width 39 height 17
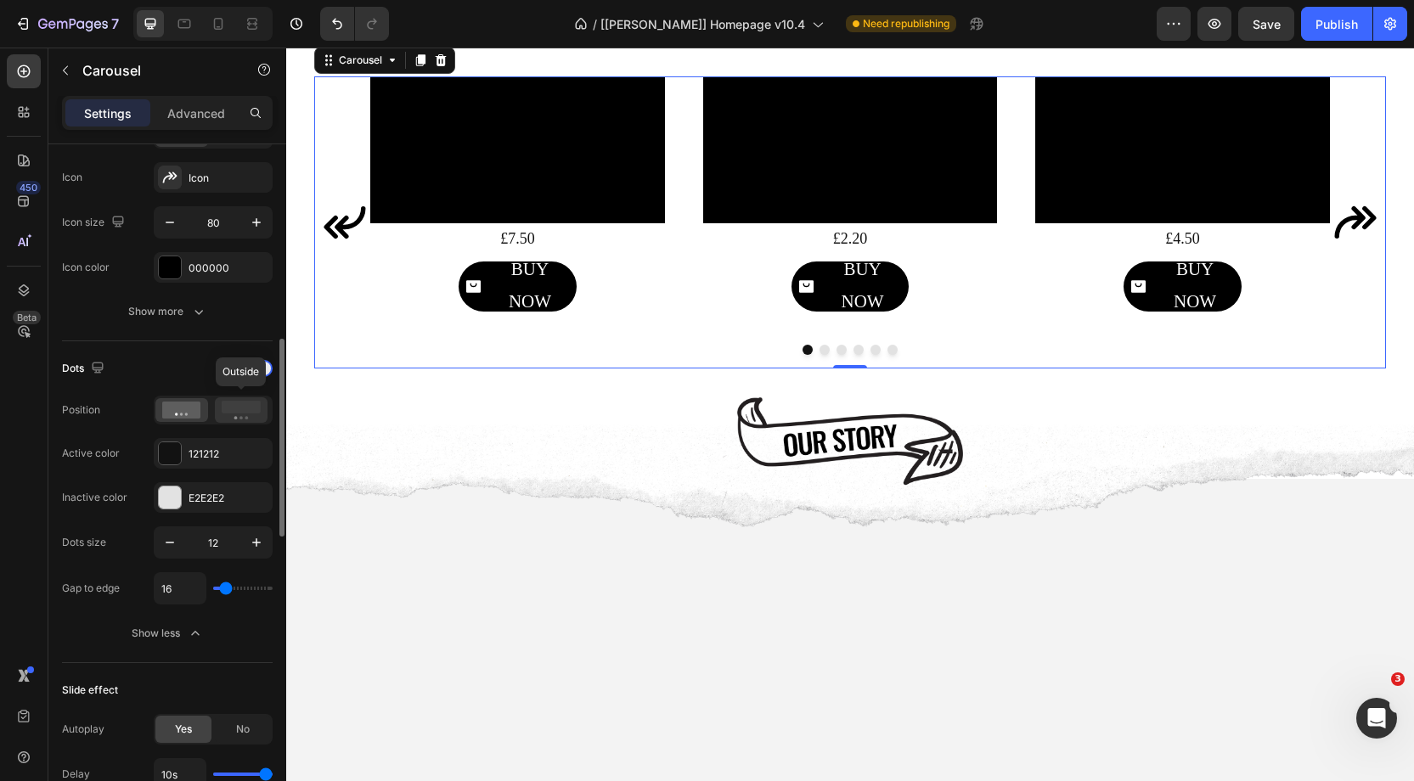
click at [255, 411] on icon at bounding box center [241, 410] width 39 height 19
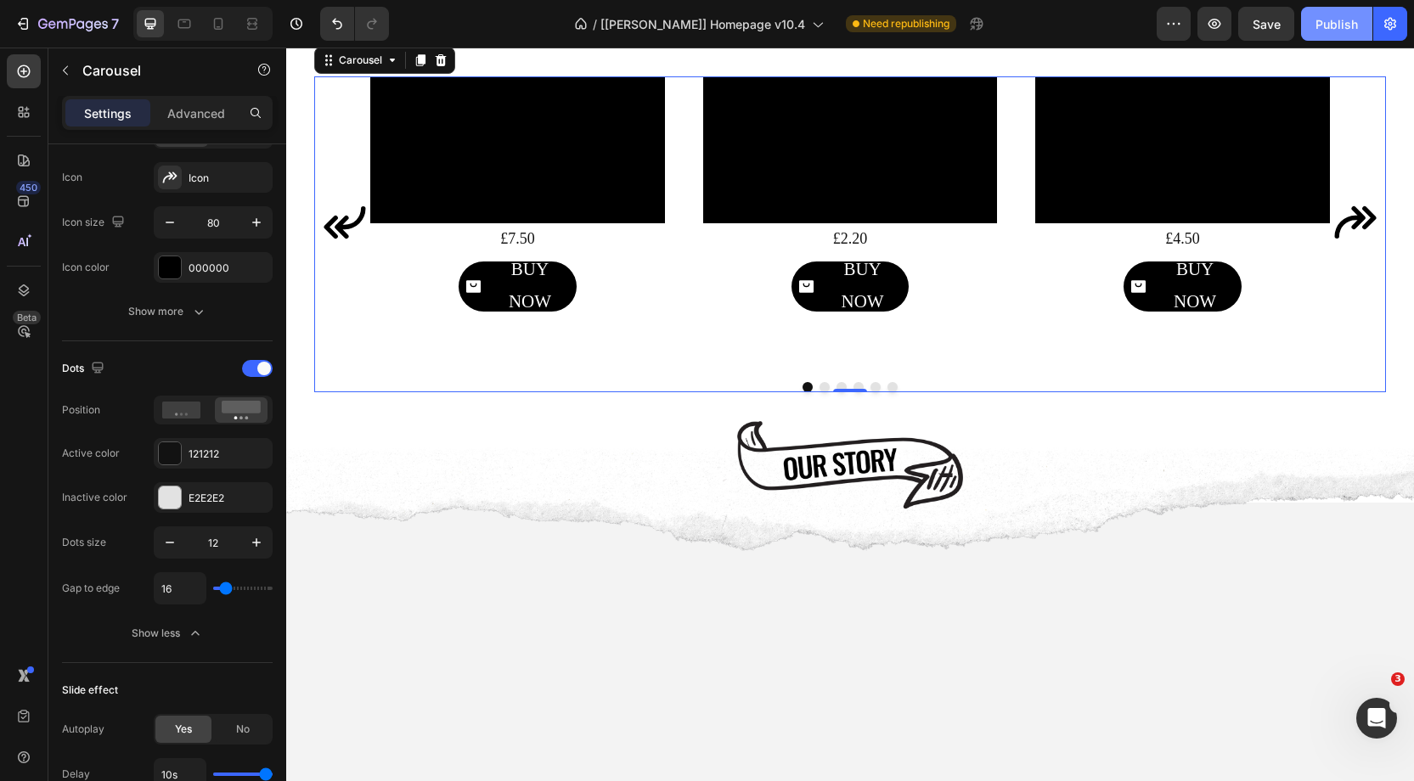
click at [1331, 31] on div "Publish" at bounding box center [1337, 24] width 42 height 18
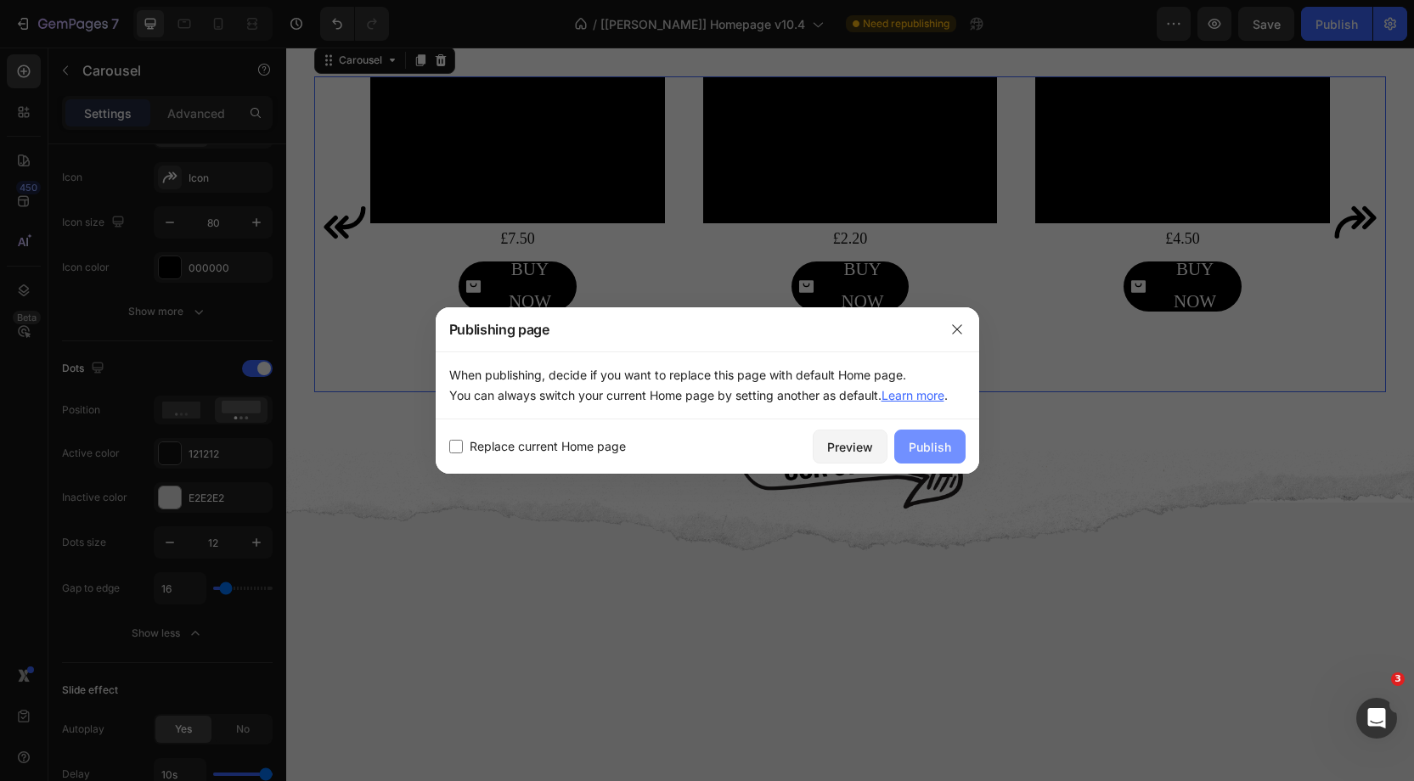
click at [947, 448] on div "Publish" at bounding box center [930, 447] width 42 height 18
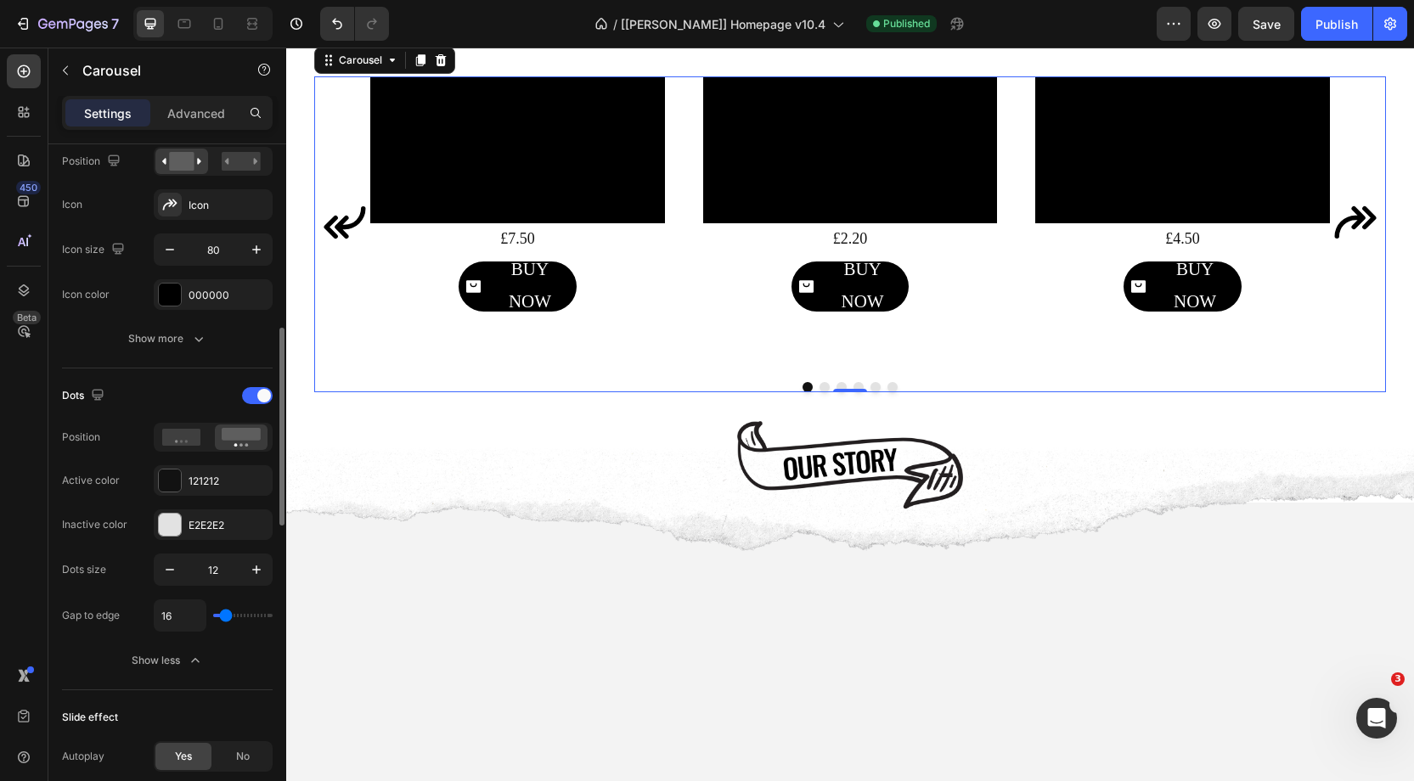
scroll to position [641, 0]
click at [262, 396] on span at bounding box center [264, 400] width 14 height 14
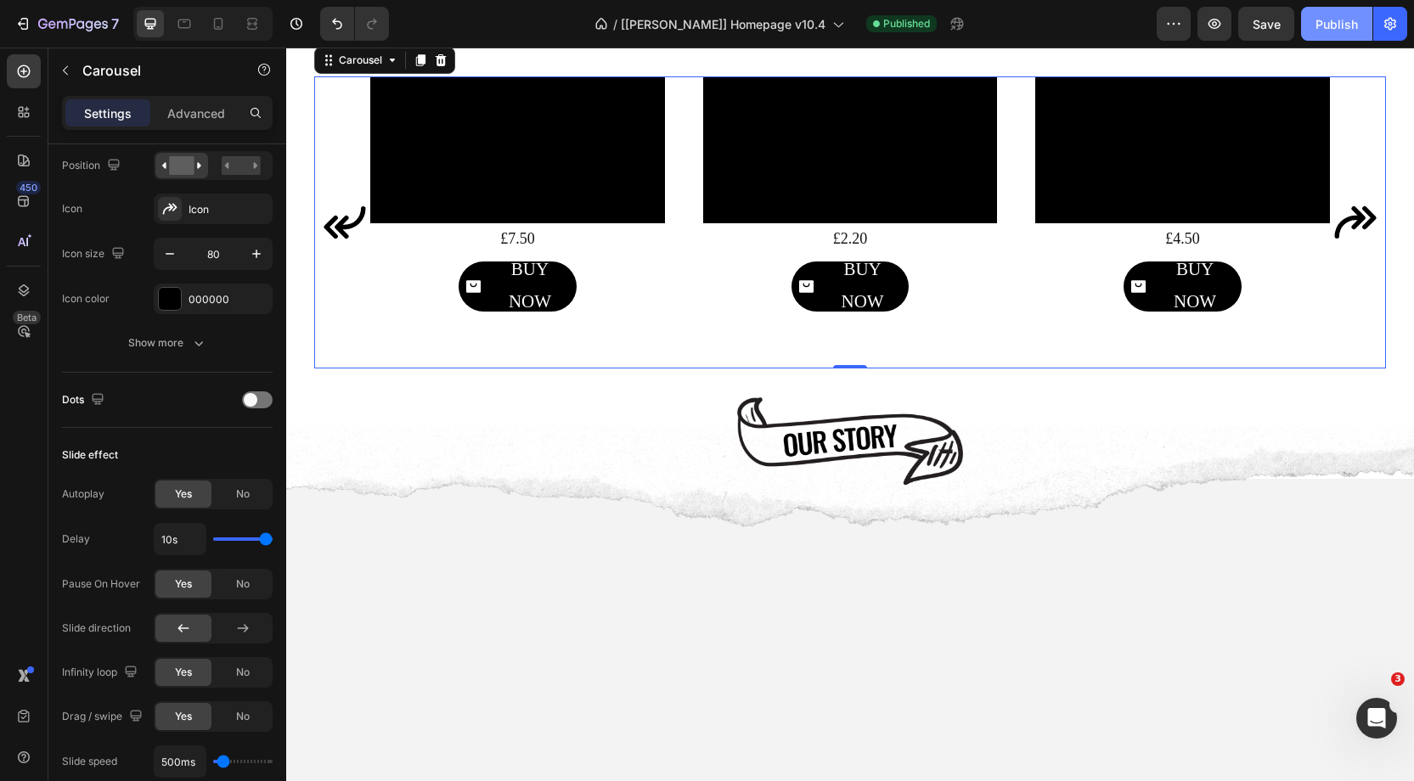
click at [1344, 30] on div "Publish" at bounding box center [1337, 24] width 42 height 18
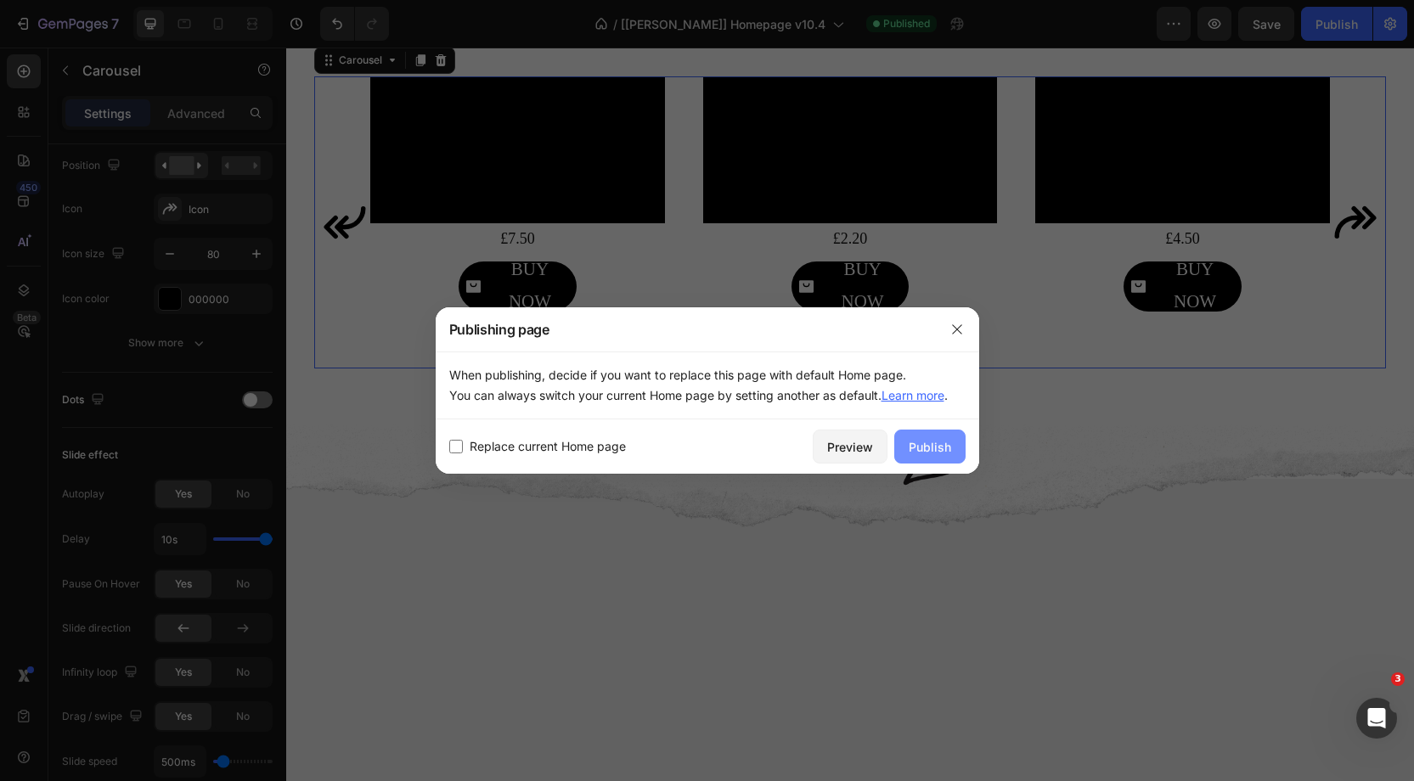
click at [921, 445] on div "Publish" at bounding box center [930, 447] width 42 height 18
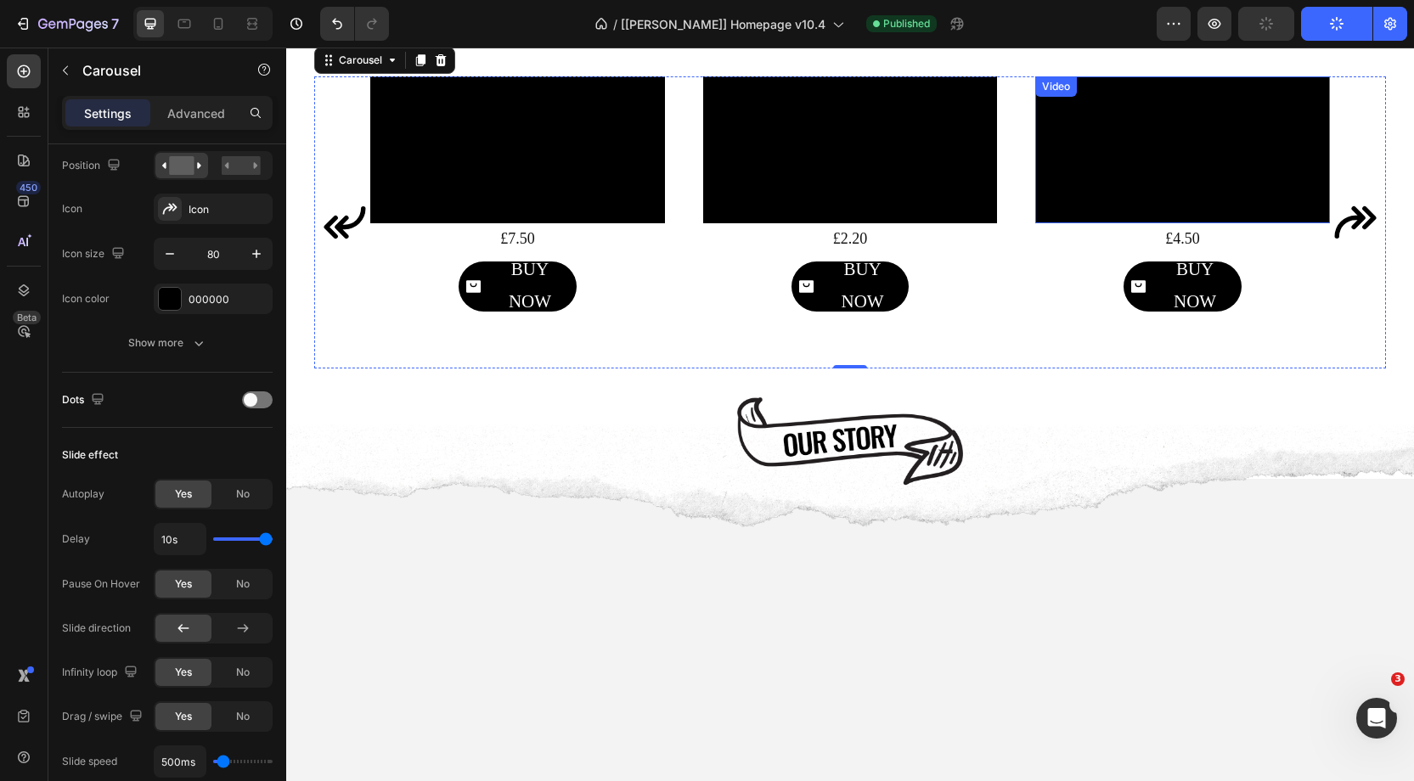
scroll to position [1236, 0]
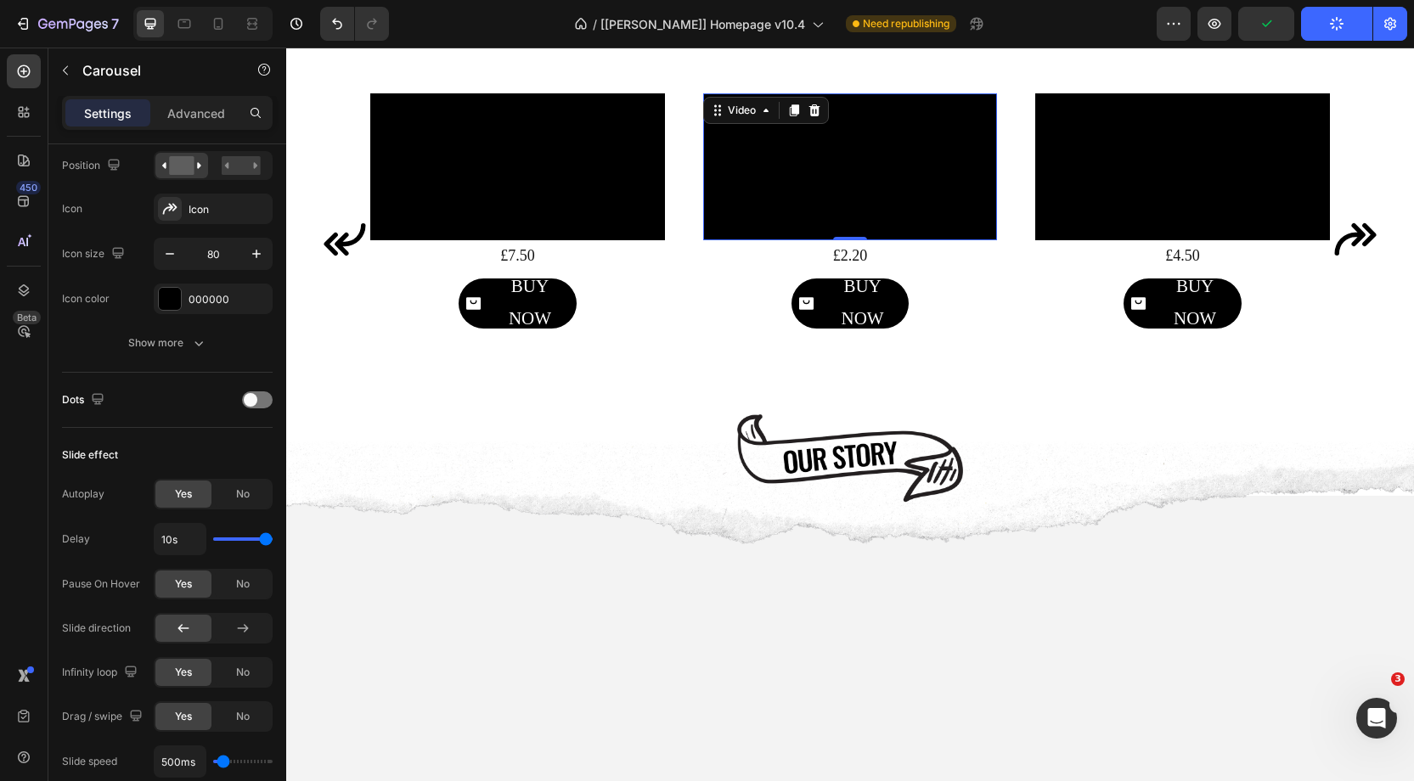
click at [789, 226] on video at bounding box center [850, 166] width 295 height 147
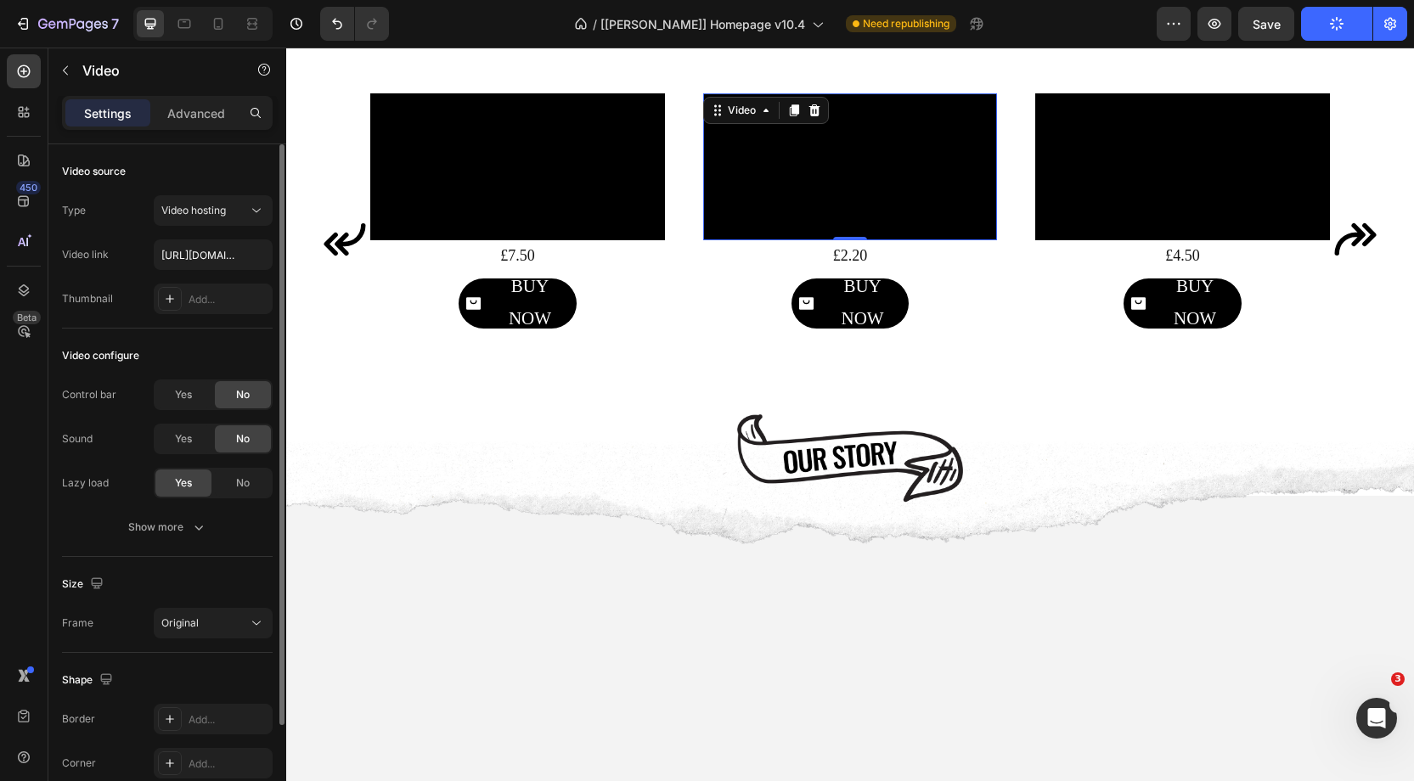
scroll to position [121, 0]
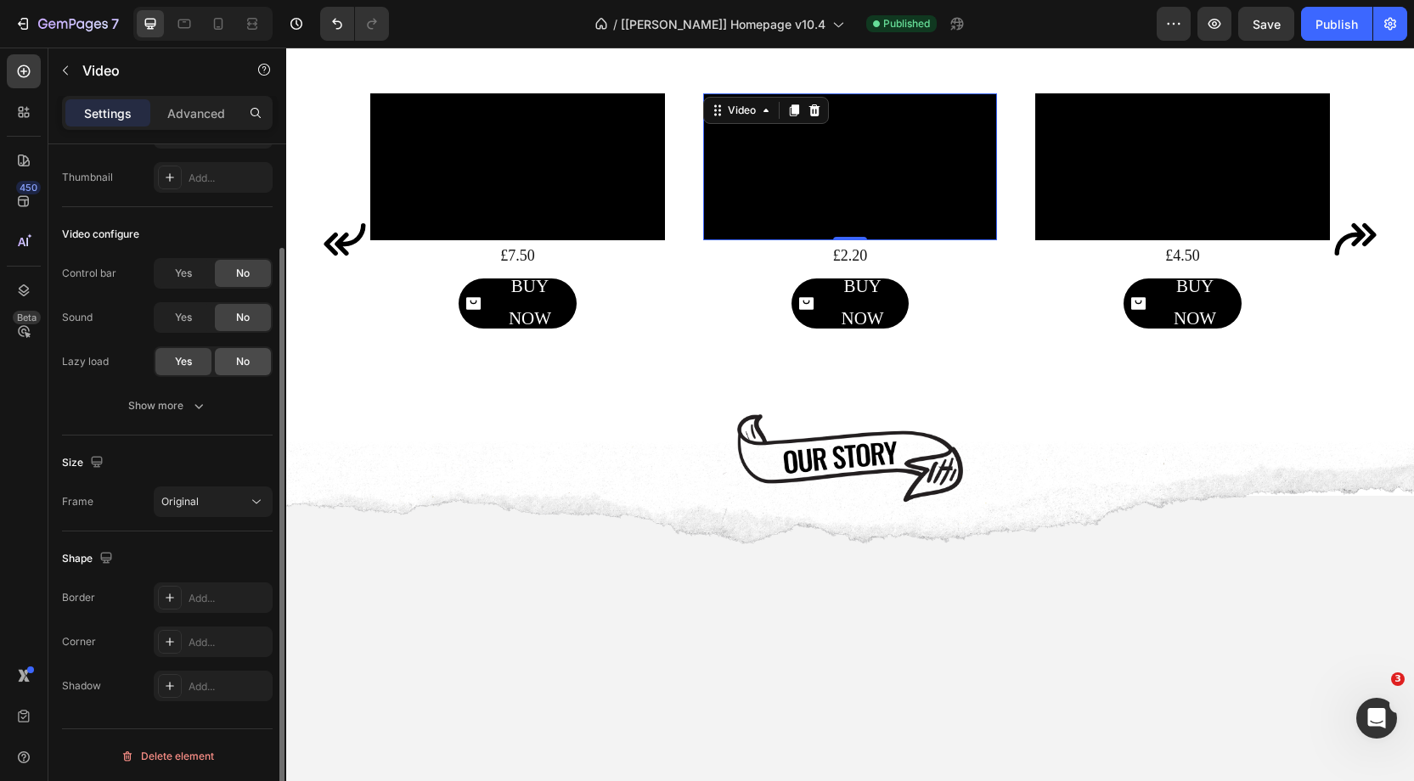
click at [251, 367] on div "No" at bounding box center [243, 361] width 56 height 27
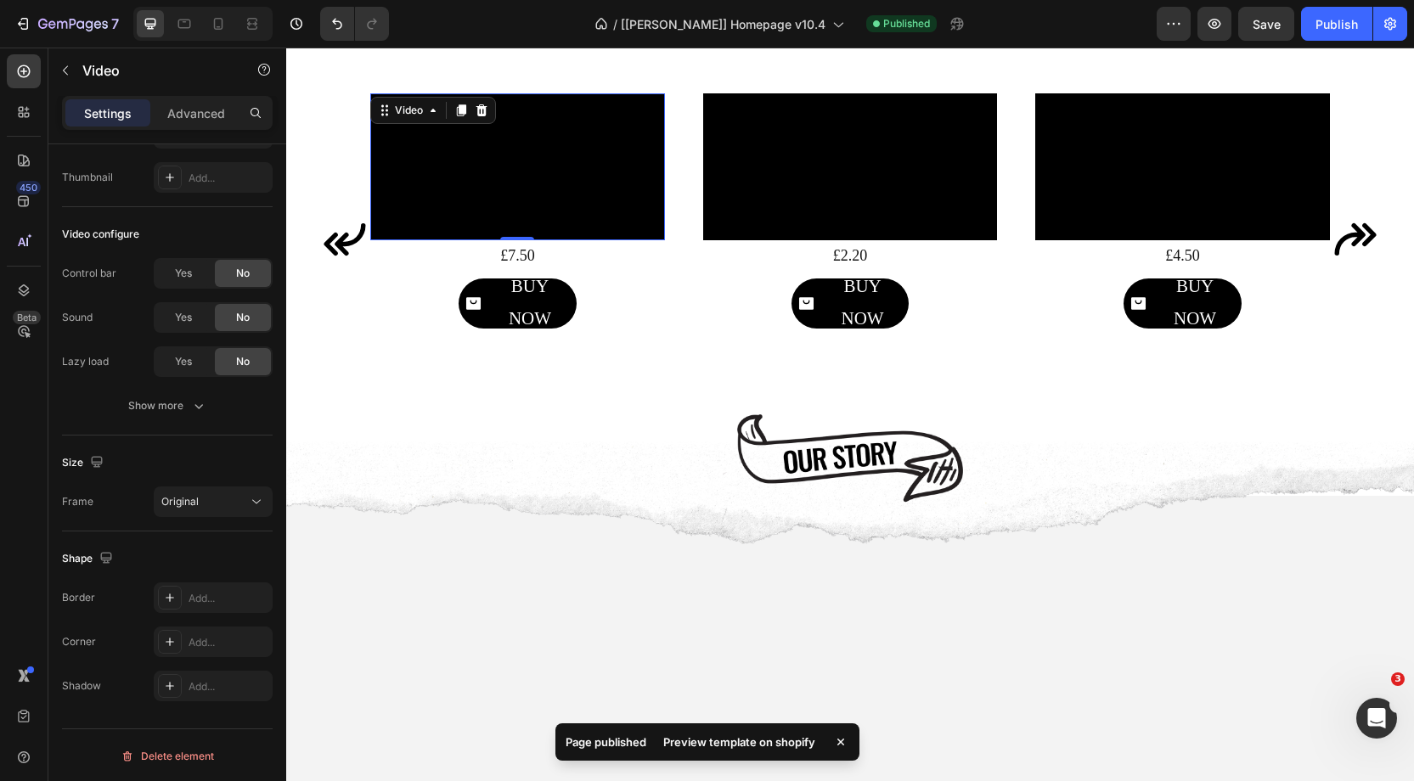
click at [507, 240] on video at bounding box center [517, 166] width 295 height 147
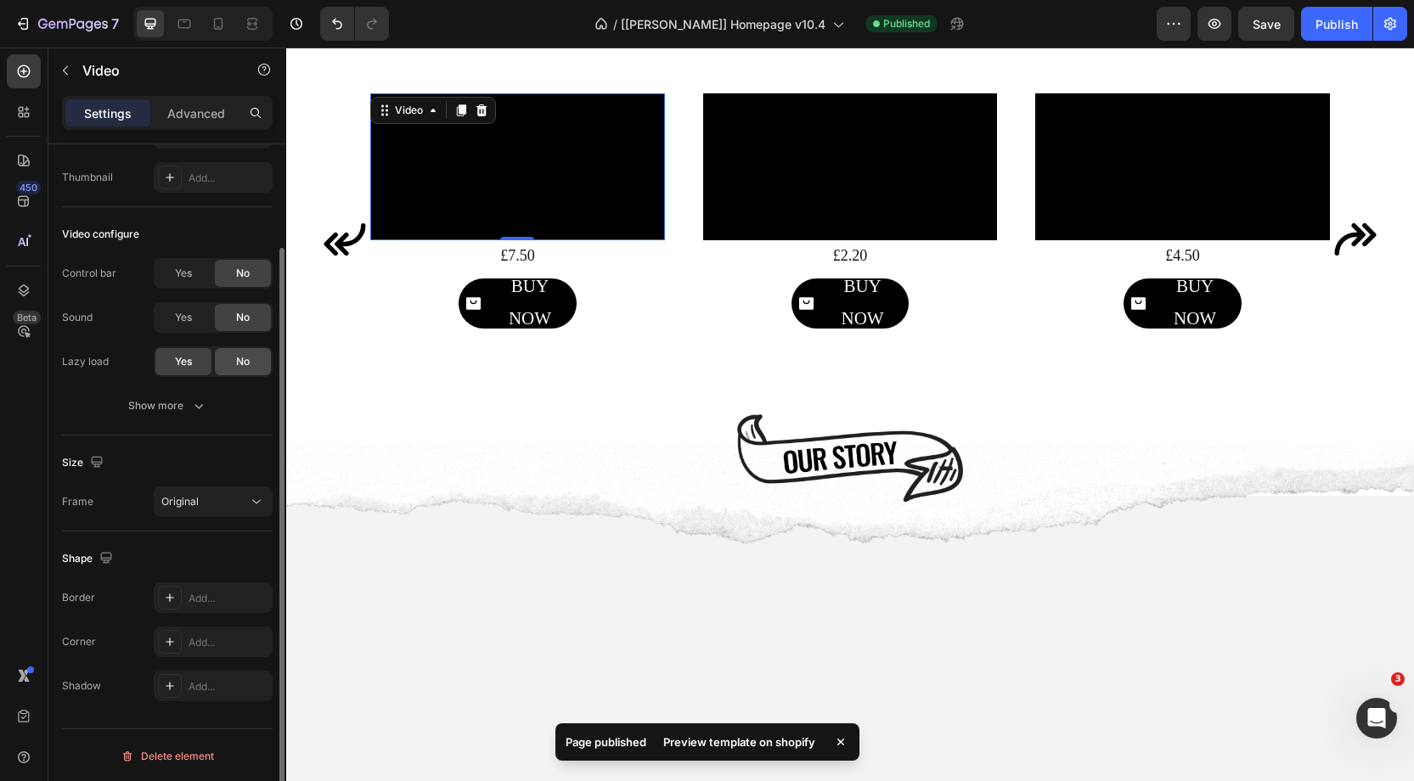
click at [243, 363] on span "No" at bounding box center [243, 361] width 14 height 15
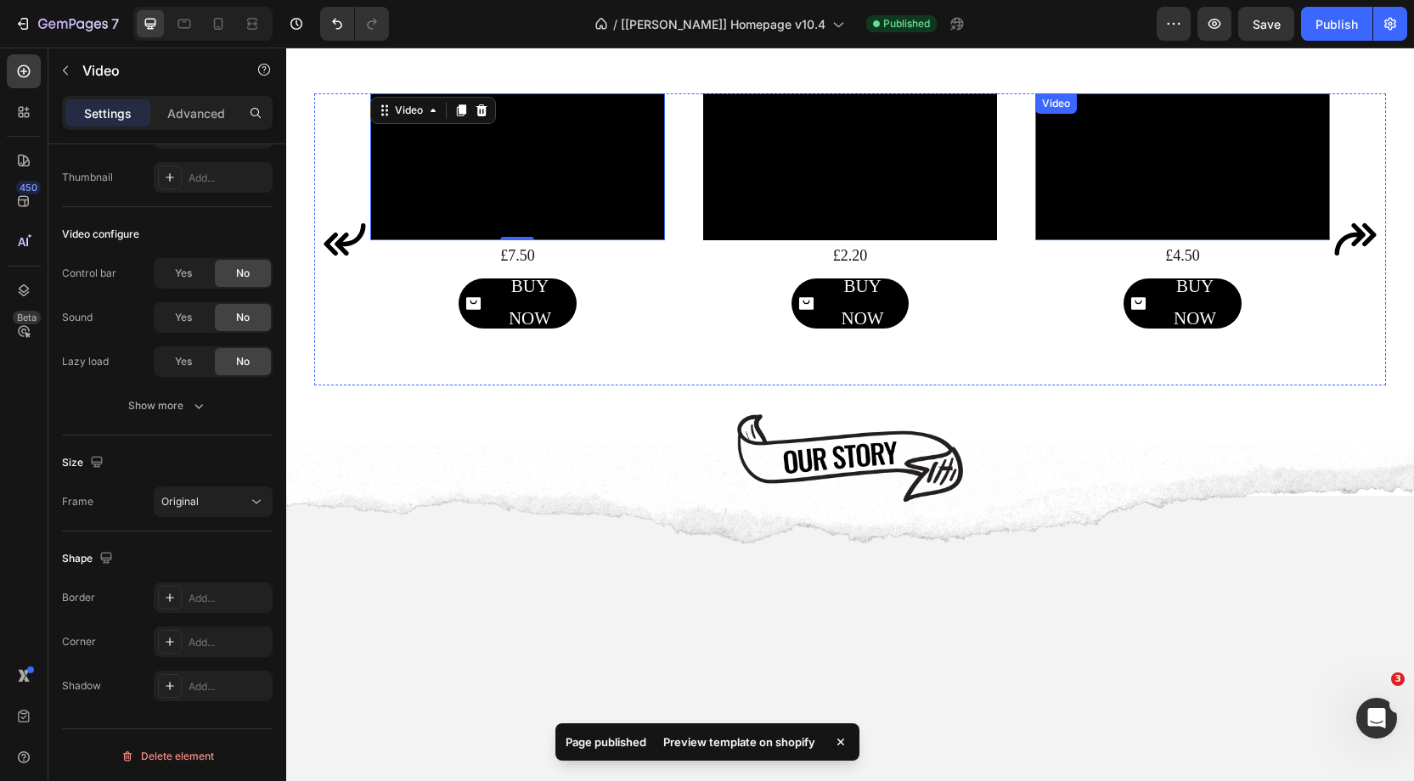
click at [1204, 240] on video at bounding box center [1182, 166] width 295 height 147
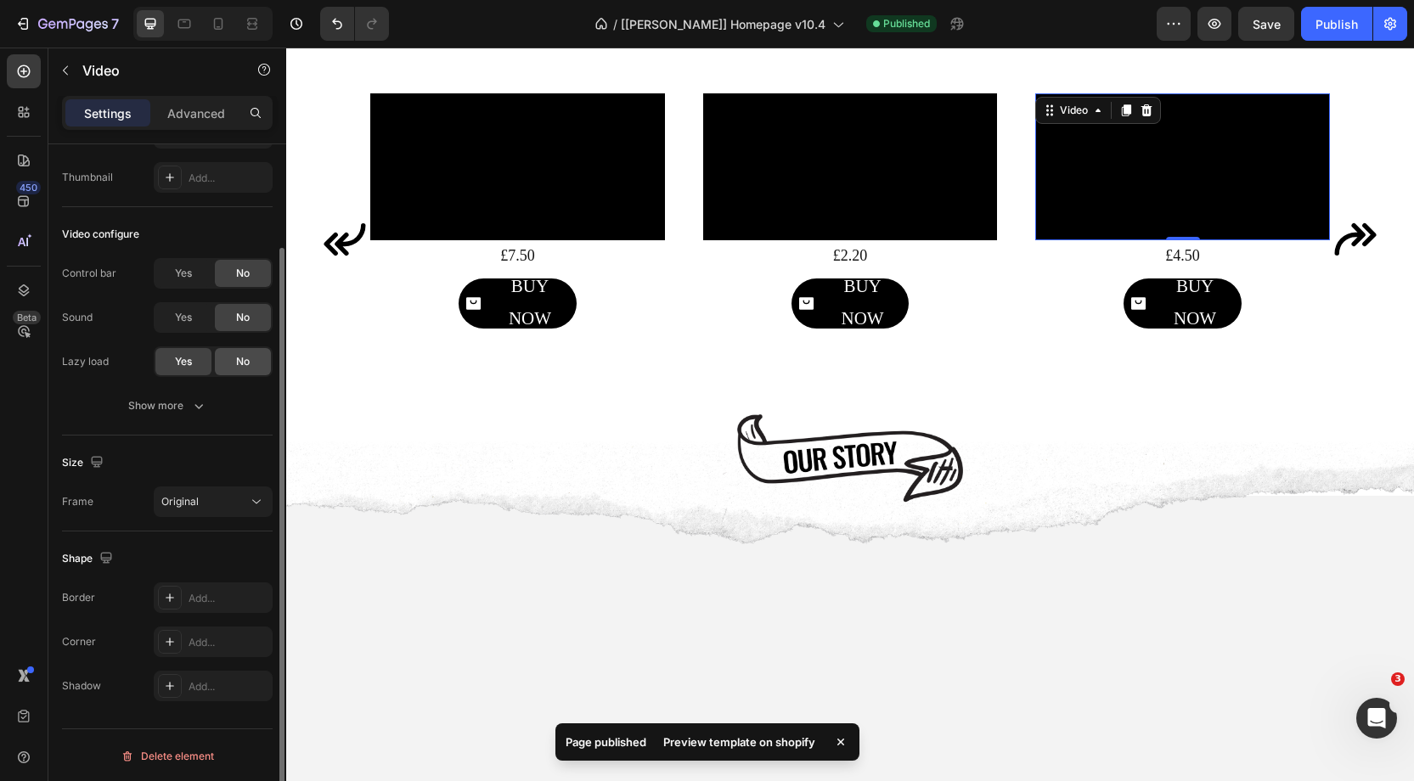
click at [237, 357] on div "No" at bounding box center [243, 361] width 56 height 27
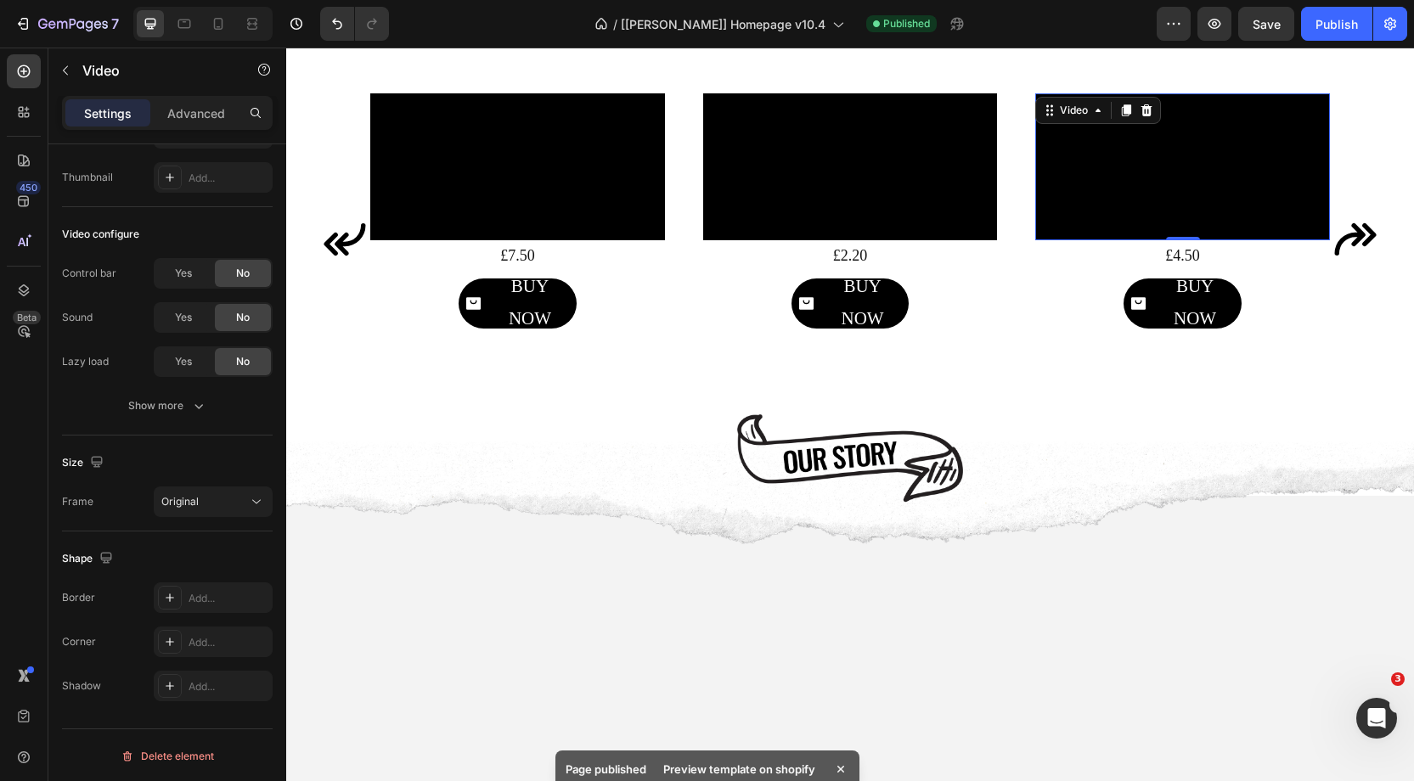
click at [1355, 256] on icon "Carousel Next Arrow" at bounding box center [1355, 239] width 42 height 32
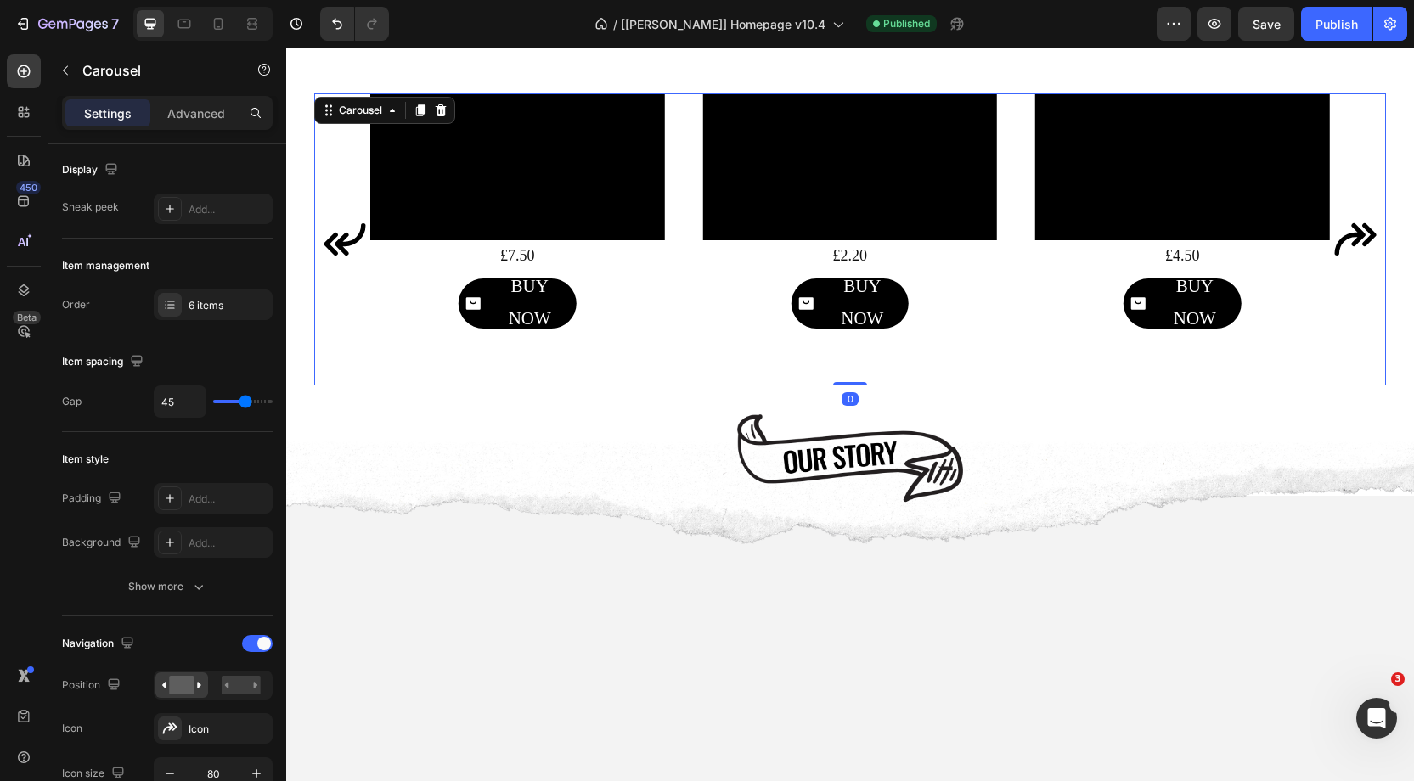
scroll to position [0, 0]
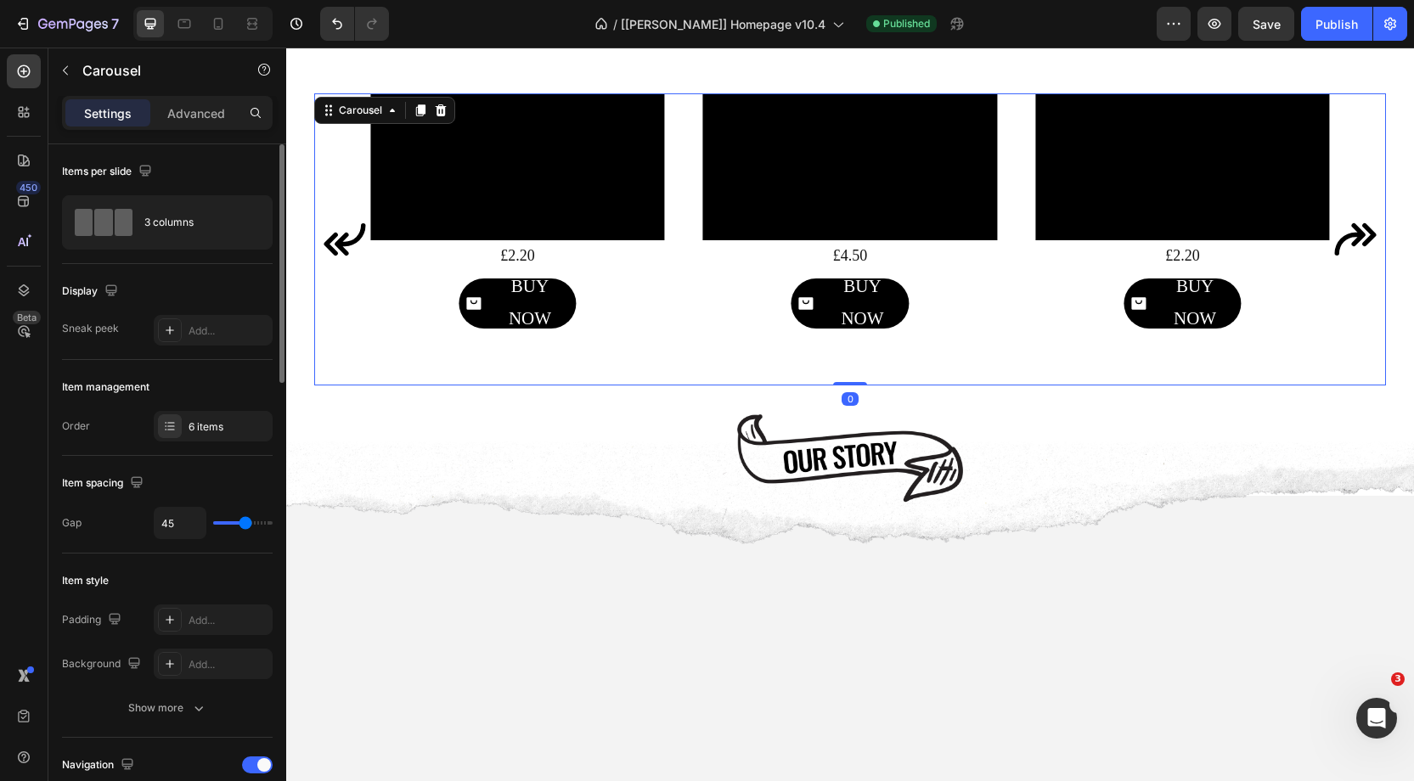
click at [1358, 256] on icon "Carousel Next Arrow" at bounding box center [1355, 239] width 42 height 32
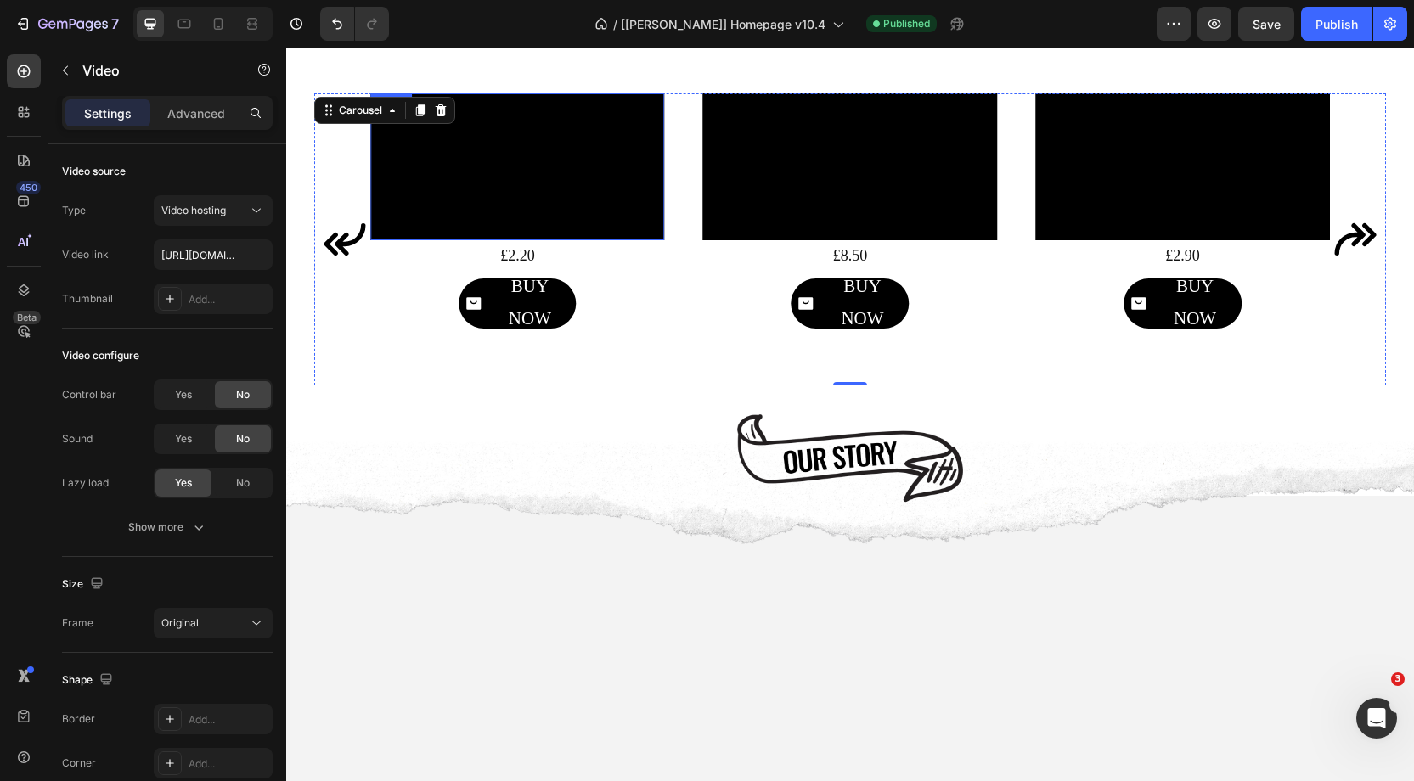
click at [592, 206] on video at bounding box center [517, 166] width 295 height 147
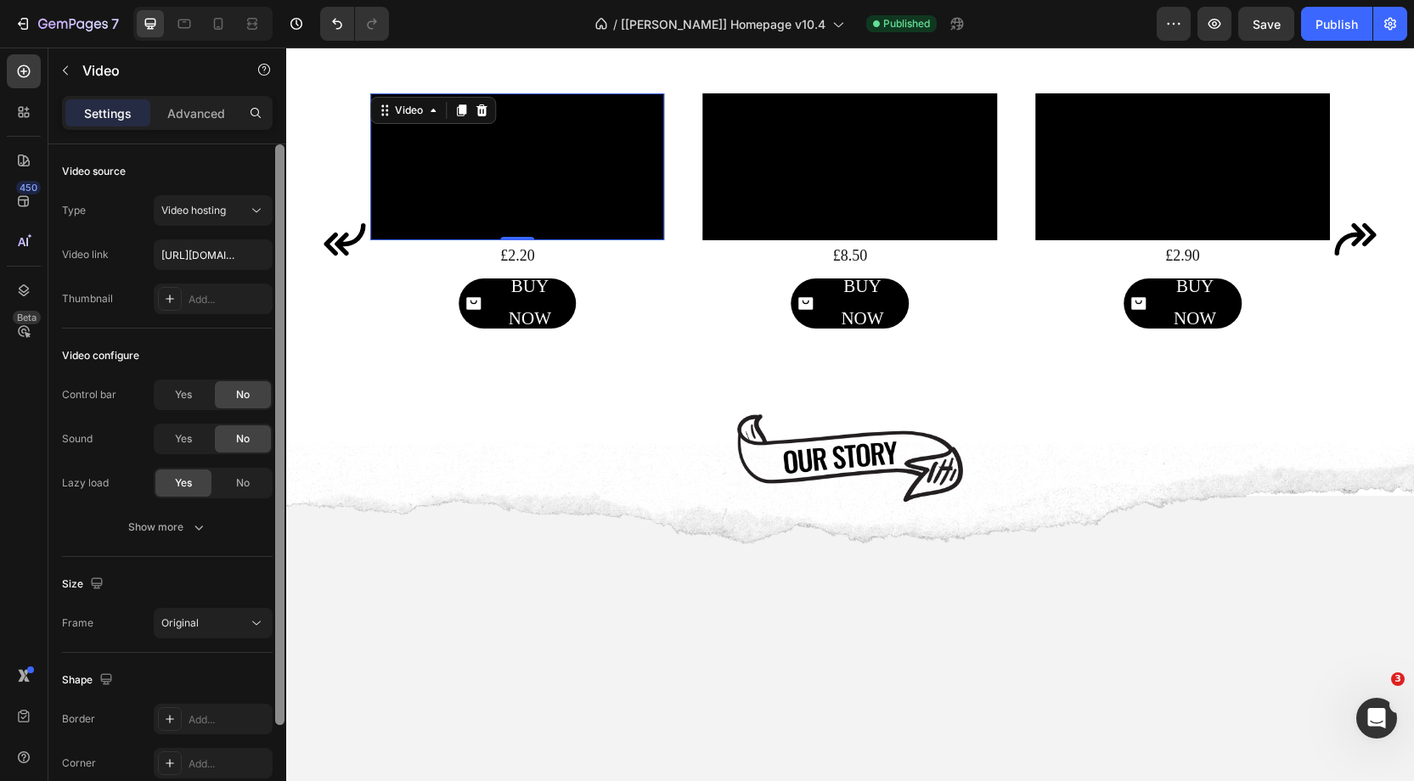
drag, startPoint x: 261, startPoint y: 478, endPoint x: 275, endPoint y: 471, distance: 16.0
click at [261, 478] on div "No" at bounding box center [243, 483] width 56 height 27
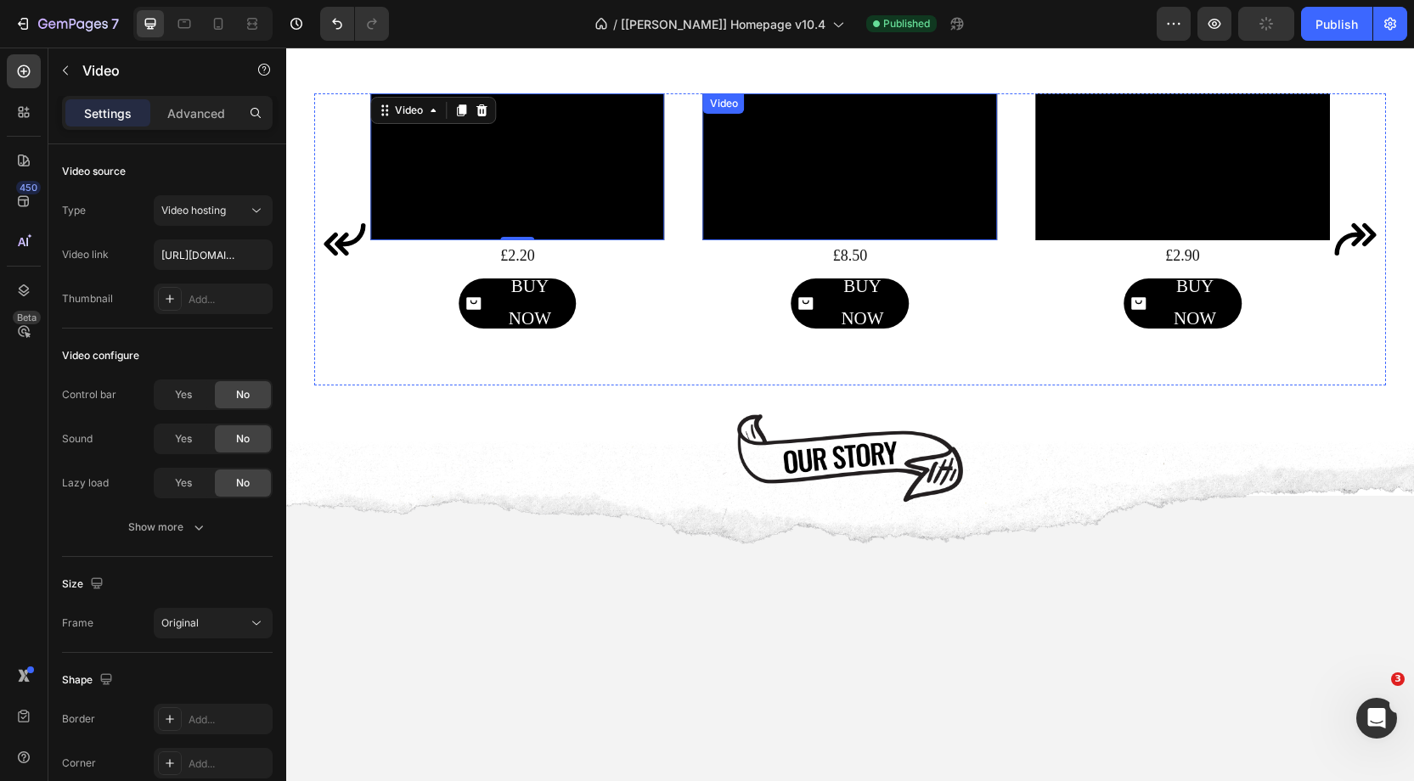
click at [938, 240] on video at bounding box center [850, 166] width 295 height 147
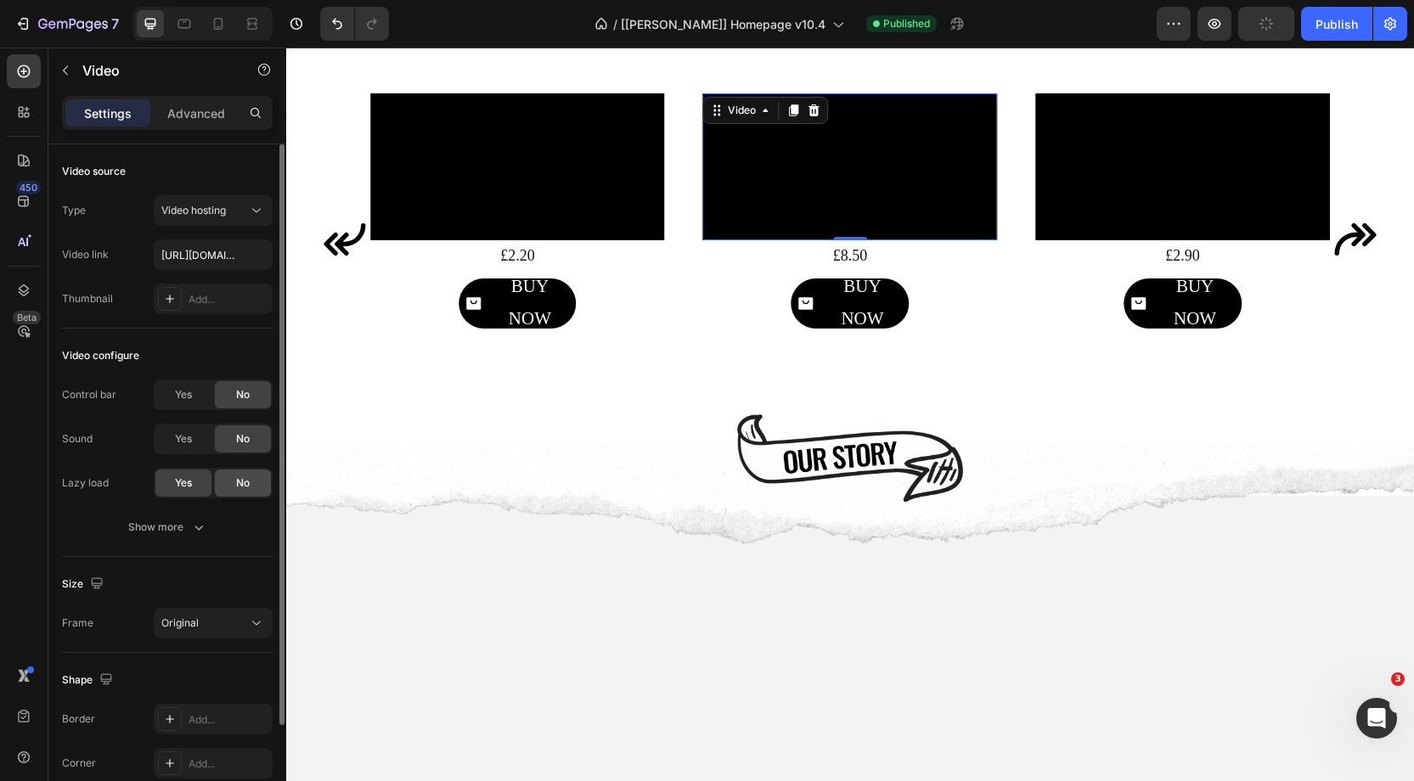
drag, startPoint x: 244, startPoint y: 482, endPoint x: 106, endPoint y: 420, distance: 150.9
click at [244, 482] on span "No" at bounding box center [243, 483] width 14 height 15
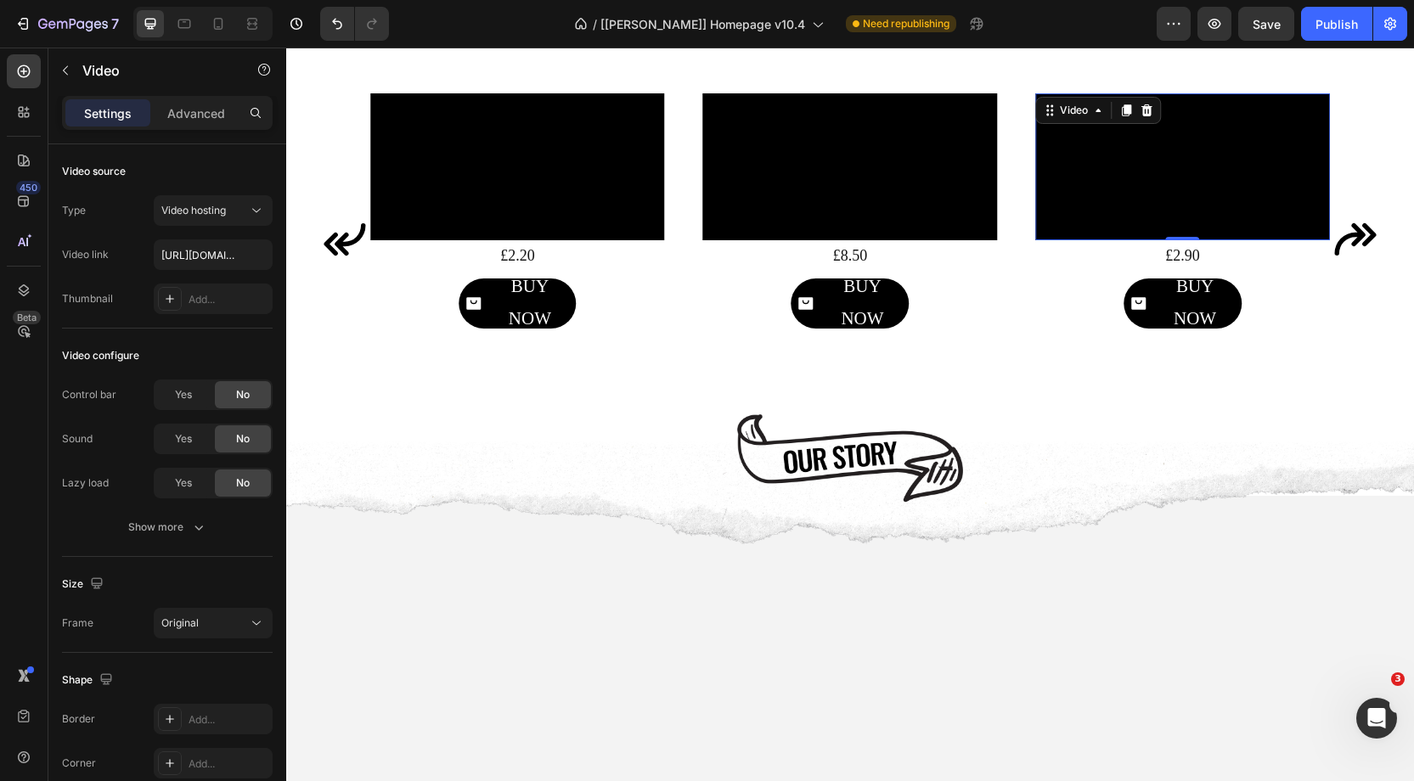
drag, startPoint x: 1098, startPoint y: 274, endPoint x: 506, endPoint y: 550, distance: 653.1
click at [1098, 240] on video at bounding box center [1182, 166] width 295 height 147
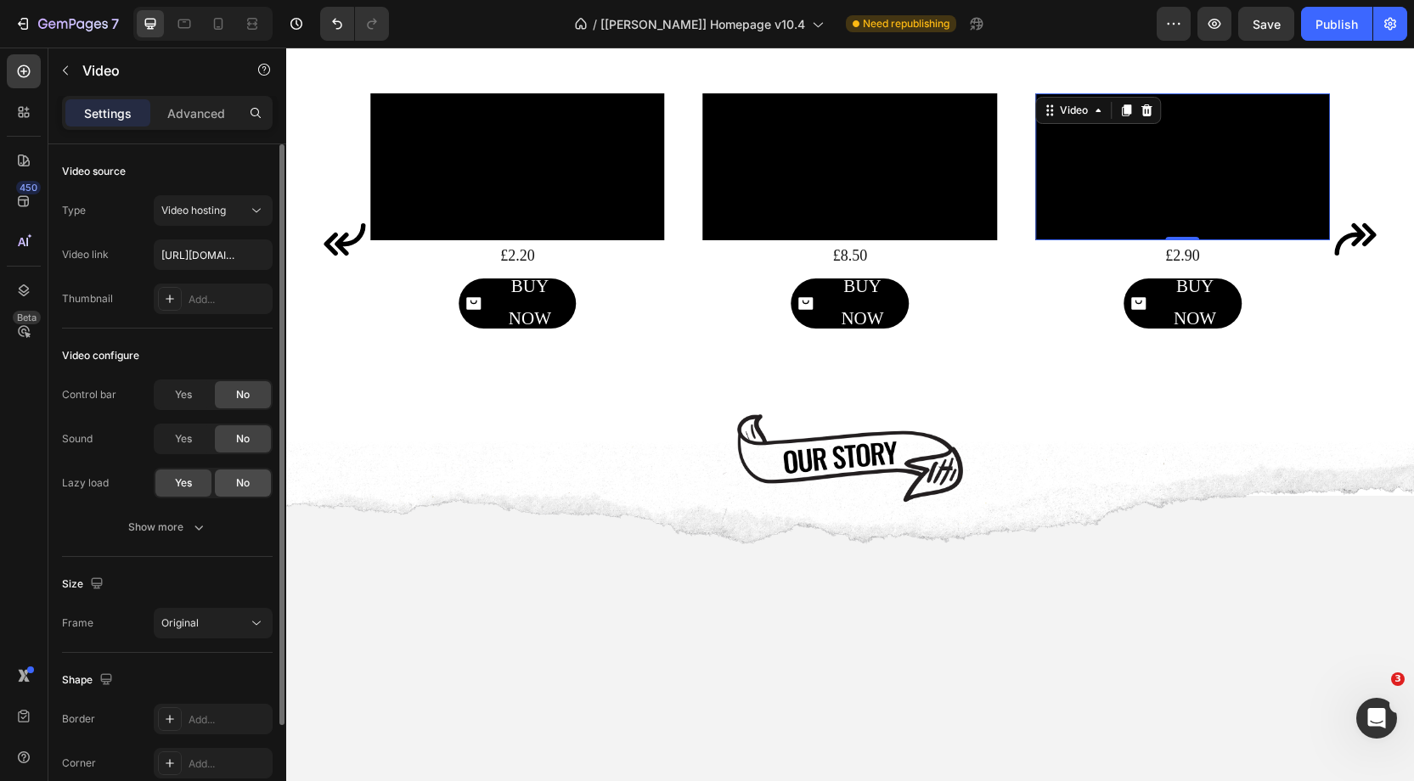
click at [232, 482] on div "No" at bounding box center [243, 483] width 56 height 27
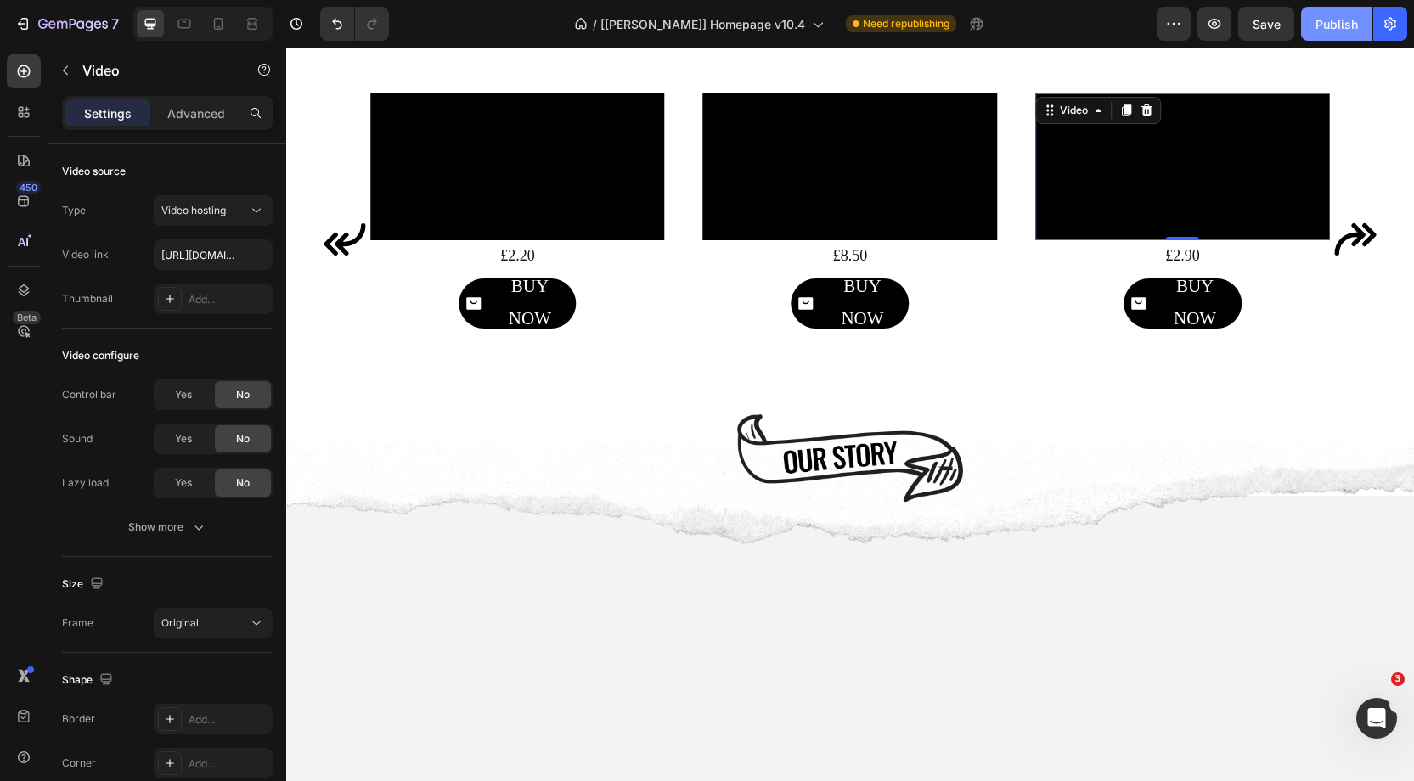
click at [1315, 20] on button "Publish" at bounding box center [1336, 24] width 71 height 34
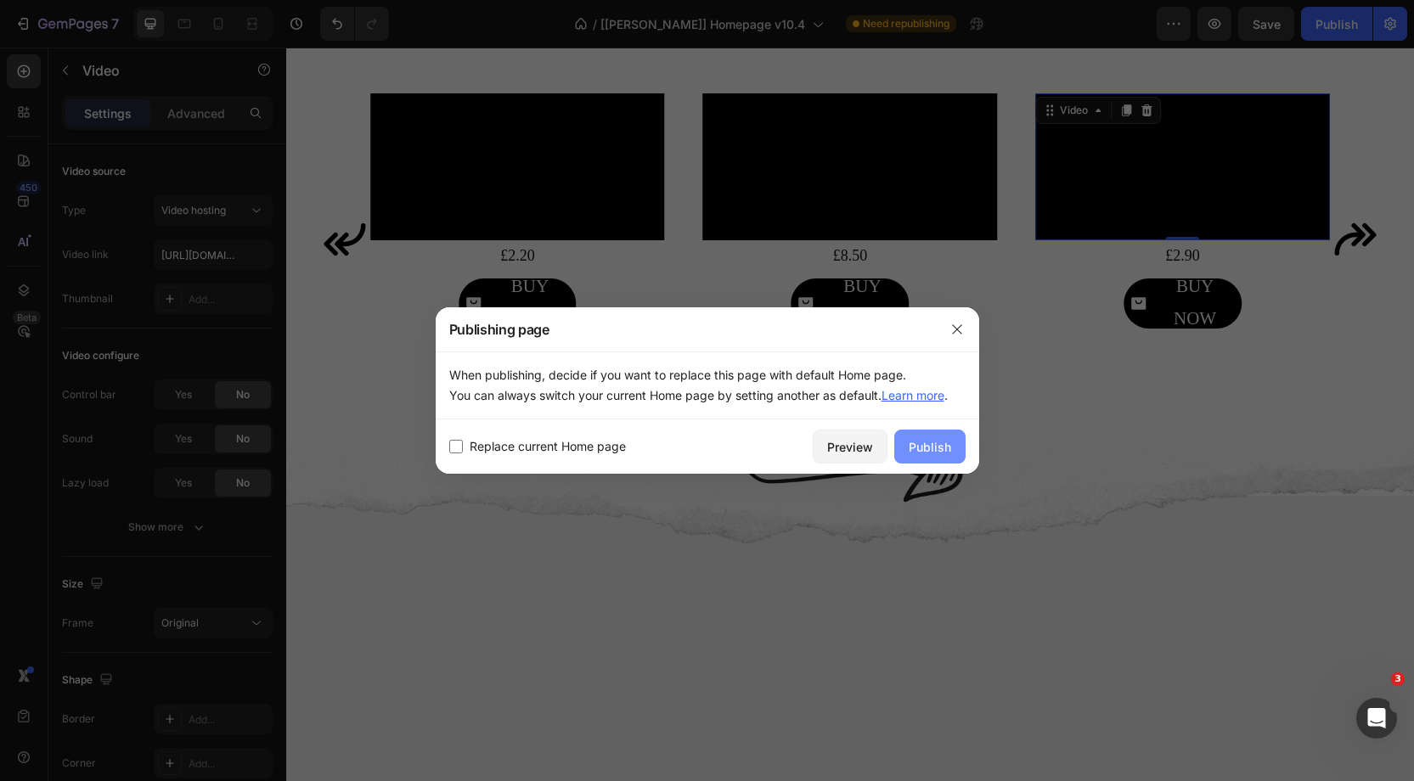
click at [915, 450] on div "Publish" at bounding box center [930, 447] width 42 height 18
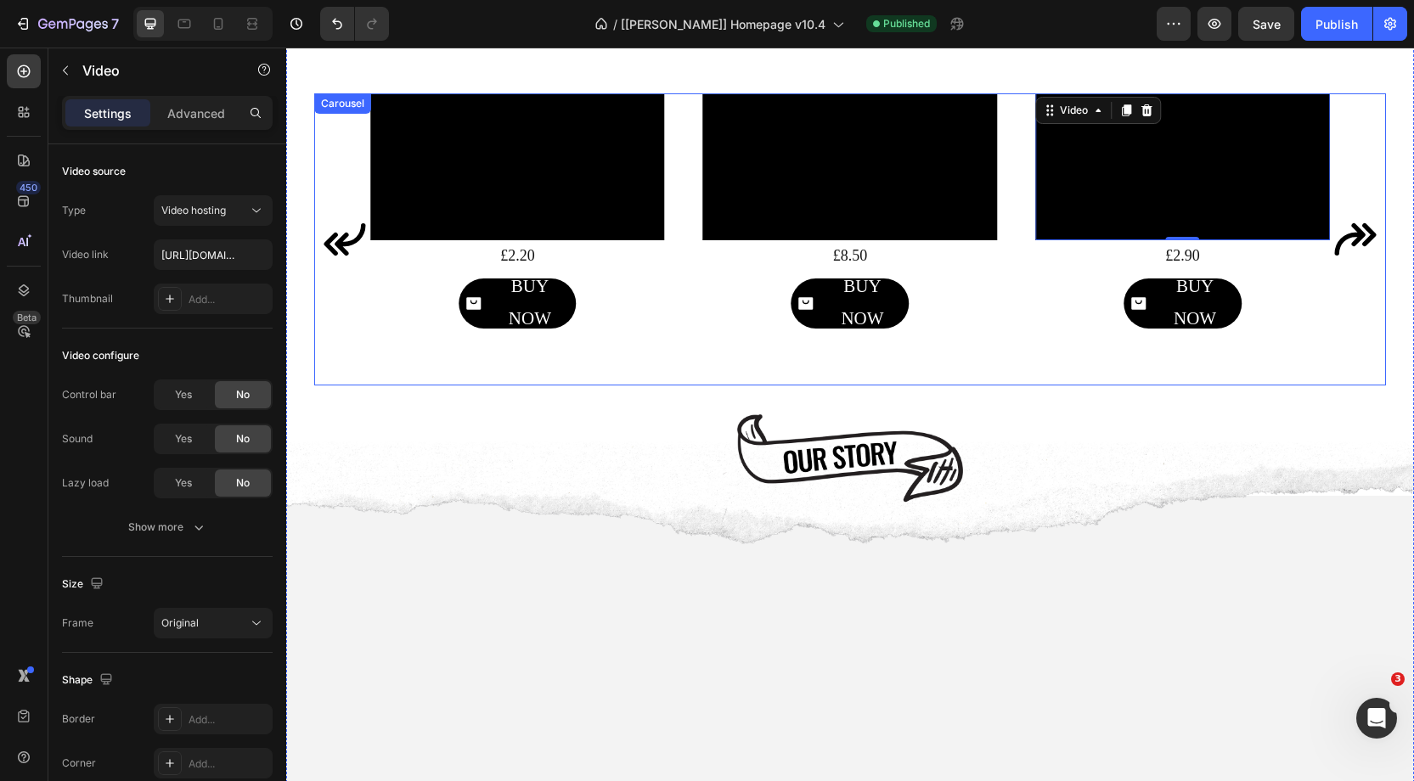
click at [684, 293] on div "Image Video £7.50 Text Block BUY NOW Button Image Video £2.20 Text Block BUY NO…" at bounding box center [850, 239] width 960 height 292
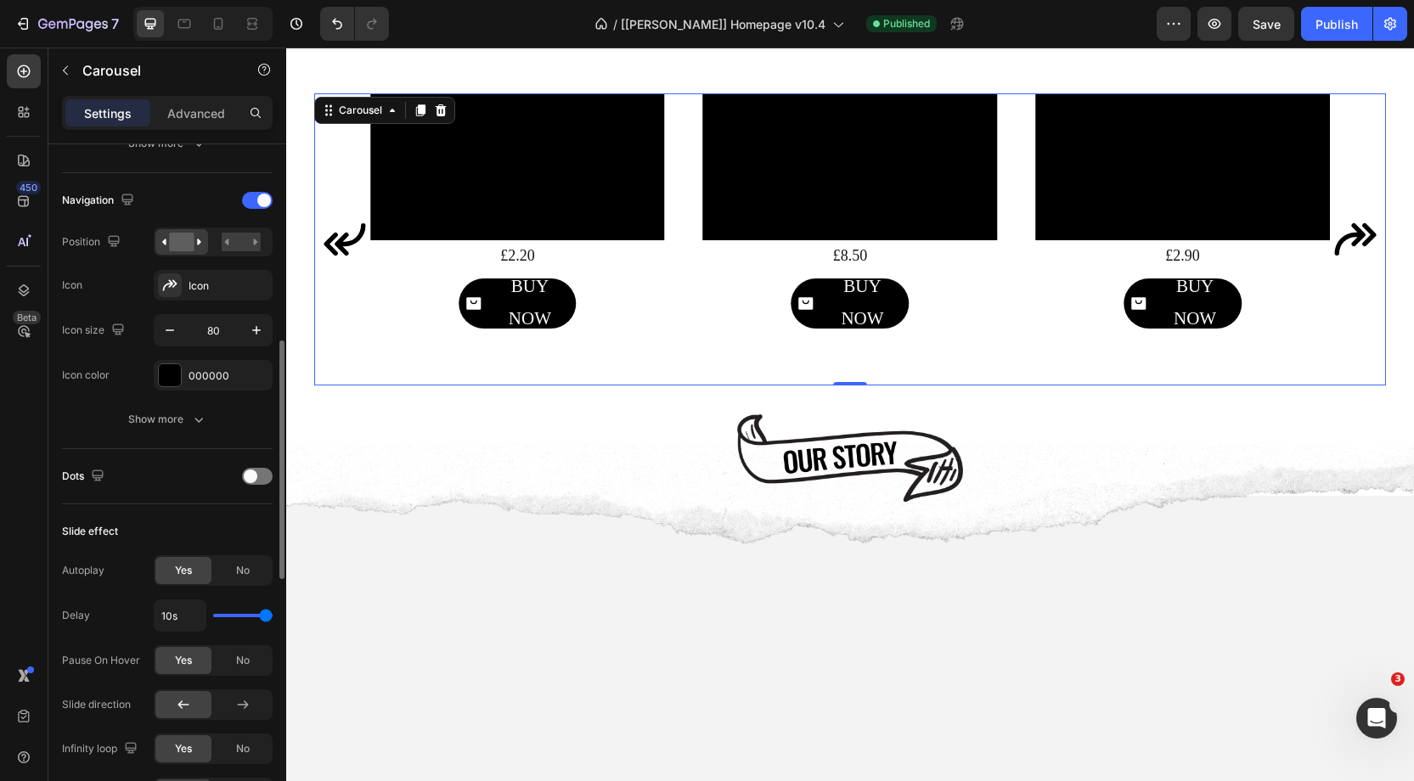
scroll to position [566, 0]
click at [251, 475] on span at bounding box center [251, 476] width 14 height 14
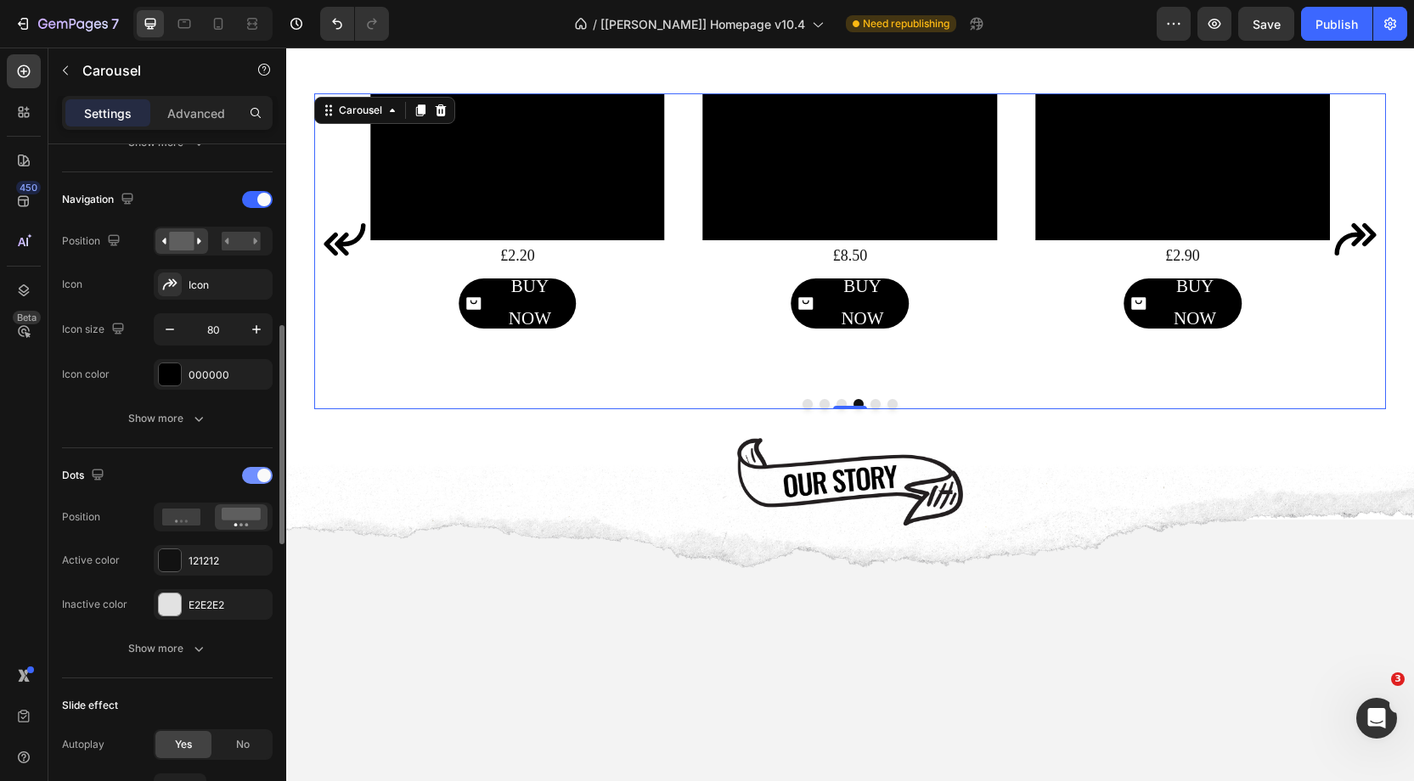
click at [253, 474] on div at bounding box center [257, 475] width 31 height 17
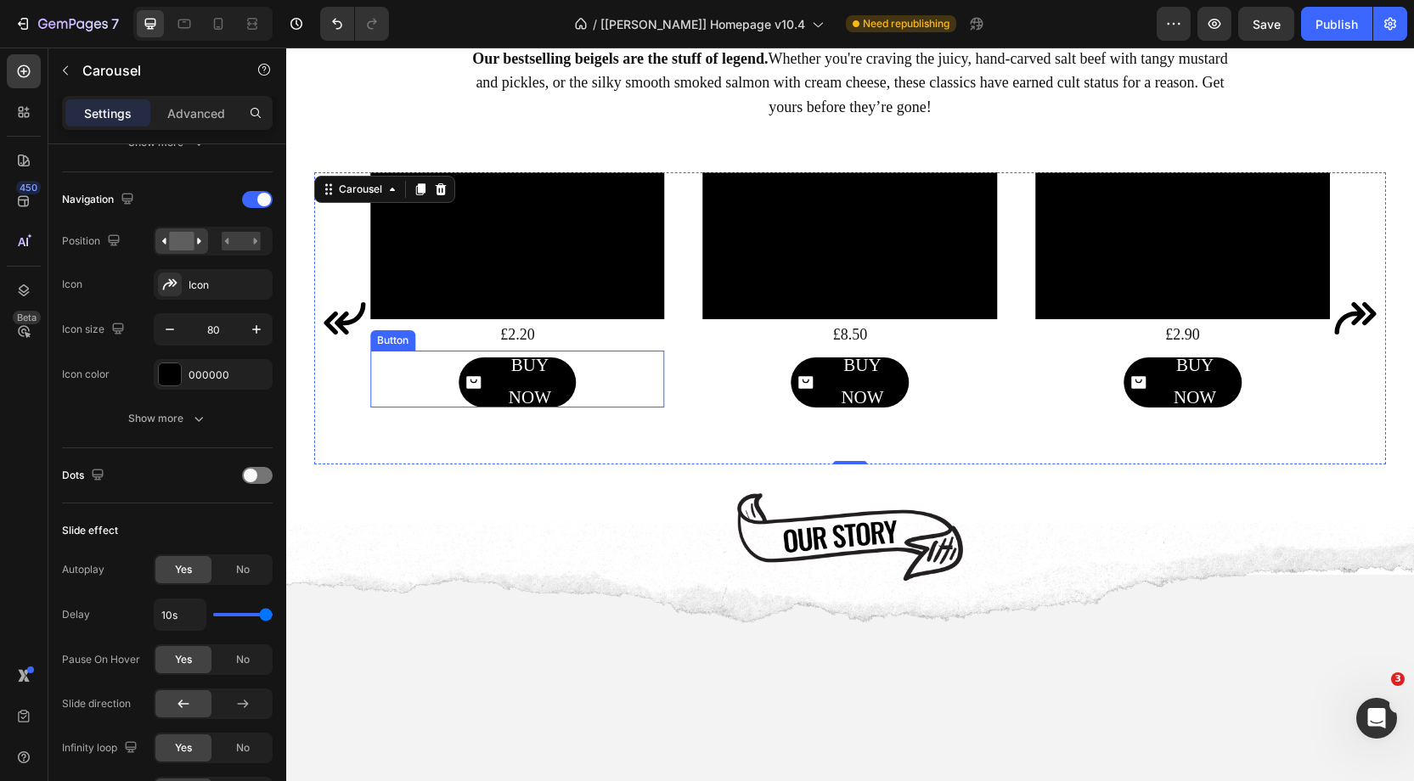
scroll to position [1149, 0]
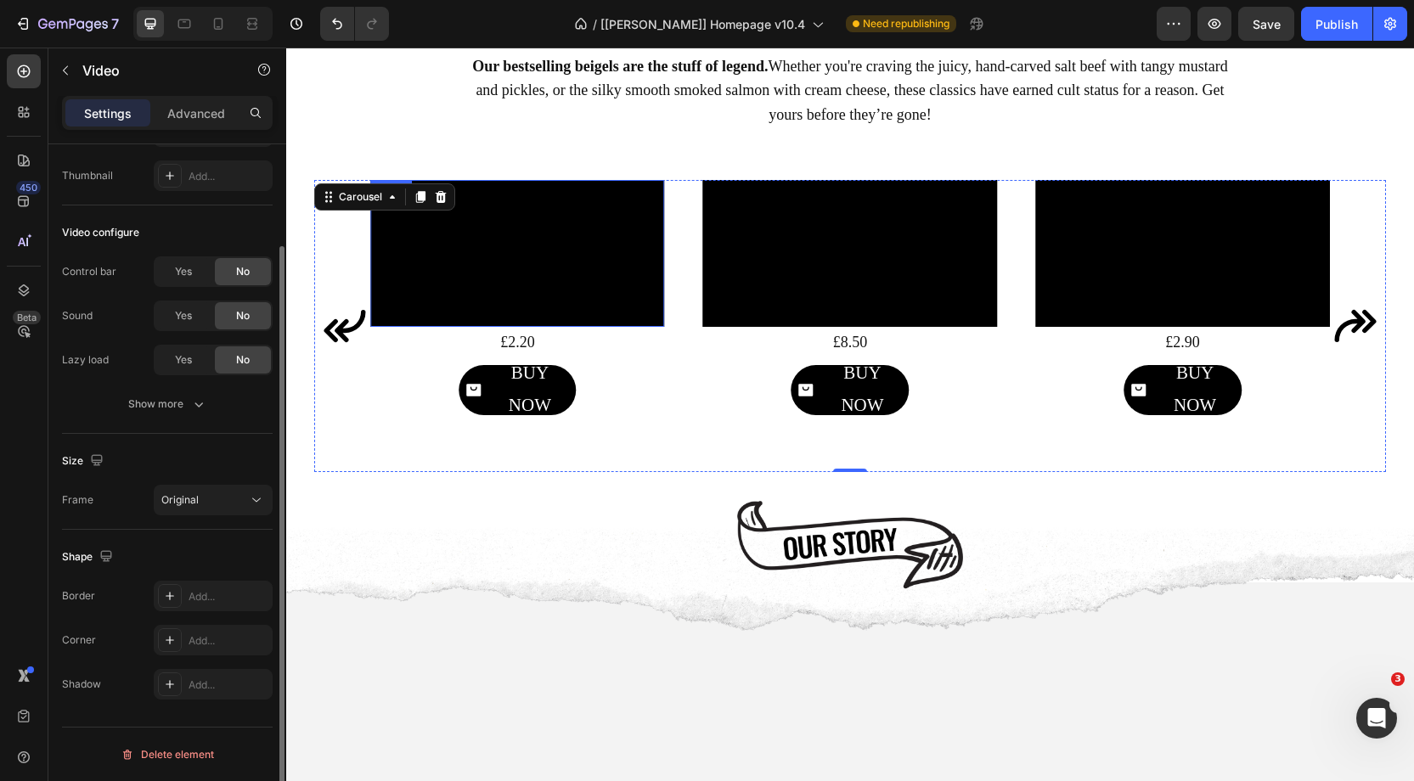
click at [569, 327] on video at bounding box center [517, 253] width 295 height 147
